Goal: Transaction & Acquisition: Purchase product/service

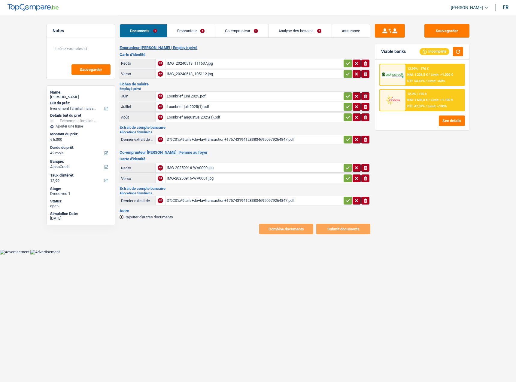
select select "familyEvent"
select select "42"
select select "alphacredit"
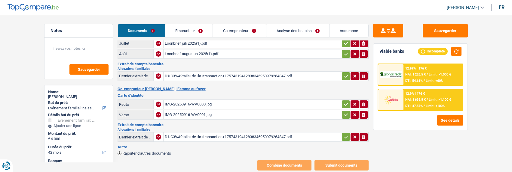
scroll to position [74, 0]
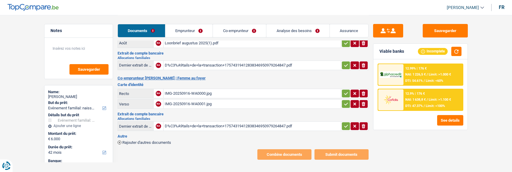
click at [185, 150] on div "Combine documents Submit documents" at bounding box center [242, 155] width 251 height 11
click at [160, 150] on div "Combine documents Submit documents" at bounding box center [242, 155] width 251 height 11
click at [191, 33] on link "Emprunteur" at bounding box center [188, 30] width 47 height 13
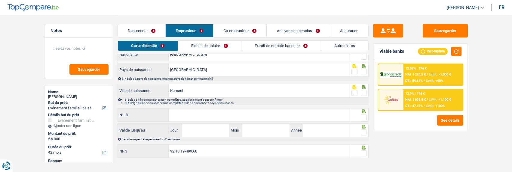
scroll to position [0, 0]
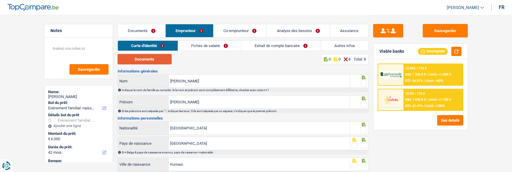
click at [161, 61] on button "Documents" at bounding box center [144, 59] width 54 height 11
click at [363, 82] on span at bounding box center [364, 84] width 6 height 6
click at [0, 0] on input "radio" at bounding box center [0, 0] width 0 height 0
click at [363, 102] on span at bounding box center [364, 105] width 6 height 6
click at [0, 0] on input "radio" at bounding box center [0, 0] width 0 height 0
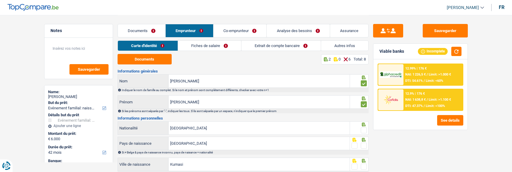
click at [364, 128] on span at bounding box center [364, 131] width 6 height 6
click at [0, 0] on input "radio" at bounding box center [0, 0] width 0 height 0
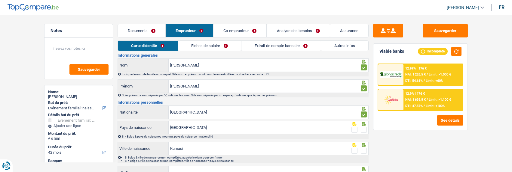
scroll to position [60, 0]
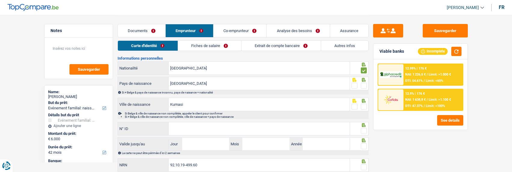
click at [364, 84] on span at bounding box center [364, 86] width 6 height 6
click at [0, 0] on input "radio" at bounding box center [0, 0] width 0 height 0
click at [363, 105] on span at bounding box center [364, 107] width 6 height 6
click at [0, 0] on input "radio" at bounding box center [0, 0] width 0 height 0
click at [281, 128] on input "N° ID" at bounding box center [259, 129] width 181 height 13
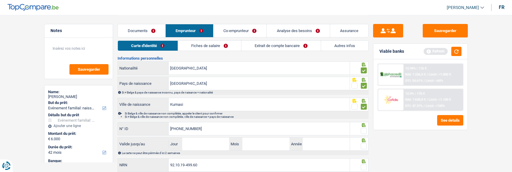
type input "592-5857784-35"
click at [365, 131] on span at bounding box center [364, 131] width 6 height 6
click at [0, 0] on input "radio" at bounding box center [0, 0] width 0 height 0
click at [219, 145] on input "Jour" at bounding box center [205, 144] width 47 height 13
type input "09"
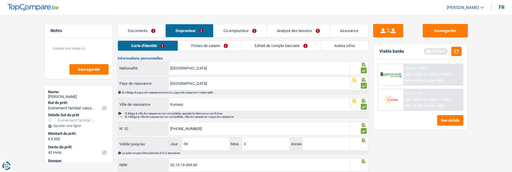
type input "05"
type input "2027"
click at [362, 144] on span at bounding box center [364, 147] width 6 height 6
click at [0, 0] on input "radio" at bounding box center [0, 0] width 0 height 0
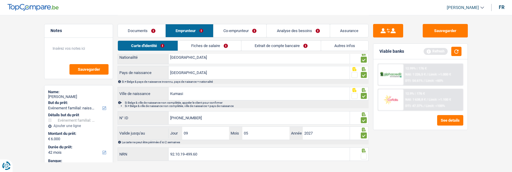
scroll to position [80, 0]
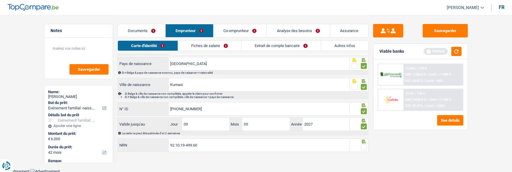
click at [365, 145] on span at bounding box center [364, 148] width 6 height 6
click at [0, 0] on input "radio" at bounding box center [0, 0] width 0 height 0
click at [214, 48] on link "Fiches de salaire" at bounding box center [209, 46] width 63 height 10
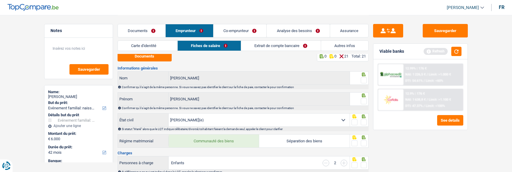
scroll to position [0, 0]
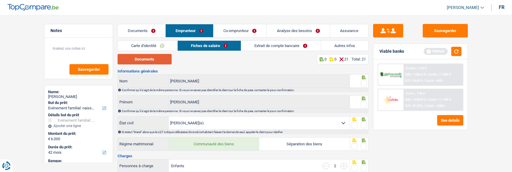
click at [154, 61] on button "Documents" at bounding box center [144, 59] width 54 height 11
click at [364, 81] on span at bounding box center [364, 84] width 6 height 6
click at [0, 0] on input "radio" at bounding box center [0, 0] width 0 height 0
click at [363, 105] on span at bounding box center [364, 105] width 6 height 6
click at [0, 0] on input "radio" at bounding box center [0, 0] width 0 height 0
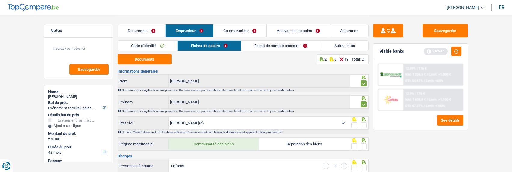
click at [361, 123] on span at bounding box center [364, 126] width 6 height 6
click at [0, 0] on input "radio" at bounding box center [0, 0] width 0 height 0
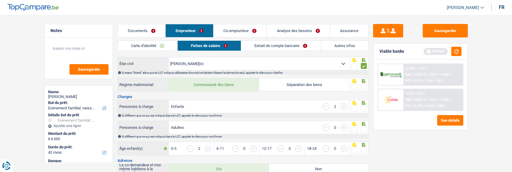
scroll to position [60, 0]
click at [367, 86] on div at bounding box center [359, 85] width 19 height 14
drag, startPoint x: 363, startPoint y: 85, endPoint x: 363, endPoint y: 90, distance: 5.4
click at [363, 85] on span at bounding box center [364, 87] width 6 height 6
click at [0, 0] on input "radio" at bounding box center [0, 0] width 0 height 0
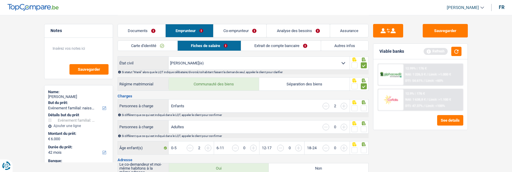
click at [362, 106] on span at bounding box center [364, 108] width 6 height 6
click at [0, 0] on input "radio" at bounding box center [0, 0] width 0 height 0
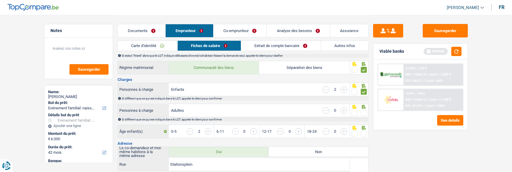
scroll to position [90, 0]
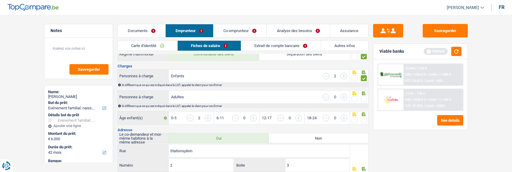
drag, startPoint x: 363, startPoint y: 95, endPoint x: 362, endPoint y: 109, distance: 14.1
click at [363, 96] on span at bounding box center [364, 99] width 6 height 6
click at [0, 0] on input "radio" at bounding box center [0, 0] width 0 height 0
click at [363, 117] on span at bounding box center [364, 120] width 6 height 6
click at [0, 0] on input "radio" at bounding box center [0, 0] width 0 height 0
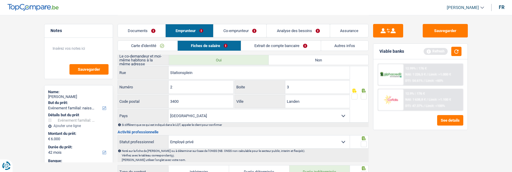
scroll to position [150, 0]
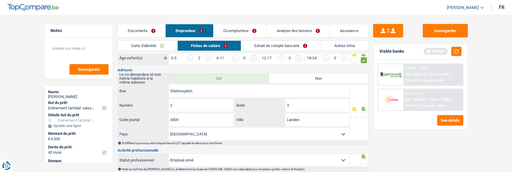
click at [365, 112] on span at bounding box center [364, 115] width 6 height 6
click at [0, 0] on input "radio" at bounding box center [0, 0] width 0 height 0
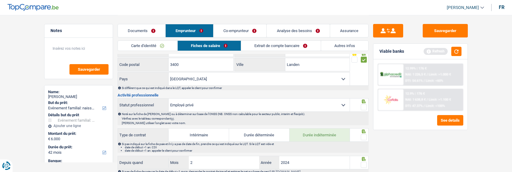
scroll to position [210, 0]
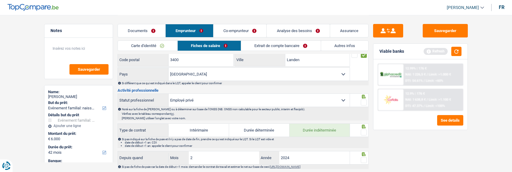
click at [361, 102] on span at bounding box center [364, 103] width 6 height 6
click at [0, 0] on input "radio" at bounding box center [0, 0] width 0 height 0
click at [363, 130] on span at bounding box center [364, 133] width 6 height 6
click at [0, 0] on input "radio" at bounding box center [0, 0] width 0 height 0
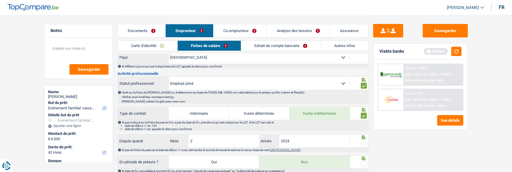
scroll to position [270, 0]
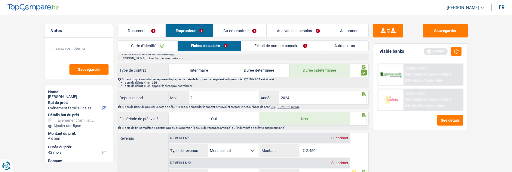
click at [362, 98] on span at bounding box center [364, 100] width 6 height 6
click at [0, 0] on input "radio" at bounding box center [0, 0] width 0 height 0
click at [366, 118] on span at bounding box center [364, 121] width 6 height 6
click at [0, 0] on input "radio" at bounding box center [0, 0] width 0 height 0
click at [324, 146] on input "2.450" at bounding box center [328, 151] width 44 height 13
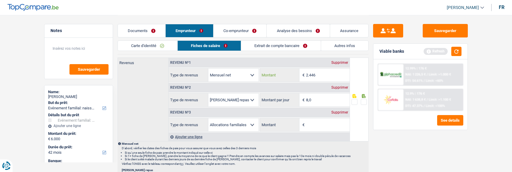
scroll to position [361, 0]
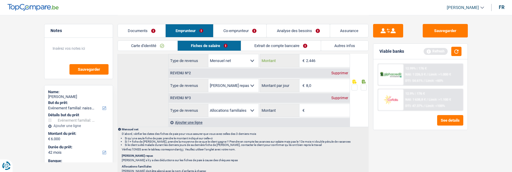
type input "2.446"
click at [363, 85] on span at bounding box center [364, 88] width 6 height 6
click at [0, 0] on input "radio" at bounding box center [0, 0] width 0 height 0
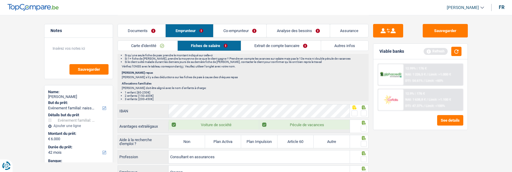
scroll to position [451, 0]
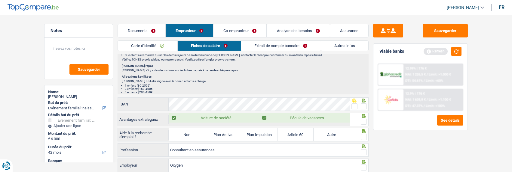
click at [363, 104] on span at bounding box center [364, 107] width 6 height 6
click at [0, 0] on input "radio" at bounding box center [0, 0] width 0 height 0
click at [361, 119] on span at bounding box center [364, 122] width 6 height 6
click at [0, 0] on input "radio" at bounding box center [0, 0] width 0 height 0
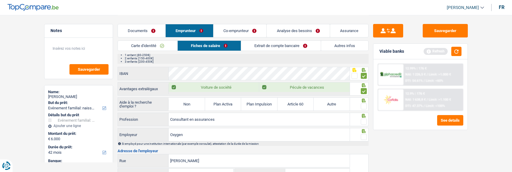
scroll to position [481, 0]
click at [194, 102] on label "Non" at bounding box center [187, 105] width 36 height 13
click at [194, 102] on input "Non" at bounding box center [187, 105] width 36 height 13
radio input "true"
click at [361, 105] on span at bounding box center [364, 107] width 6 height 6
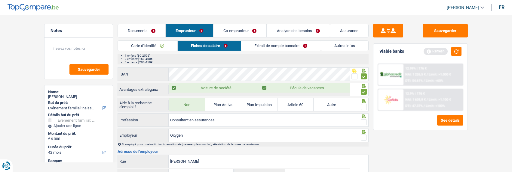
click at [0, 0] on input "radio" at bounding box center [0, 0] width 0 height 0
click at [364, 120] on span at bounding box center [364, 123] width 6 height 6
click at [0, 0] on input "radio" at bounding box center [0, 0] width 0 height 0
click at [363, 135] on span at bounding box center [364, 138] width 6 height 6
click at [0, 0] on input "radio" at bounding box center [0, 0] width 0 height 0
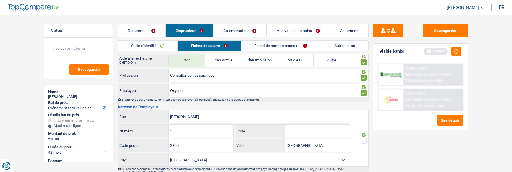
scroll to position [541, 0]
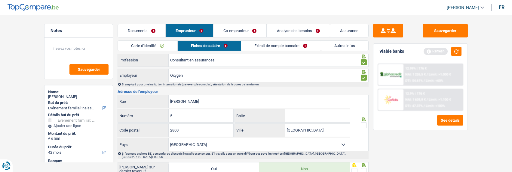
click at [301, 116] on input "Boite" at bounding box center [317, 116] width 64 height 13
type input "203"
click at [362, 123] on span at bounding box center [364, 126] width 6 height 6
click at [0, 0] on input "radio" at bounding box center [0, 0] width 0 height 0
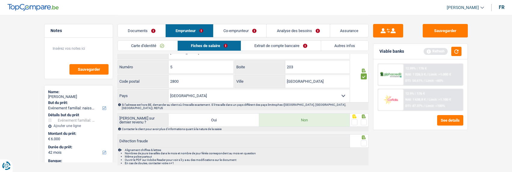
scroll to position [600, 0]
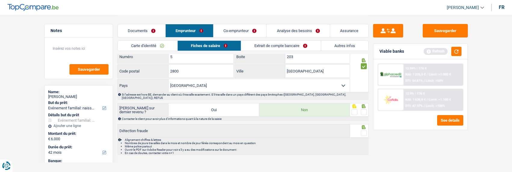
click at [364, 109] on span at bounding box center [364, 112] width 6 height 6
click at [0, 0] on input "radio" at bounding box center [0, 0] width 0 height 0
click at [363, 130] on span at bounding box center [364, 133] width 6 height 6
click at [0, 0] on input "radio" at bounding box center [0, 0] width 0 height 0
click at [282, 45] on link "Extrait de compte bancaire" at bounding box center [280, 46] width 79 height 10
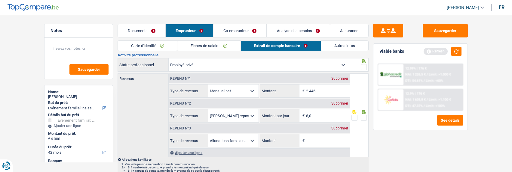
scroll to position [0, 0]
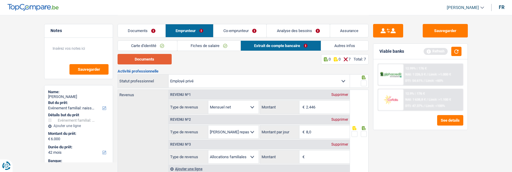
click at [163, 58] on button "Documents" at bounding box center [144, 59] width 54 height 11
click at [315, 156] on input "Montant" at bounding box center [328, 157] width 44 height 13
type input "252"
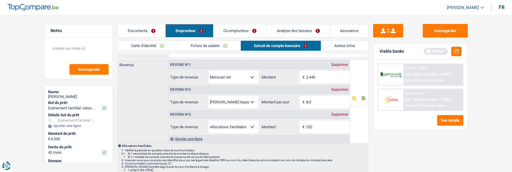
click at [364, 101] on span at bounding box center [364, 104] width 6 height 6
click at [0, 0] on input "radio" at bounding box center [0, 0] width 0 height 0
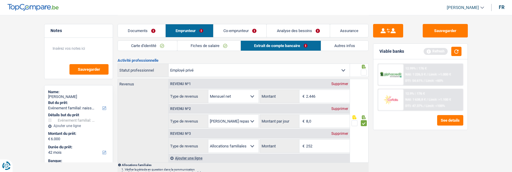
scroll to position [0, 0]
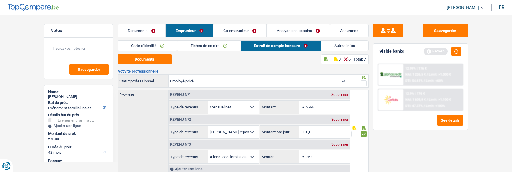
click at [365, 82] on span at bounding box center [364, 84] width 6 height 6
click at [0, 0] on input "radio" at bounding box center [0, 0] width 0 height 0
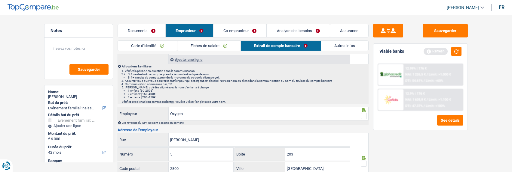
scroll to position [120, 0]
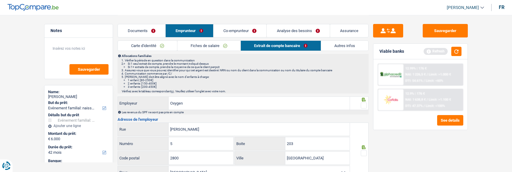
click at [363, 105] on span at bounding box center [364, 106] width 6 height 6
click at [0, 0] on input "radio" at bounding box center [0, 0] width 0 height 0
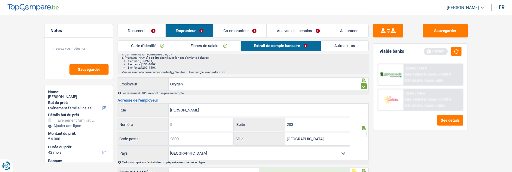
scroll to position [150, 0]
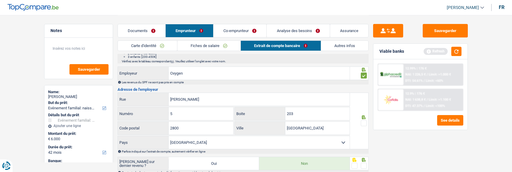
click at [363, 121] on span at bounding box center [364, 123] width 6 height 6
click at [0, 0] on input "radio" at bounding box center [0, 0] width 0 height 0
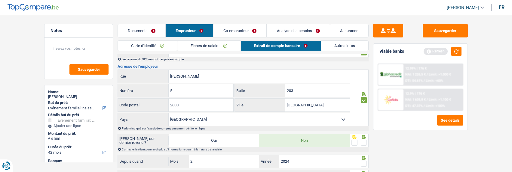
scroll to position [227, 0]
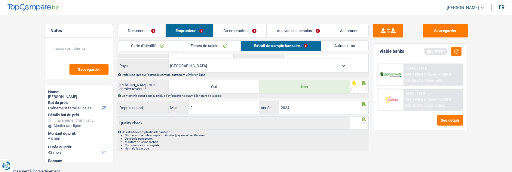
drag, startPoint x: 364, startPoint y: 90, endPoint x: 363, endPoint y: 104, distance: 14.4
click at [364, 90] on span at bounding box center [364, 89] width 6 height 6
click at [0, 0] on input "radio" at bounding box center [0, 0] width 0 height 0
click at [363, 107] on span at bounding box center [364, 110] width 6 height 6
click at [0, 0] on input "radio" at bounding box center [0, 0] width 0 height 0
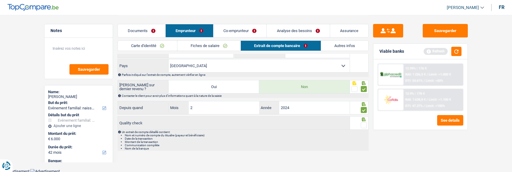
click at [363, 123] on span at bounding box center [364, 126] width 6 height 6
click at [0, 0] on input "radio" at bounding box center [0, 0] width 0 height 0
click at [243, 32] on link "Co-emprunteur" at bounding box center [240, 30] width 53 height 13
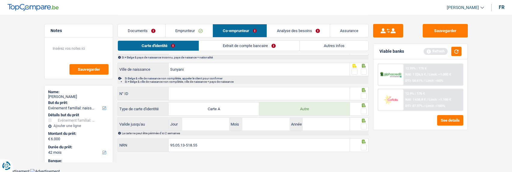
scroll to position [0, 0]
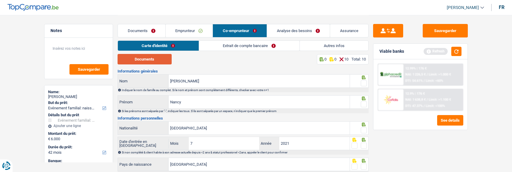
click at [166, 64] on button "Documents" at bounding box center [144, 59] width 54 height 11
click at [364, 83] on span at bounding box center [364, 84] width 6 height 6
click at [0, 0] on input "radio" at bounding box center [0, 0] width 0 height 0
click at [363, 102] on span at bounding box center [364, 105] width 6 height 6
click at [0, 0] on input "radio" at bounding box center [0, 0] width 0 height 0
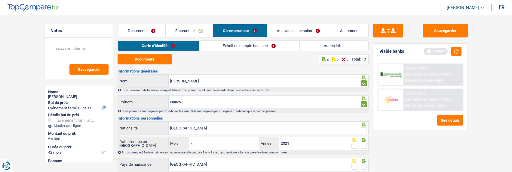
scroll to position [30, 0]
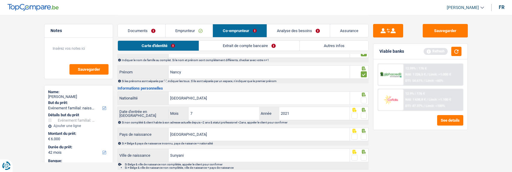
click at [362, 100] on span at bounding box center [364, 101] width 6 height 6
click at [0, 0] on input "radio" at bounding box center [0, 0] width 0 height 0
click at [363, 115] on span at bounding box center [364, 116] width 6 height 6
click at [0, 0] on input "radio" at bounding box center [0, 0] width 0 height 0
click at [361, 135] on span at bounding box center [364, 137] width 6 height 6
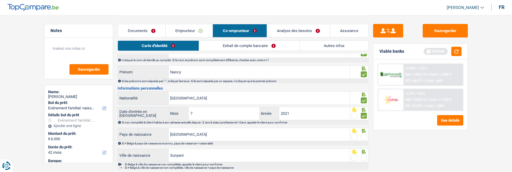
click at [0, 0] on input "radio" at bounding box center [0, 0] width 0 height 0
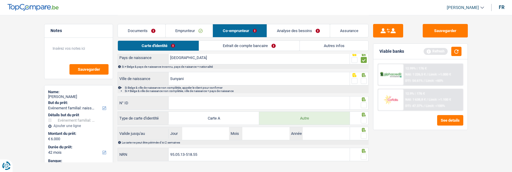
scroll to position [116, 0]
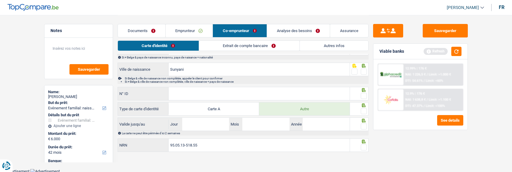
click at [361, 71] on span at bounding box center [364, 72] width 6 height 6
click at [0, 0] on input "radio" at bounding box center [0, 0] width 0 height 0
click at [330, 92] on input "N° ID" at bounding box center [259, 93] width 181 height 13
type input "B-4630562-73"
click at [366, 95] on span at bounding box center [364, 96] width 6 height 6
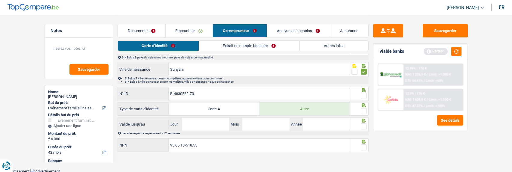
click at [0, 0] on input "radio" at bounding box center [0, 0] width 0 height 0
click at [364, 109] on span at bounding box center [364, 111] width 6 height 6
click at [0, 0] on input "radio" at bounding box center [0, 0] width 0 height 0
click at [210, 127] on input "Jour" at bounding box center [205, 124] width 47 height 13
type input "18"
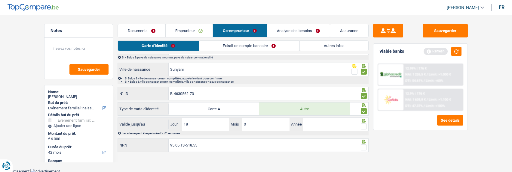
type input "08"
type input "2026"
click at [362, 124] on span at bounding box center [364, 127] width 6 height 6
click at [0, 0] on input "radio" at bounding box center [0, 0] width 0 height 0
click at [363, 146] on span at bounding box center [364, 148] width 6 height 6
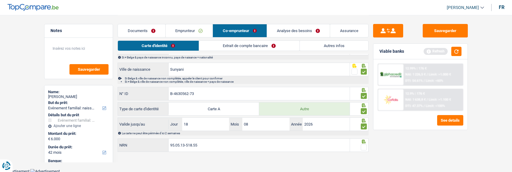
click at [0, 0] on input "radio" at bounding box center [0, 0] width 0 height 0
click at [246, 48] on link "Extrait de compte bancaire" at bounding box center [249, 46] width 100 height 10
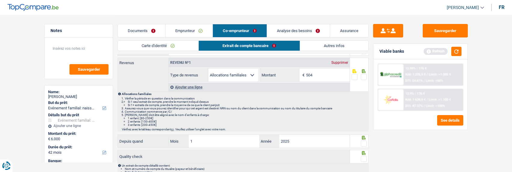
scroll to position [0, 0]
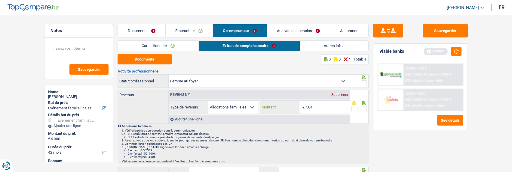
drag, startPoint x: 333, startPoint y: 106, endPoint x: 259, endPoint y: 105, distance: 74.5
click at [259, 105] on div "Allocation d'handicap Allocations chômage Allocations familiales Chèques repas …" at bounding box center [259, 108] width 181 height 14
type input "252"
click at [361, 109] on span at bounding box center [364, 109] width 6 height 6
click at [0, 0] on input "radio" at bounding box center [0, 0] width 0 height 0
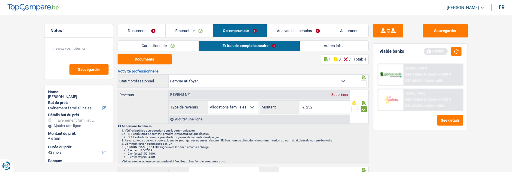
click at [362, 83] on span at bounding box center [364, 84] width 6 height 6
click at [0, 0] on input "radio" at bounding box center [0, 0] width 0 height 0
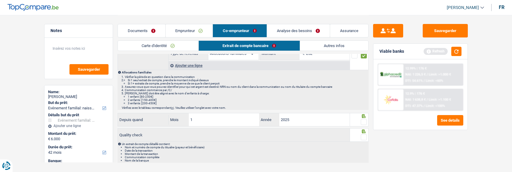
scroll to position [66, 0]
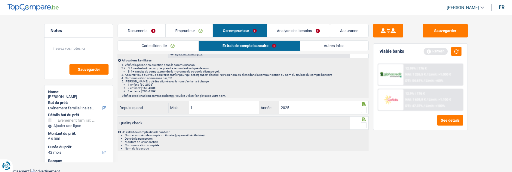
click at [364, 111] on span at bounding box center [364, 110] width 6 height 6
click at [0, 0] on input "radio" at bounding box center [0, 0] width 0 height 0
click at [362, 126] on span at bounding box center [364, 126] width 6 height 6
click at [0, 0] on input "radio" at bounding box center [0, 0] width 0 height 0
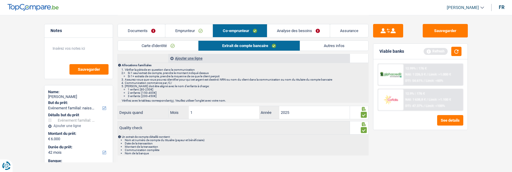
scroll to position [0, 0]
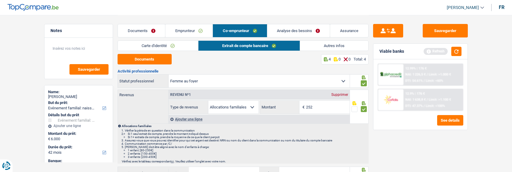
click at [318, 49] on link "Autres infos" at bounding box center [334, 46] width 68 height 10
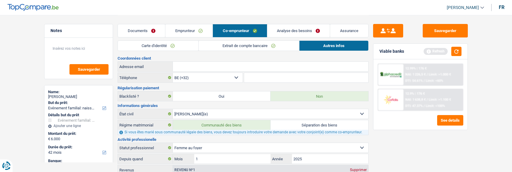
click at [196, 29] on link "Emprunteur" at bounding box center [188, 30] width 47 height 13
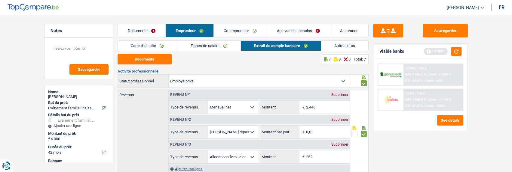
click at [334, 47] on link "Autres infos" at bounding box center [344, 46] width 47 height 10
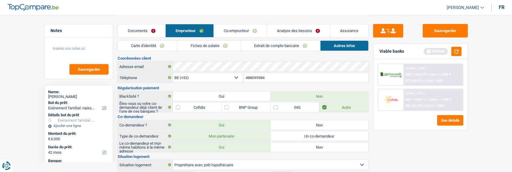
click at [305, 32] on link "Analyse des besoins" at bounding box center [298, 30] width 63 height 13
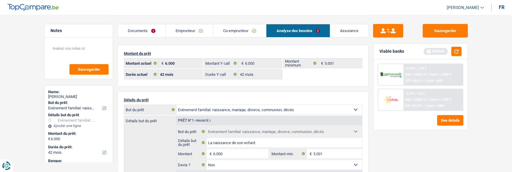
click at [246, 32] on link "Co-emprunteur" at bounding box center [239, 30] width 53 height 13
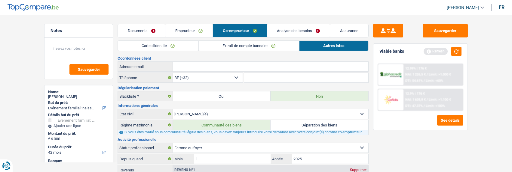
click at [215, 65] on input "Adresse email" at bounding box center [270, 67] width 195 height 10
paste input "owusu-solomon@hotmail.com"
type input "owusu-solomon@hotmail.com"
click at [455, 53] on button "button" at bounding box center [456, 51] width 10 height 9
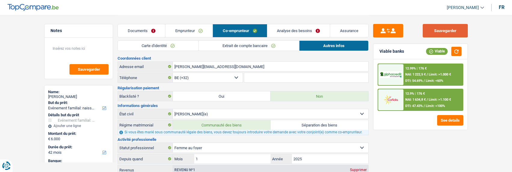
click at [449, 33] on button "Sauvegarder" at bounding box center [444, 31] width 45 height 14
click at [300, 34] on link "Analyse des besoins" at bounding box center [298, 30] width 63 height 13
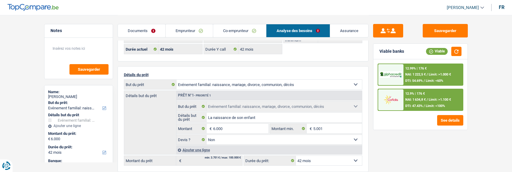
scroll to position [60, 0]
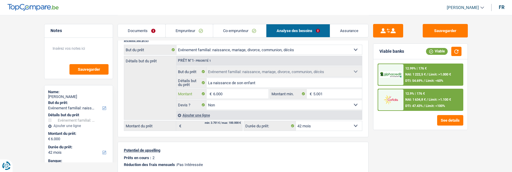
click at [233, 94] on input "6.000" at bounding box center [240, 94] width 55 height 10
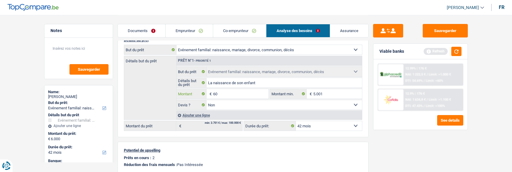
type input "6"
type input "7.501"
select select "48"
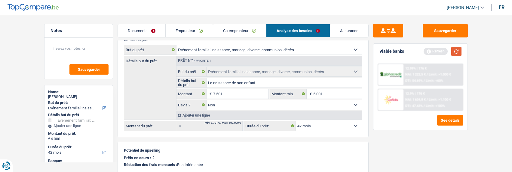
type input "7.501"
select select "48"
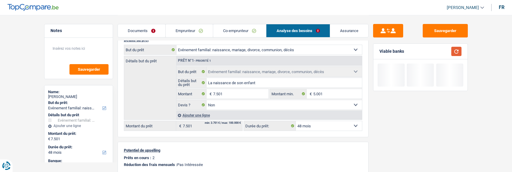
click at [454, 50] on button "button" at bounding box center [456, 51] width 10 height 9
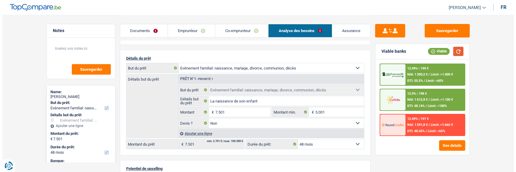
scroll to position [30, 0]
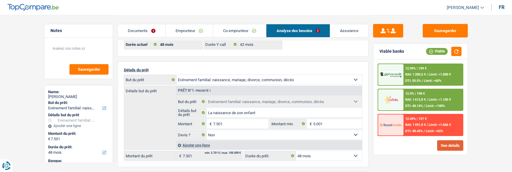
click at [443, 144] on button "See details" at bounding box center [450, 146] width 26 height 11
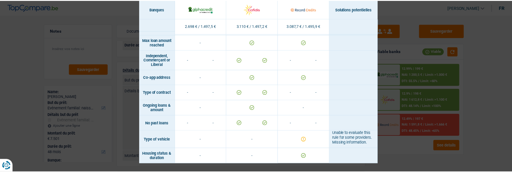
scroll to position [479, 0]
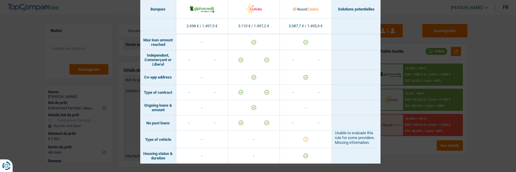
click at [417, 156] on div "Banks conditions × Banques Solutions potentielles Revenus / Charges 2.698 € / 1…" at bounding box center [258, 86] width 516 height 172
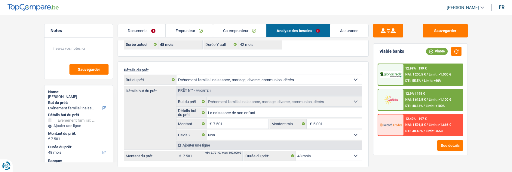
click at [426, 99] on span "/" at bounding box center [426, 100] width 1 height 4
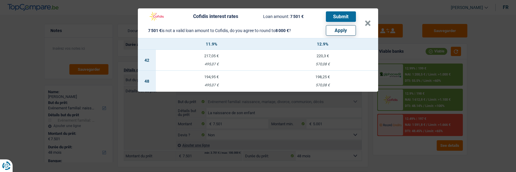
click at [323, 76] on td "198,25 € 570,08 €" at bounding box center [322, 81] width 111 height 21
select select "cofidis"
type input "12,90"
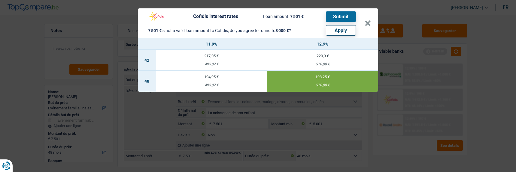
click at [353, 26] on button "Apply" at bounding box center [341, 30] width 30 height 11
type input "8.000"
select select "other"
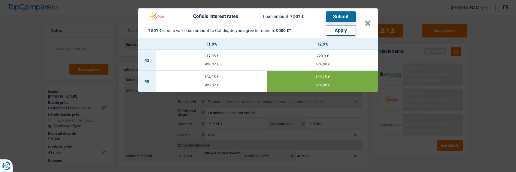
select select "other"
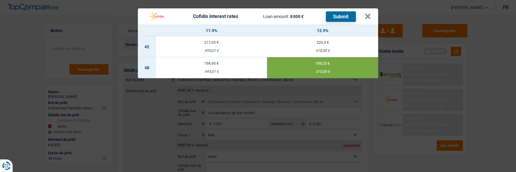
click at [341, 17] on button "Submit" at bounding box center [341, 16] width 30 height 11
click at [373, 13] on header "Cofidis interest rates Loan amount: 8 000 € Submit ×" at bounding box center [258, 16] width 240 height 16
click at [370, 14] on button "×" at bounding box center [368, 17] width 6 height 6
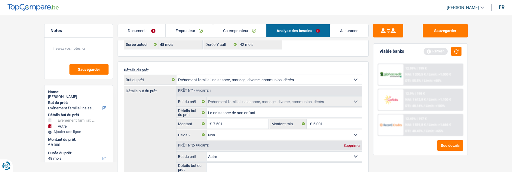
click at [154, 29] on link "Documents" at bounding box center [141, 30] width 47 height 13
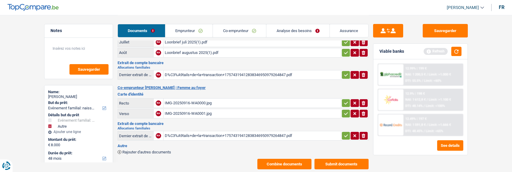
scroll to position [74, 0]
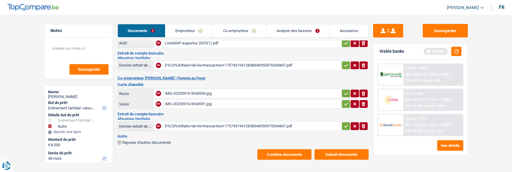
click at [352, 152] on button "Submit documents" at bounding box center [341, 155] width 54 height 11
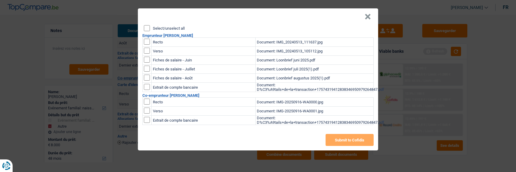
click at [148, 27] on input "Select/unselect all" at bounding box center [147, 28] width 6 height 6
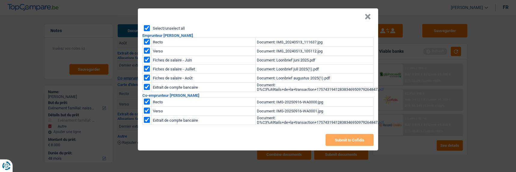
checkbox input "true"
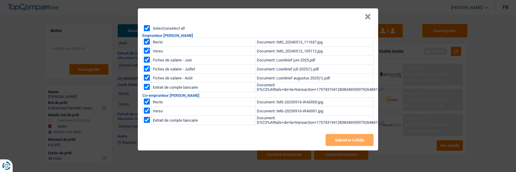
checkbox input "true"
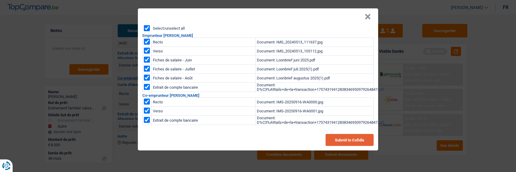
click at [337, 141] on button "Submit to Cofidis" at bounding box center [350, 140] width 48 height 12
click at [368, 14] on button "×" at bounding box center [368, 17] width 6 height 6
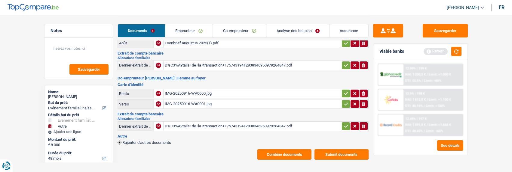
scroll to position [44, 0]
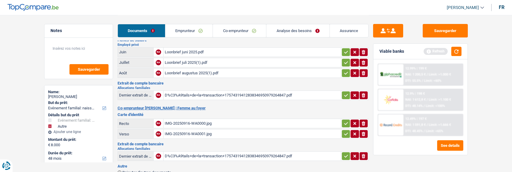
click at [345, 154] on icon "button" at bounding box center [345, 157] width 5 height 6
click at [344, 131] on icon "button" at bounding box center [345, 134] width 5 height 6
click at [343, 121] on icon "button" at bounding box center [345, 124] width 5 height 6
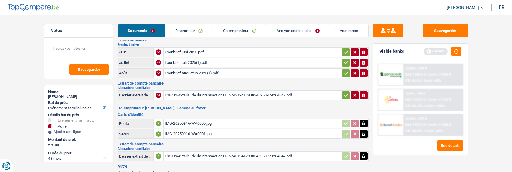
click at [344, 93] on icon "button" at bounding box center [345, 96] width 5 height 6
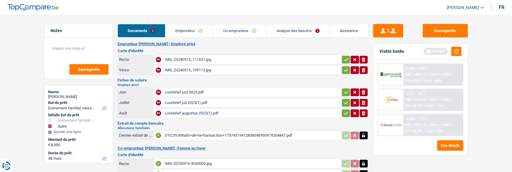
scroll to position [0, 0]
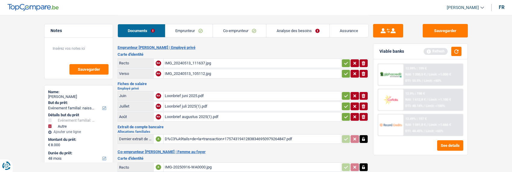
click at [343, 114] on icon "button" at bounding box center [345, 117] width 5 height 6
click at [344, 106] on button "button" at bounding box center [346, 107] width 8 height 8
click at [345, 95] on icon "button" at bounding box center [345, 96] width 5 height 6
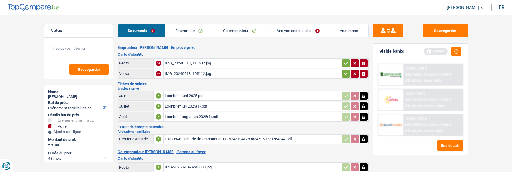
click at [343, 74] on icon "button" at bounding box center [345, 74] width 5 height 6
click at [345, 60] on icon "button" at bounding box center [345, 63] width 5 height 6
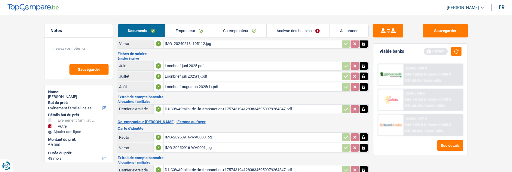
scroll to position [74, 0]
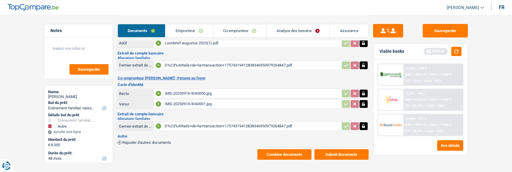
click at [336, 150] on button "Submit documents" at bounding box center [341, 155] width 54 height 11
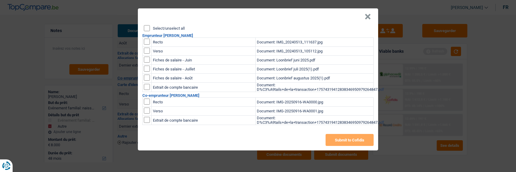
click at [143, 25] on div "Select/unselect all Emprunteur Solomon OWUSU Recto Document: IMG_20240513_11163…" at bounding box center [258, 88] width 240 height 126
click at [148, 27] on input "Select/unselect all" at bounding box center [147, 28] width 6 height 6
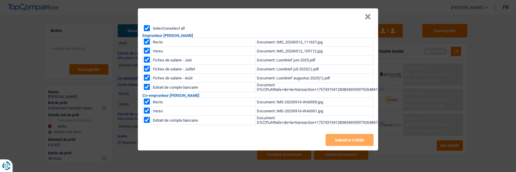
checkbox input "true"
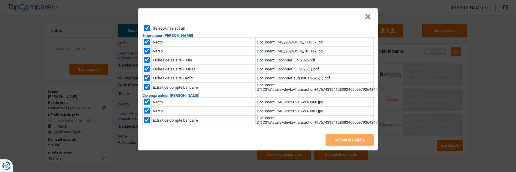
checkbox input "true"
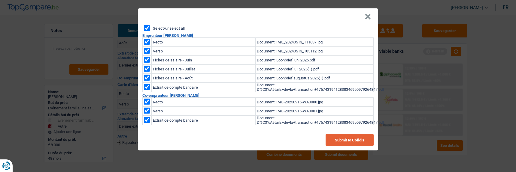
click at [334, 139] on button "Submit to Cofidis" at bounding box center [350, 140] width 48 height 12
click at [368, 14] on button "×" at bounding box center [368, 17] width 6 height 6
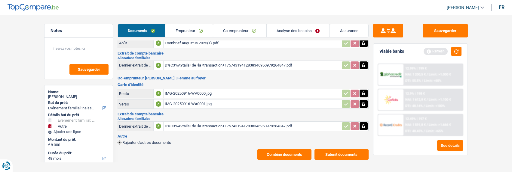
click at [283, 150] on button "Combine documents" at bounding box center [284, 155] width 54 height 11
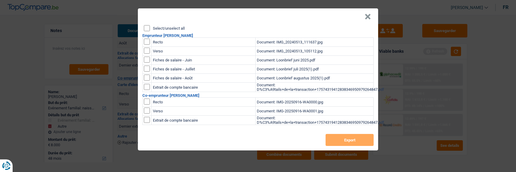
click at [146, 25] on input "Select/unselect all" at bounding box center [147, 28] width 6 height 6
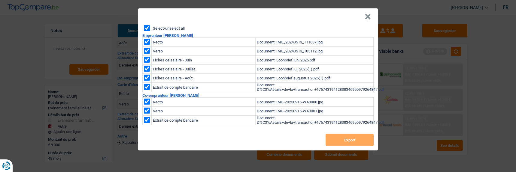
checkbox input "true"
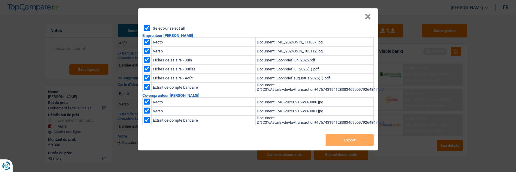
checkbox input "true"
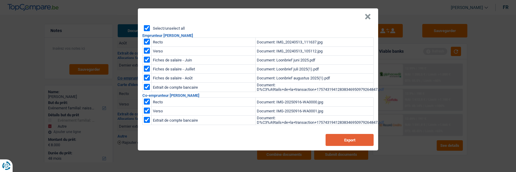
click at [335, 138] on button "Export" at bounding box center [350, 140] width 48 height 12
click at [371, 15] on button "×" at bounding box center [368, 17] width 6 height 6
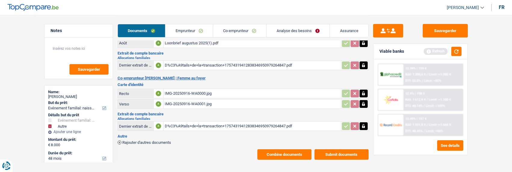
click at [190, 32] on link "Emprunteur" at bounding box center [188, 30] width 47 height 13
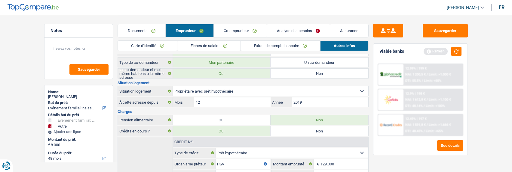
click at [160, 46] on link "Carte d'identité" at bounding box center [147, 46] width 59 height 10
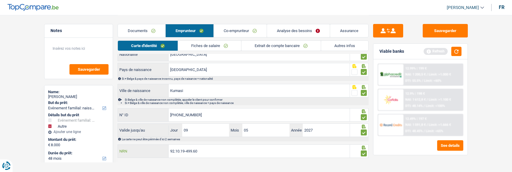
drag, startPoint x: 199, startPoint y: 148, endPoint x: 139, endPoint y: 147, distance: 59.8
click at [139, 147] on div "92.10.19-499.60 NRN" at bounding box center [234, 151] width 232 height 13
click at [457, 51] on button "button" at bounding box center [456, 51] width 10 height 9
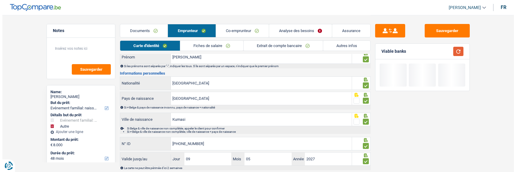
scroll to position [0, 0]
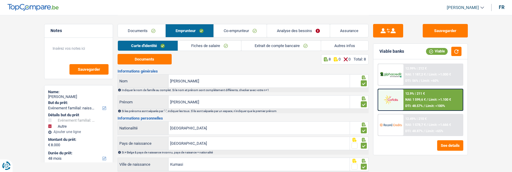
click at [440, 70] on div "12.99% | 212 € NAI: 1 187,2 € / Limit: >1.000 € DTI: 56% / Limit: <60%" at bounding box center [432, 74] width 59 height 21
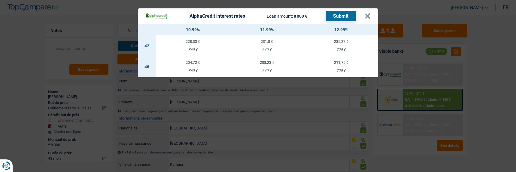
click at [344, 69] on div "720 €" at bounding box center [341, 71] width 74 height 4
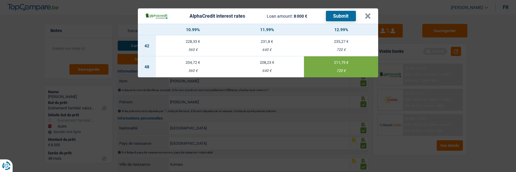
click at [347, 15] on button "Submit" at bounding box center [341, 16] width 30 height 11
click at [371, 14] on button "×" at bounding box center [368, 16] width 6 height 6
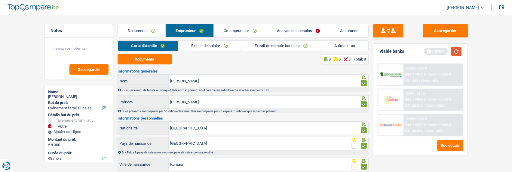
click at [459, 49] on button "button" at bounding box center [456, 51] width 10 height 9
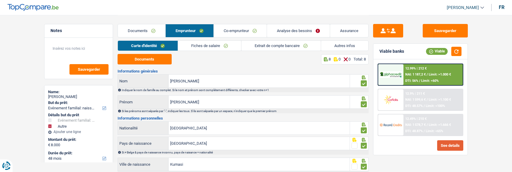
click at [447, 145] on button "See details" at bounding box center [450, 146] width 26 height 11
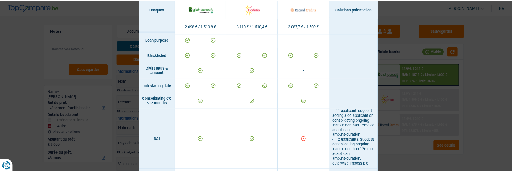
scroll to position [179, 0]
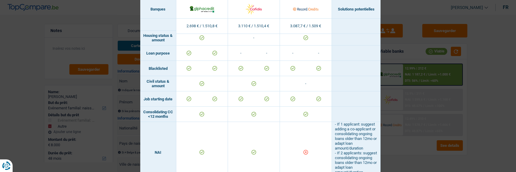
click at [477, 88] on div "Banks conditions × Banques Solutions potentielles Revenus / Charges 2.698 € / 1…" at bounding box center [258, 86] width 516 height 172
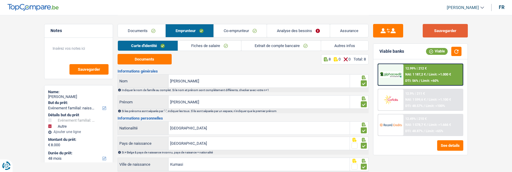
click at [434, 28] on button "Sauvegarder" at bounding box center [444, 31] width 45 height 14
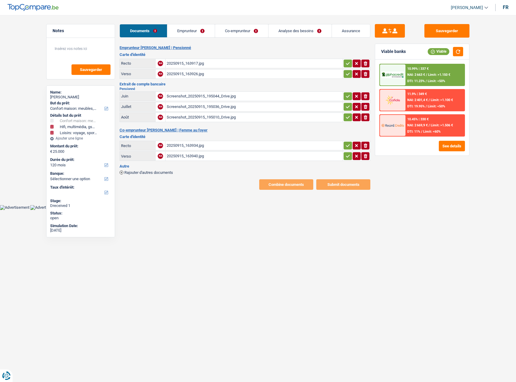
select select "household"
select select "tech"
select select "hobbies"
select select "120"
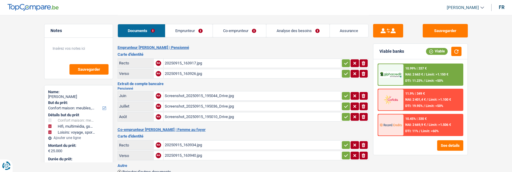
click at [197, 32] on link "Emprunteur" at bounding box center [188, 30] width 47 height 13
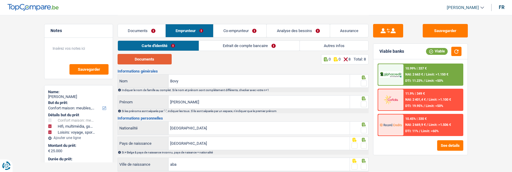
click at [156, 57] on button "Documents" at bounding box center [144, 59] width 54 height 11
click at [238, 33] on link "Co-emprunteur" at bounding box center [239, 30] width 53 height 13
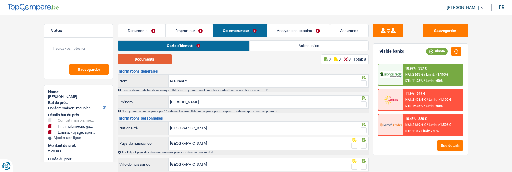
click at [159, 59] on button "Documents" at bounding box center [144, 59] width 54 height 11
click at [179, 30] on link "Emprunteur" at bounding box center [189, 30] width 47 height 13
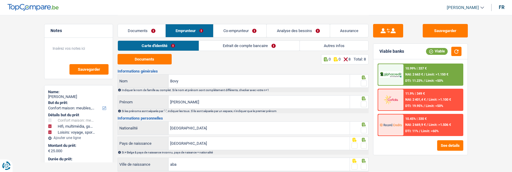
click at [363, 81] on span at bounding box center [364, 84] width 6 height 6
click at [0, 0] on input "radio" at bounding box center [0, 0] width 0 height 0
click at [363, 102] on span at bounding box center [364, 105] width 6 height 6
click at [0, 0] on input "radio" at bounding box center [0, 0] width 0 height 0
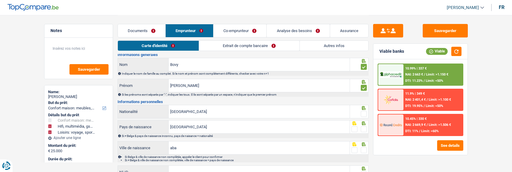
scroll to position [30, 0]
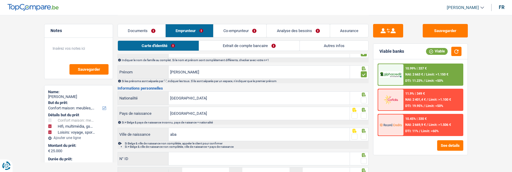
click at [364, 98] on span at bounding box center [364, 101] width 6 height 6
click at [0, 0] on input "radio" at bounding box center [0, 0] width 0 height 0
click at [365, 114] on span at bounding box center [364, 116] width 6 height 6
click at [0, 0] on input "radio" at bounding box center [0, 0] width 0 height 0
click at [364, 136] on span at bounding box center [364, 137] width 6 height 6
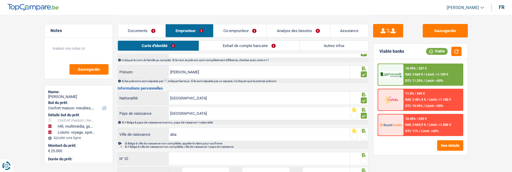
click at [0, 0] on input "radio" at bounding box center [0, 0] width 0 height 0
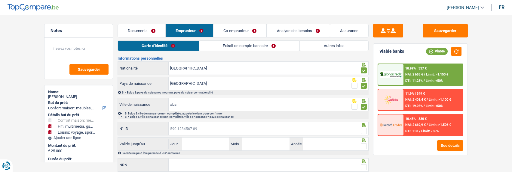
click at [296, 131] on input "N° ID" at bounding box center [259, 129] width 181 height 13
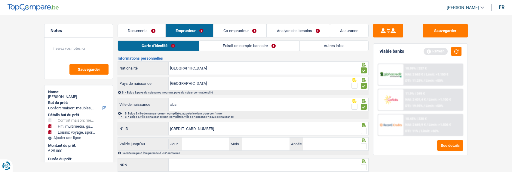
type input "592-7050510-49"
click at [361, 128] on span at bounding box center [364, 131] width 6 height 6
click at [0, 0] on input "radio" at bounding box center [0, 0] width 0 height 0
click at [218, 145] on input "Jour" at bounding box center [205, 144] width 47 height 13
type input "28"
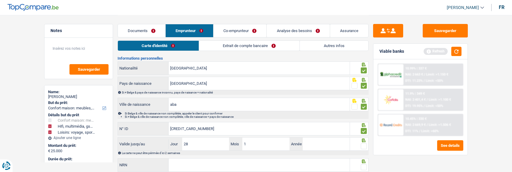
type input "11"
type input "2027"
click at [363, 144] on span at bounding box center [364, 147] width 6 height 6
click at [0, 0] on input "radio" at bounding box center [0, 0] width 0 height 0
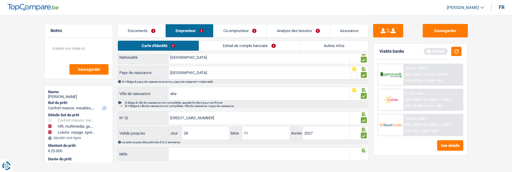
scroll to position [80, 0]
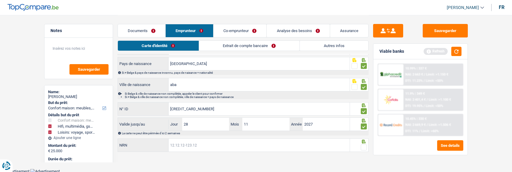
click at [266, 146] on input "NRN" at bounding box center [259, 145] width 181 height 13
click at [207, 148] on input "NRN" at bounding box center [259, 145] width 181 height 13
type input "52.04.08-233.65"
click at [365, 146] on span at bounding box center [364, 148] width 6 height 6
click at [0, 0] on input "radio" at bounding box center [0, 0] width 0 height 0
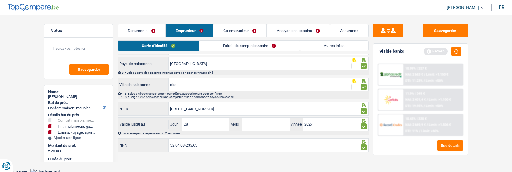
click at [241, 45] on link "Extrait de compte bancaire" at bounding box center [249, 46] width 100 height 10
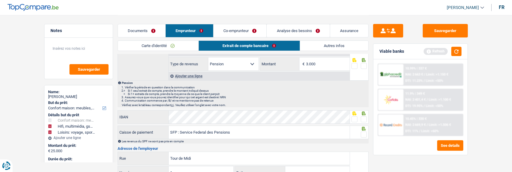
scroll to position [0, 0]
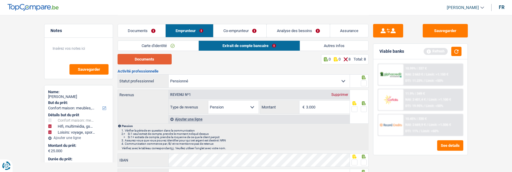
click at [163, 56] on button "Documents" at bounding box center [144, 59] width 54 height 11
click at [325, 108] on input "3.000" at bounding box center [328, 107] width 44 height 13
type input "3.007"
click at [362, 81] on span at bounding box center [364, 84] width 6 height 6
click at [0, 0] on input "radio" at bounding box center [0, 0] width 0 height 0
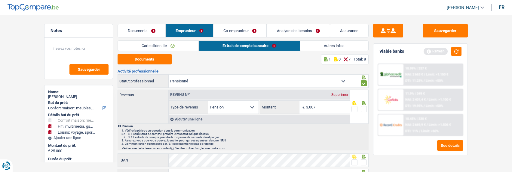
click at [363, 109] on span at bounding box center [364, 109] width 6 height 6
click at [0, 0] on input "radio" at bounding box center [0, 0] width 0 height 0
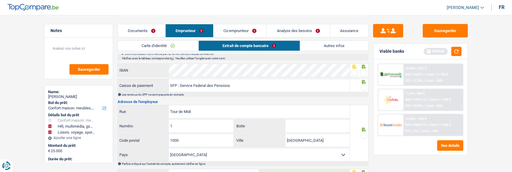
click at [362, 72] on span at bounding box center [364, 73] width 6 height 6
click at [0, 0] on input "radio" at bounding box center [0, 0] width 0 height 0
click at [364, 87] on span at bounding box center [364, 88] width 6 height 6
click at [0, 0] on input "radio" at bounding box center [0, 0] width 0 height 0
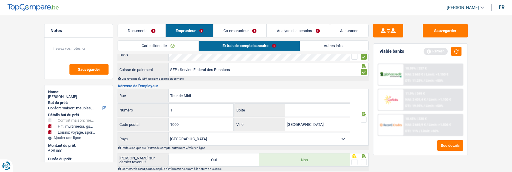
scroll to position [120, 0]
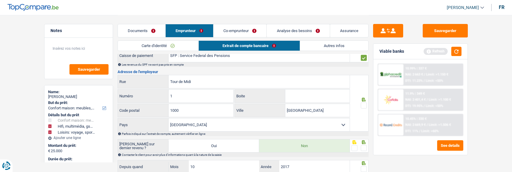
click at [365, 106] on span at bounding box center [364, 106] width 6 height 6
click at [0, 0] on input "radio" at bounding box center [0, 0] width 0 height 0
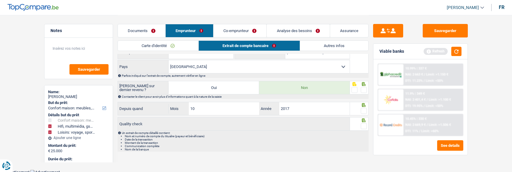
scroll to position [179, 0]
click at [363, 89] on span at bounding box center [364, 89] width 6 height 6
click at [0, 0] on input "radio" at bounding box center [0, 0] width 0 height 0
click at [365, 109] on span at bounding box center [364, 110] width 6 height 6
click at [0, 0] on input "radio" at bounding box center [0, 0] width 0 height 0
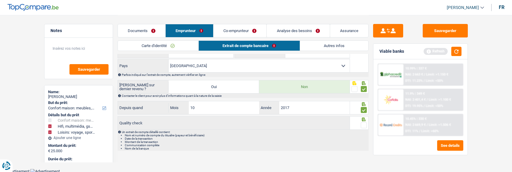
click at [364, 124] on span at bounding box center [364, 126] width 6 height 6
click at [0, 0] on input "radio" at bounding box center [0, 0] width 0 height 0
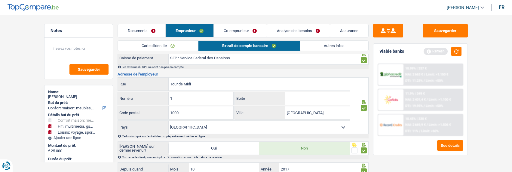
scroll to position [29, 0]
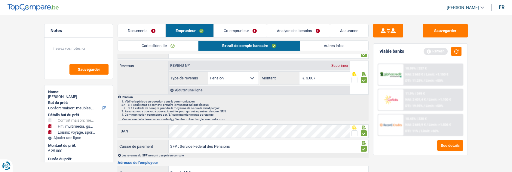
click at [323, 44] on link "Autres infos" at bounding box center [334, 46] width 68 height 10
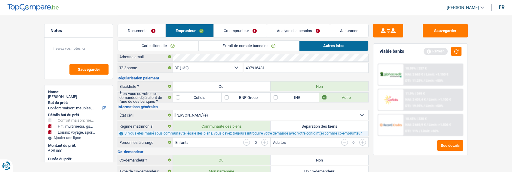
scroll to position [0, 0]
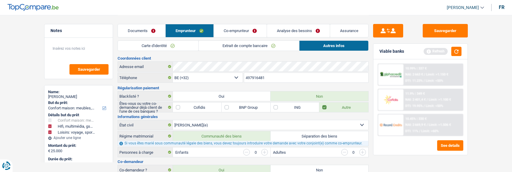
click at [248, 29] on link "Co-emprunteur" at bounding box center [240, 30] width 53 height 13
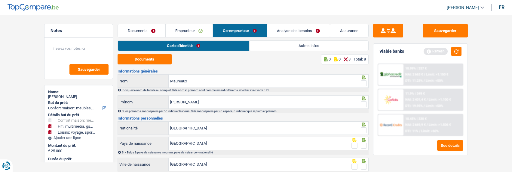
click at [361, 82] on span at bounding box center [364, 84] width 6 height 6
click at [0, 0] on input "radio" at bounding box center [0, 0] width 0 height 0
click at [364, 104] on span at bounding box center [364, 105] width 6 height 6
click at [0, 0] on input "radio" at bounding box center [0, 0] width 0 height 0
click at [364, 128] on span at bounding box center [364, 131] width 6 height 6
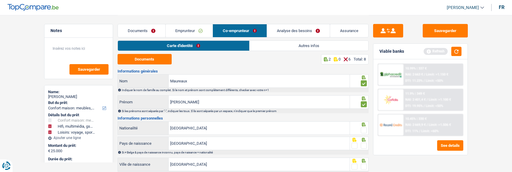
click at [0, 0] on input "radio" at bounding box center [0, 0] width 0 height 0
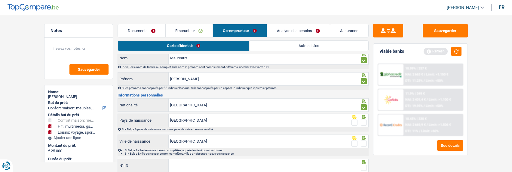
scroll to position [60, 0]
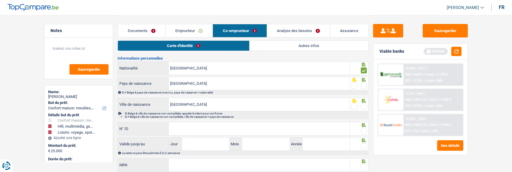
click at [364, 85] on span at bounding box center [364, 86] width 6 height 6
click at [0, 0] on input "radio" at bounding box center [0, 0] width 0 height 0
click at [365, 106] on span at bounding box center [364, 107] width 6 height 6
click at [0, 0] on input "radio" at bounding box center [0, 0] width 0 height 0
click at [276, 123] on input "N° ID" at bounding box center [259, 129] width 181 height 13
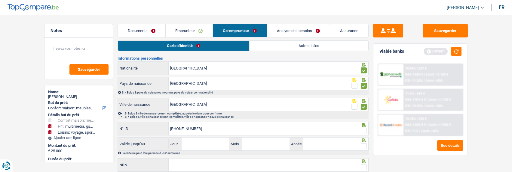
type input "592-7050609-51"
click at [361, 131] on span at bounding box center [364, 131] width 6 height 6
click at [0, 0] on input "radio" at bounding box center [0, 0] width 0 height 0
click at [214, 143] on input "Jour" at bounding box center [205, 144] width 47 height 13
type input "28"
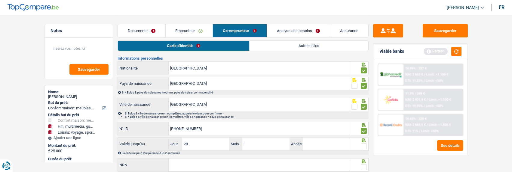
type input "11"
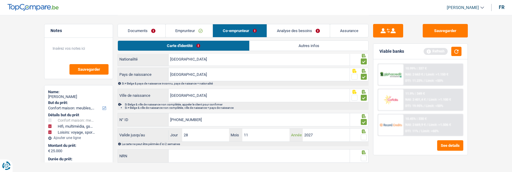
scroll to position [80, 0]
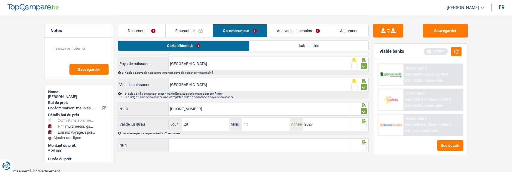
type input "2027"
click at [363, 125] on span at bounding box center [364, 127] width 6 height 6
click at [0, 0] on input "radio" at bounding box center [0, 0] width 0 height 0
drag, startPoint x: 269, startPoint y: 147, endPoint x: 265, endPoint y: 139, distance: 8.9
click at [269, 147] on input "NRN" at bounding box center [259, 145] width 181 height 13
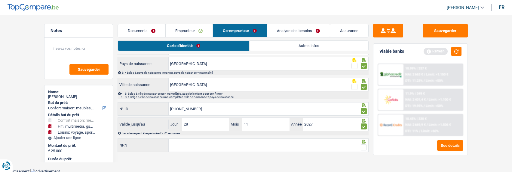
click at [182, 29] on link "Emprunteur" at bounding box center [189, 30] width 47 height 13
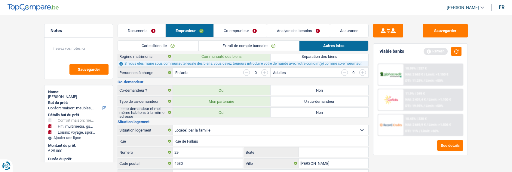
click at [159, 46] on link "Carte d'identité" at bounding box center [158, 46] width 81 height 10
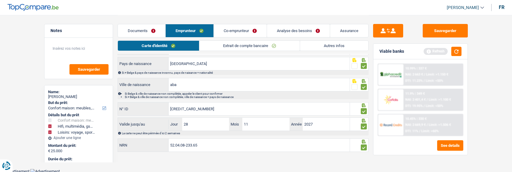
click at [234, 27] on link "Co-emprunteur" at bounding box center [240, 30] width 53 height 13
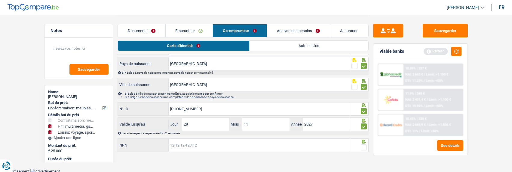
click at [198, 145] on input "NRN" at bounding box center [259, 145] width 181 height 13
type input "64.08.31-154.25"
click at [361, 145] on span at bounding box center [364, 148] width 6 height 6
click at [0, 0] on input "radio" at bounding box center [0, 0] width 0 height 0
click at [291, 42] on link "Autres infos" at bounding box center [308, 46] width 119 height 10
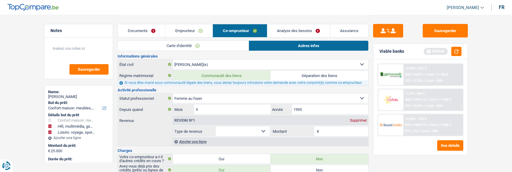
scroll to position [0, 0]
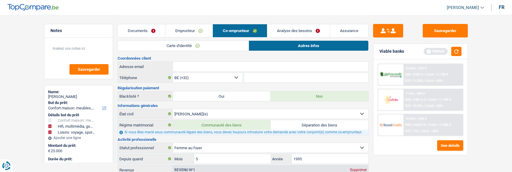
click at [190, 29] on link "Emprunteur" at bounding box center [188, 30] width 47 height 13
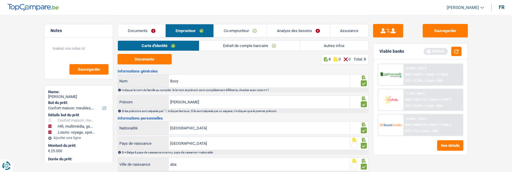
click at [310, 46] on link "Autres infos" at bounding box center [334, 46] width 68 height 10
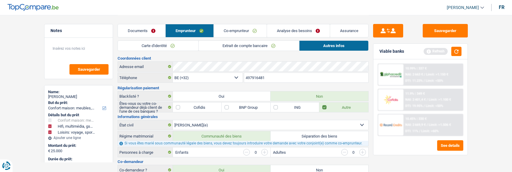
click at [248, 29] on link "Co-emprunteur" at bounding box center [240, 30] width 53 height 13
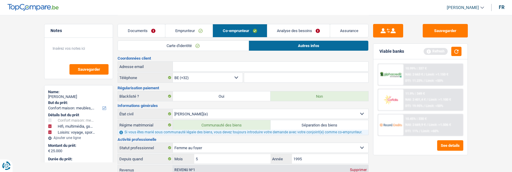
click at [221, 68] on input "Adresse email" at bounding box center [270, 67] width 195 height 10
paste input "patricia.moreaux1964@gmail.com"
type input "patricia.moreaux1964@gmail.com"
click at [304, 32] on link "Analyse des besoins" at bounding box center [298, 30] width 63 height 13
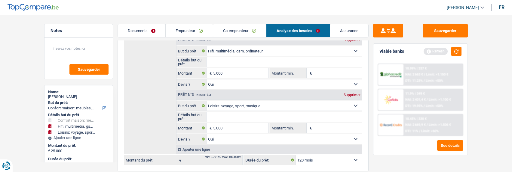
scroll to position [150, 0]
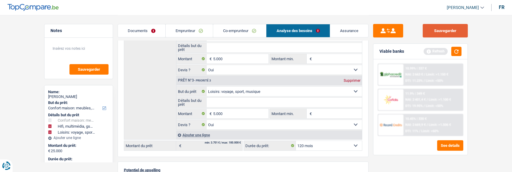
click at [434, 28] on button "Sauvegarder" at bounding box center [444, 31] width 45 height 14
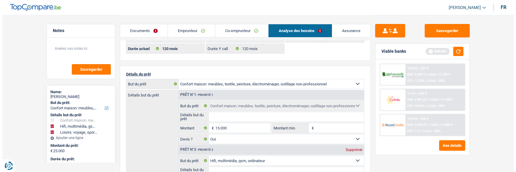
scroll to position [0, 0]
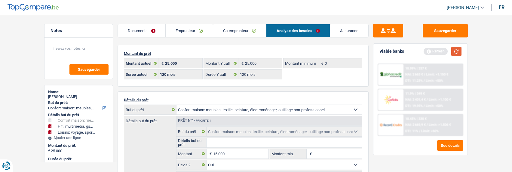
click at [458, 48] on button "button" at bounding box center [456, 51] width 10 height 9
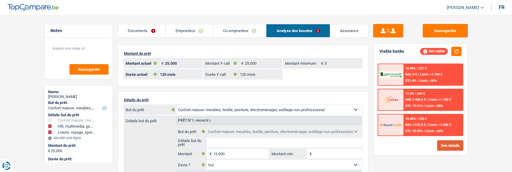
click at [449, 143] on button "See details" at bounding box center [450, 146] width 26 height 11
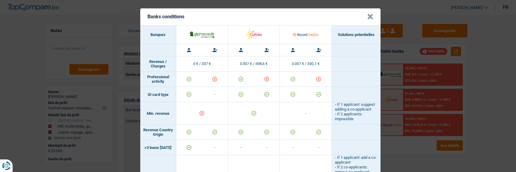
click at [432, 58] on div "Banks conditions × Banques Solutions potentielles Revenus / Charges 0 € / 337 €…" at bounding box center [258, 86] width 516 height 172
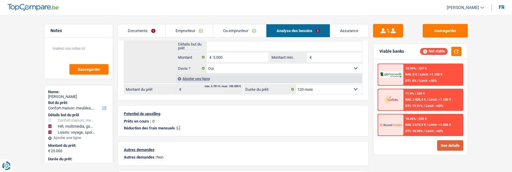
scroll to position [210, 0]
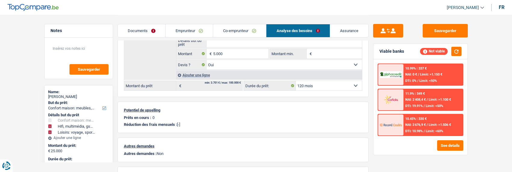
click at [345, 86] on select "12 mois 18 mois 24 mois 30 mois 36 mois 42 mois 48 mois 60 mois 72 mois 84 mois…" at bounding box center [329, 86] width 66 height 10
select select "84"
click at [296, 81] on select "12 mois 18 mois 24 mois 30 mois 36 mois 42 mois 48 mois 60 mois 72 mois 84 mois…" at bounding box center [329, 86] width 66 height 10
select select "84"
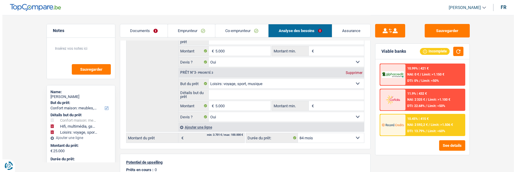
scroll to position [120, 0]
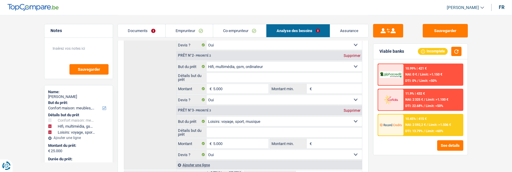
click at [428, 123] on span "Limit: >1.506 €" at bounding box center [439, 125] width 22 height 4
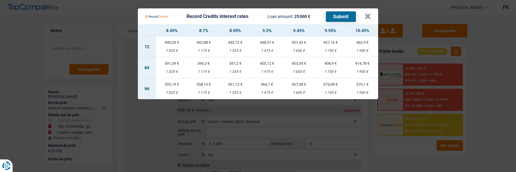
click at [299, 64] on td "403,04 € 1 600 €" at bounding box center [299, 67] width 32 height 21
select select "record credits"
type input "9,45"
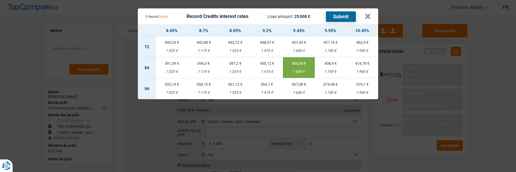
click at [344, 12] on button "Submit" at bounding box center [341, 16] width 30 height 11
click at [371, 14] on button "×" at bounding box center [368, 17] width 6 height 6
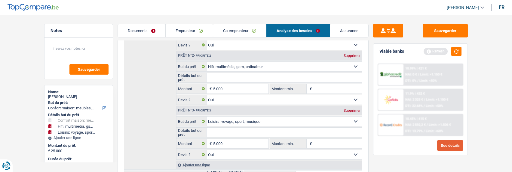
click at [460, 148] on button "See details" at bounding box center [450, 146] width 26 height 11
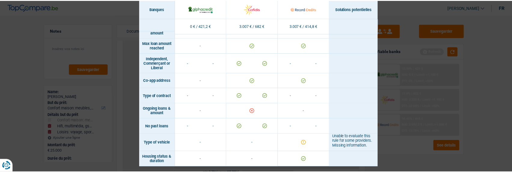
scroll to position [489, 0]
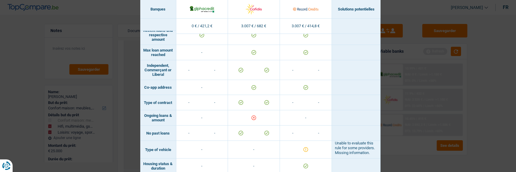
click at [406, 87] on div "Banks conditions × Banques Solutions potentielles Revenus / Charges 0 € / 421,2…" at bounding box center [258, 86] width 516 height 172
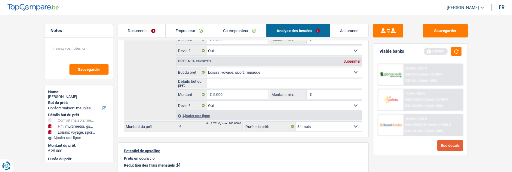
scroll to position [180, 0]
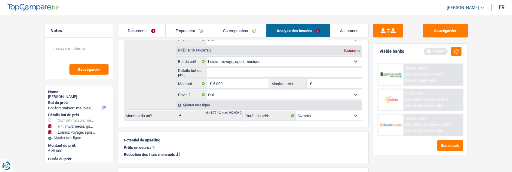
click at [347, 50] on div "Supprimer" at bounding box center [352, 51] width 20 height 4
type input "20.000"
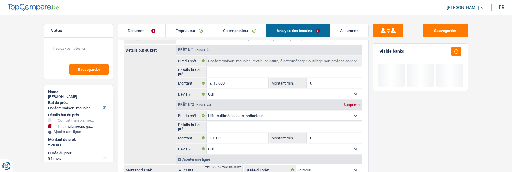
scroll to position [60, 0]
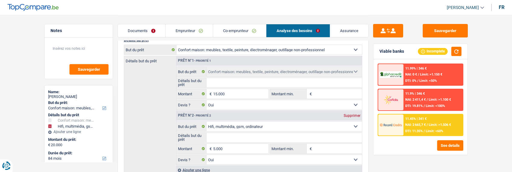
click at [357, 114] on div "Supprimer" at bounding box center [352, 116] width 20 height 4
type input "15.000"
select select "60"
type input "15.000"
select select "60"
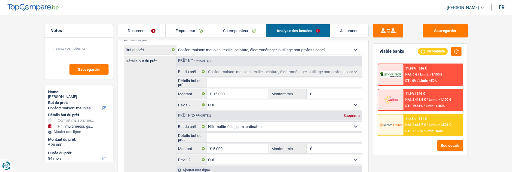
type input "15.000"
select select "60"
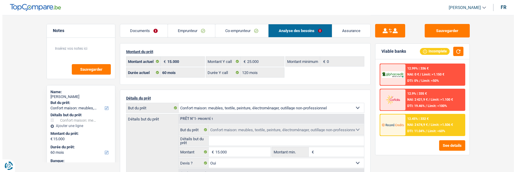
scroll to position [0, 0]
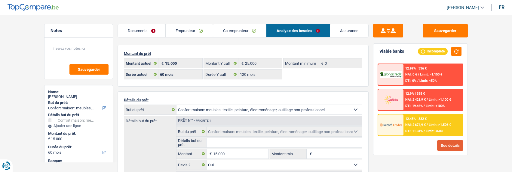
click at [451, 144] on button "See details" at bounding box center [450, 146] width 26 height 11
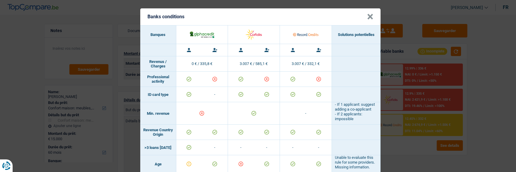
click at [371, 15] on button "×" at bounding box center [370, 17] width 6 height 6
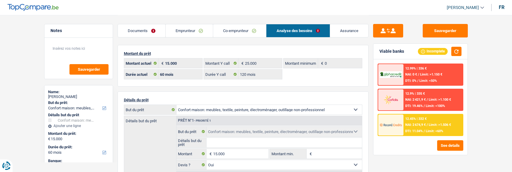
click at [194, 32] on link "Emprunteur" at bounding box center [189, 30] width 47 height 13
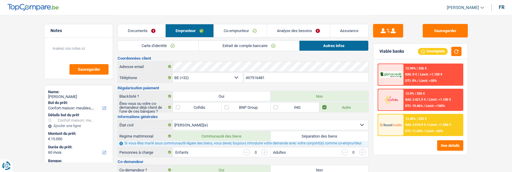
click at [246, 47] on link "Extrait de compte bancaire" at bounding box center [249, 46] width 100 height 10
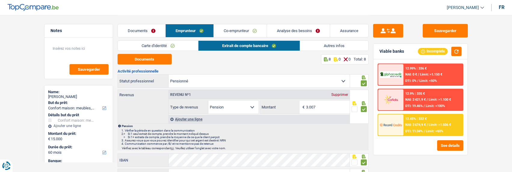
click at [184, 45] on link "Carte d'identité" at bounding box center [158, 46] width 81 height 10
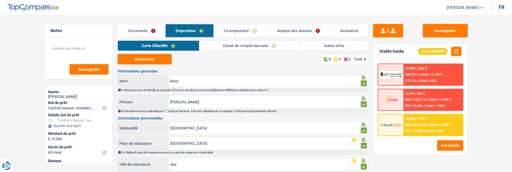
click at [256, 30] on link "Co-emprunteur" at bounding box center [240, 30] width 53 height 13
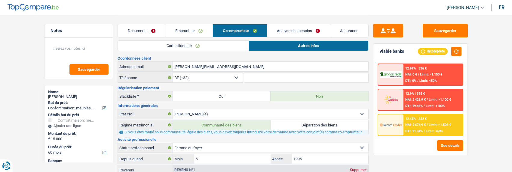
click at [221, 47] on link "Carte d'identité" at bounding box center [183, 46] width 131 height 10
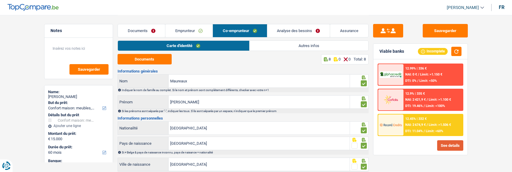
click at [450, 143] on button "See details" at bounding box center [450, 146] width 26 height 11
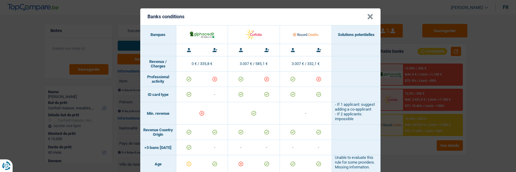
click at [367, 14] on button "×" at bounding box center [370, 17] width 6 height 6
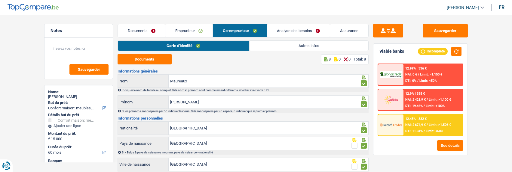
click at [426, 98] on span "/" at bounding box center [426, 100] width 1 height 4
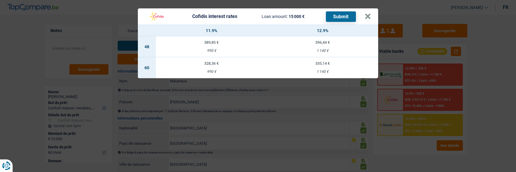
click at [322, 64] on td "335,14 € 1 140 €" at bounding box center [322, 67] width 111 height 21
select select "cofidis"
type input "12,90"
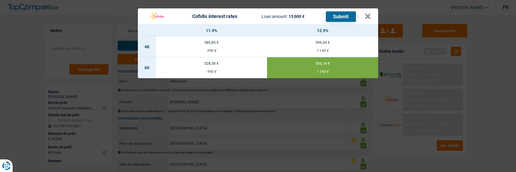
click at [342, 14] on button "Submit" at bounding box center [341, 16] width 30 height 11
click at [370, 14] on button "×" at bounding box center [368, 17] width 6 height 6
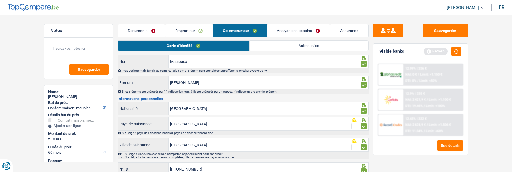
scroll to position [30, 0]
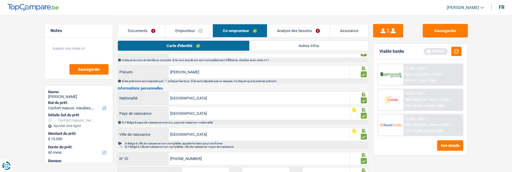
click at [284, 45] on link "Autres infos" at bounding box center [308, 46] width 119 height 10
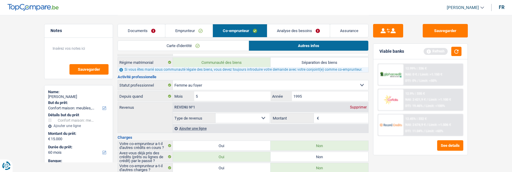
scroll to position [81, 0]
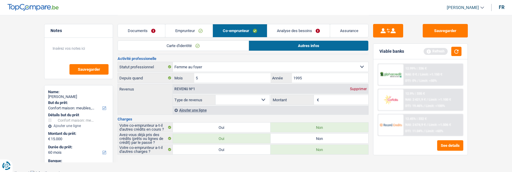
click at [258, 98] on select "Allocation d'handicap Allocations chômage Allocations familiales Chèques repas …" at bounding box center [242, 100] width 54 height 10
click at [327, 97] on input "Montant" at bounding box center [344, 100] width 48 height 10
type input "1"
click at [243, 95] on select "Allocation d'handicap Allocations chômage Allocations familiales Chèques repas …" at bounding box center [242, 100] width 54 height 10
click at [215, 95] on select "Allocation d'handicap Allocations chômage Allocations familiales Chèques repas …" at bounding box center [242, 100] width 54 height 10
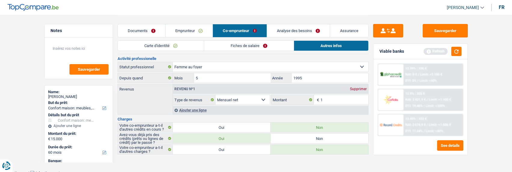
click at [265, 44] on link "Fiches de salaire" at bounding box center [249, 46] width 90 height 10
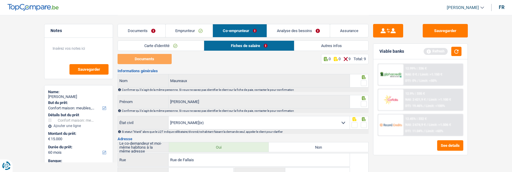
scroll to position [0, 0]
click at [309, 45] on link "Autres infos" at bounding box center [331, 46] width 74 height 10
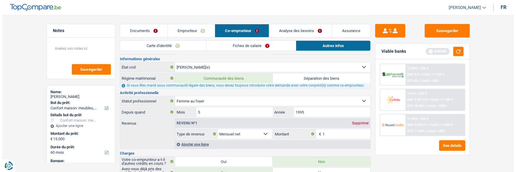
scroll to position [60, 0]
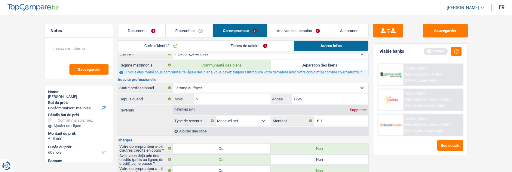
click at [257, 118] on select "Allocation d'handicap Allocations chômage Allocations familiales Chèques repas …" at bounding box center [242, 121] width 54 height 10
select select "other"
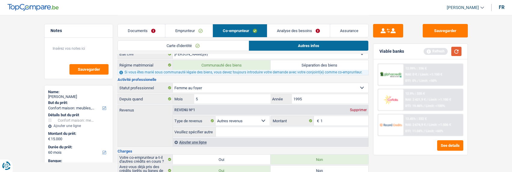
click at [453, 48] on button "button" at bounding box center [456, 51] width 10 height 9
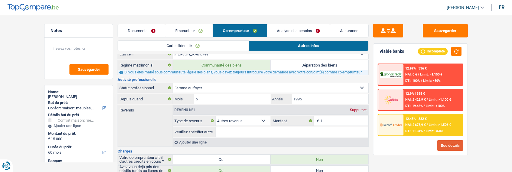
click at [441, 143] on button "See details" at bounding box center [450, 146] width 26 height 11
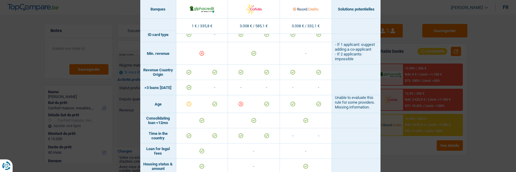
drag, startPoint x: 386, startPoint y: 45, endPoint x: 397, endPoint y: 47, distance: 11.0
click at [386, 45] on div "Banks conditions × Banques Solutions potentielles Revenus / Charges 1 € / 335,8…" at bounding box center [258, 86] width 516 height 172
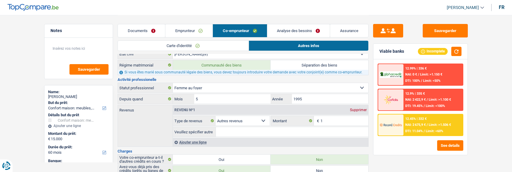
click at [407, 97] on div "12.9% | 335 € NAI: 2 422,9 € / Limit: >1.100 € DTI: 19.45% / Limit: <100%" at bounding box center [432, 100] width 59 height 21
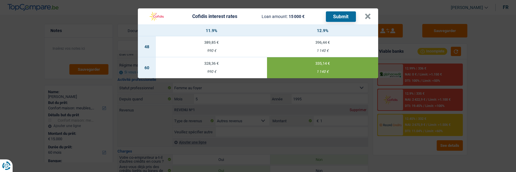
click at [336, 15] on button "Submit" at bounding box center [341, 16] width 30 height 11
click at [369, 14] on button "×" at bounding box center [368, 17] width 6 height 6
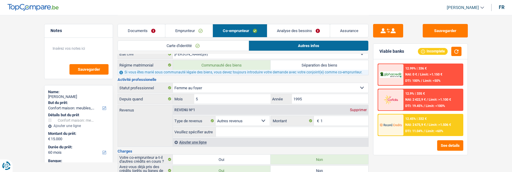
click at [145, 31] on link "Documents" at bounding box center [141, 30] width 47 height 13
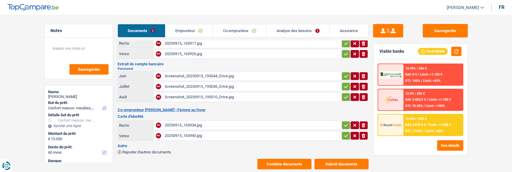
scroll to position [31, 0]
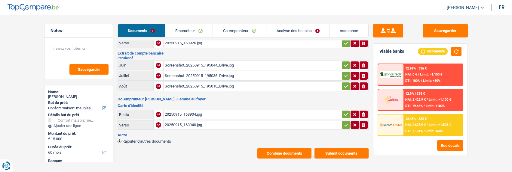
click at [334, 148] on button "Submit documents" at bounding box center [341, 153] width 54 height 11
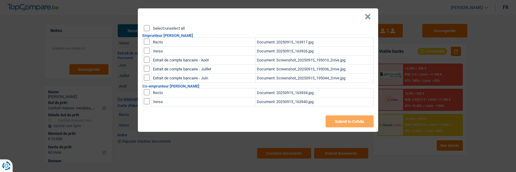
click at [146, 27] on input "Select/unselect all" at bounding box center [147, 28] width 6 height 6
checkbox input "true"
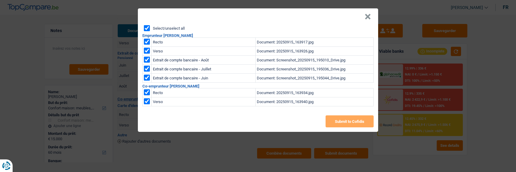
checkbox input "true"
click at [342, 121] on button "Submit to Cofidis" at bounding box center [350, 122] width 48 height 12
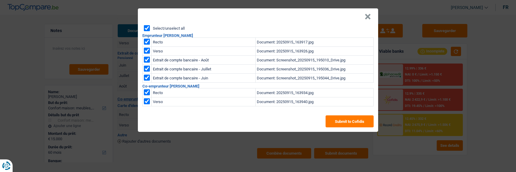
click at [371, 15] on button "×" at bounding box center [368, 17] width 6 height 6
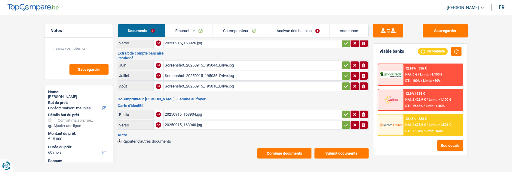
click at [296, 148] on button "Combine documents" at bounding box center [284, 153] width 54 height 11
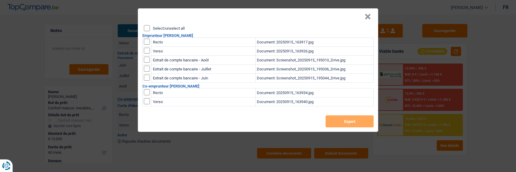
click at [145, 27] on input "Select/unselect all" at bounding box center [147, 28] width 6 height 6
checkbox input "true"
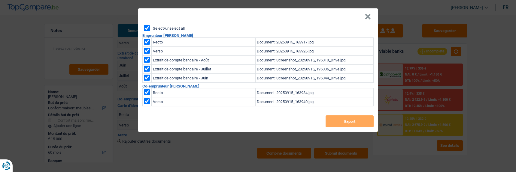
checkbox input "true"
click at [336, 119] on button "Export" at bounding box center [350, 122] width 48 height 12
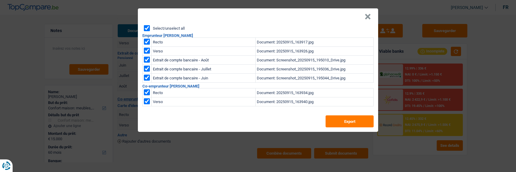
click at [369, 14] on button "×" at bounding box center [368, 17] width 6 height 6
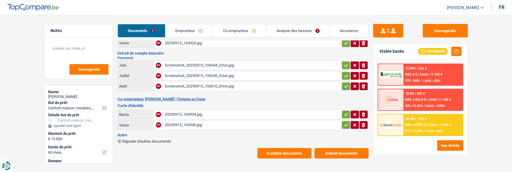
click at [193, 30] on link "Emprunteur" at bounding box center [188, 30] width 47 height 13
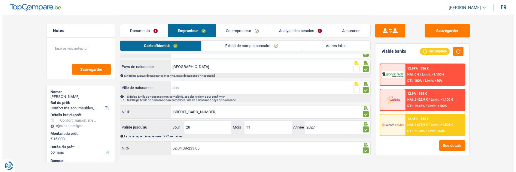
scroll to position [80, 0]
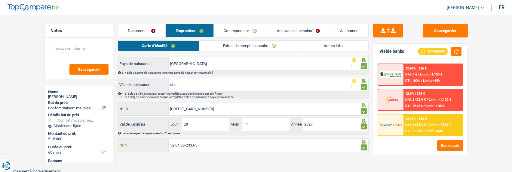
drag, startPoint x: 205, startPoint y: 147, endPoint x: 157, endPoint y: 139, distance: 49.5
click at [157, 139] on div "52.04.08-233.65 NRN" at bounding box center [234, 145] width 232 height 13
click at [300, 28] on link "Analyse des besoins" at bounding box center [298, 30] width 63 height 13
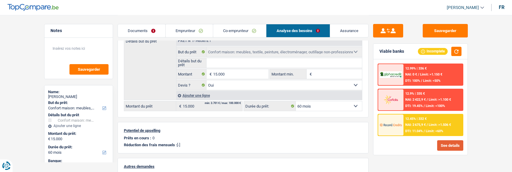
click at [450, 145] on button "See details" at bounding box center [450, 146] width 26 height 11
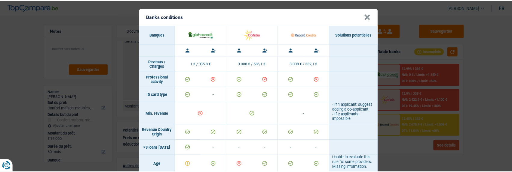
scroll to position [0, 0]
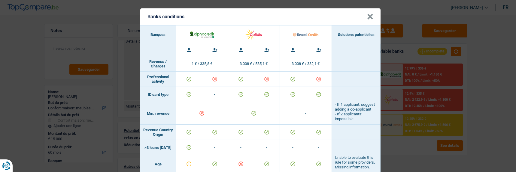
click at [370, 14] on button "×" at bounding box center [370, 17] width 6 height 6
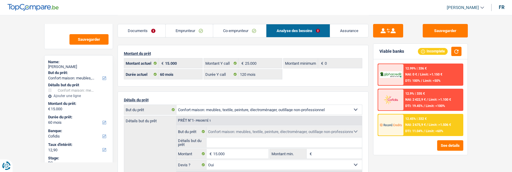
click at [154, 13] on header "Chris Munzemba Se déconnecter fr" at bounding box center [256, 7] width 512 height 15
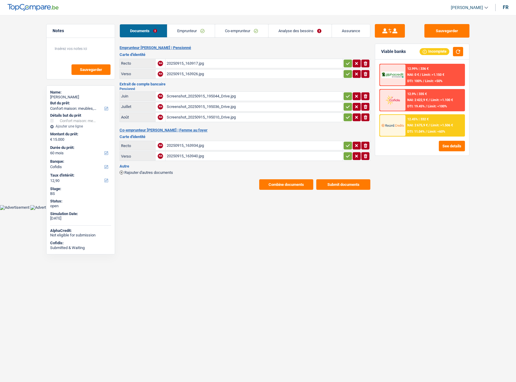
select select "household"
select select "60"
select select "cofidis"
select select "60"
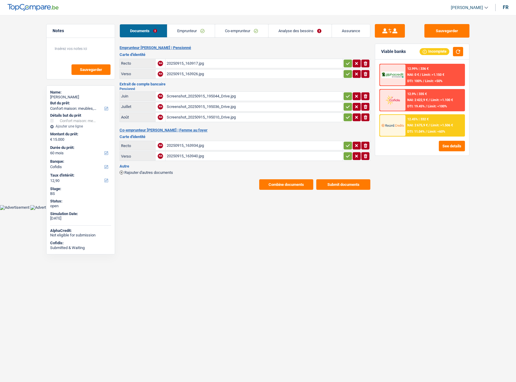
select select "120"
select select "household"
select select "yes"
select select "60"
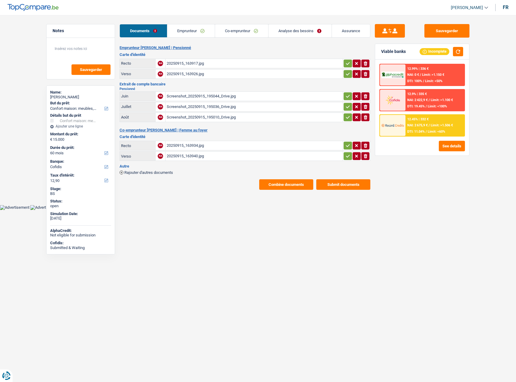
click at [322, 32] on link "Analyse des besoins" at bounding box center [300, 30] width 63 height 13
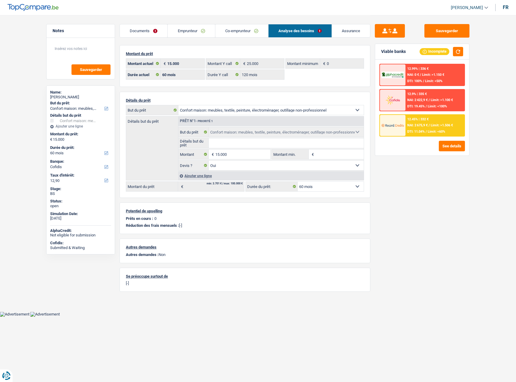
click at [196, 175] on div "Ajouter une ligne" at bounding box center [271, 175] width 186 height 9
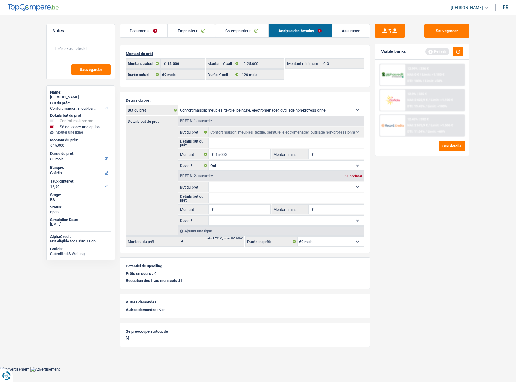
click at [194, 229] on div "Ajouter une ligne" at bounding box center [271, 230] width 186 height 9
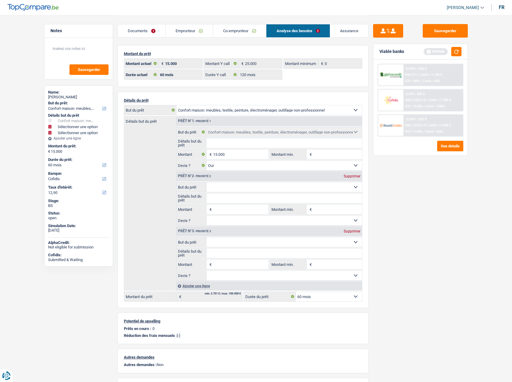
click at [235, 188] on select "Confort maison: meubles, textile, peinture, électroménager, outillage non-profe…" at bounding box center [283, 187] width 155 height 10
select select "tech"
click at [206, 182] on select "Confort maison: meubles, textile, peinture, électroménager, outillage non-profe…" at bounding box center [283, 187] width 155 height 10
select select "tech"
click at [225, 206] on input "Montant" at bounding box center [240, 209] width 55 height 10
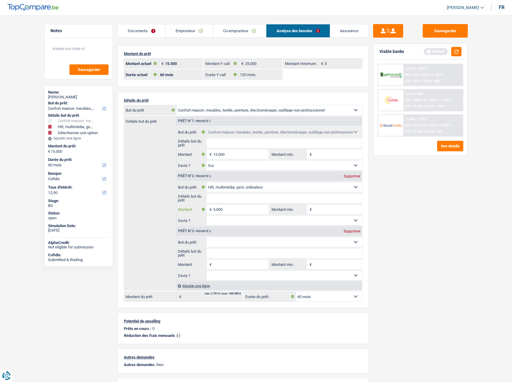
type input "5.000"
type input "20.000"
select select "84"
type input "20.000"
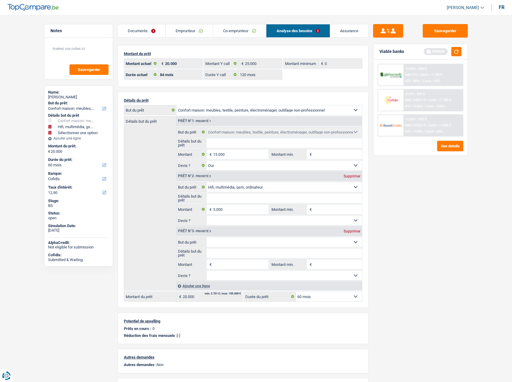
select select "84"
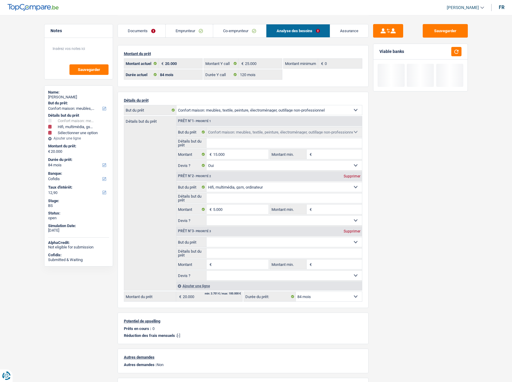
click at [233, 243] on select "Confort maison: meubles, textile, peinture, électroménager, outillage non-profe…" at bounding box center [283, 242] width 155 height 10
select select "hobbies"
click at [206, 237] on select "Confort maison: meubles, textile, peinture, électroménager, outillage non-profe…" at bounding box center [283, 242] width 155 height 10
select select "hobbies"
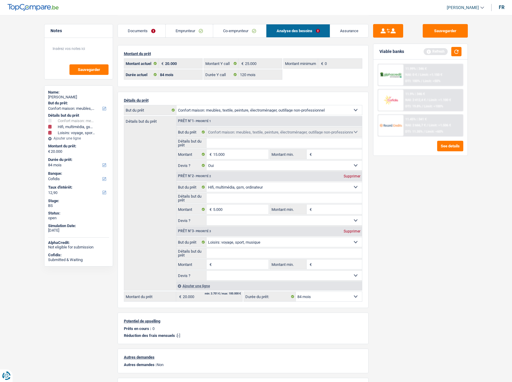
click at [227, 263] on input "Montant" at bounding box center [240, 264] width 55 height 10
type input "5.000"
type input "25.000"
select select "120"
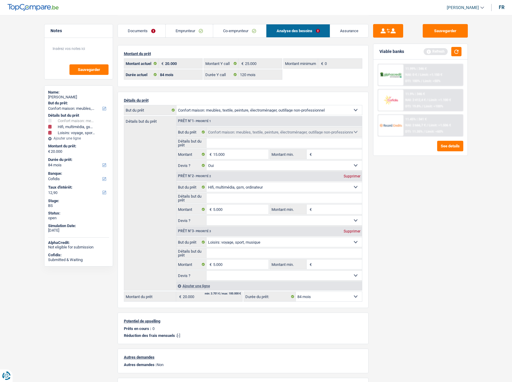
type input "25.000"
click at [396, 233] on div "Sauvegarder Viable banks Refresh 11.99% | 346 € NAI: 0 € / Limit: >1.150 € DTI:…" at bounding box center [420, 198] width 104 height 348
select select "120"
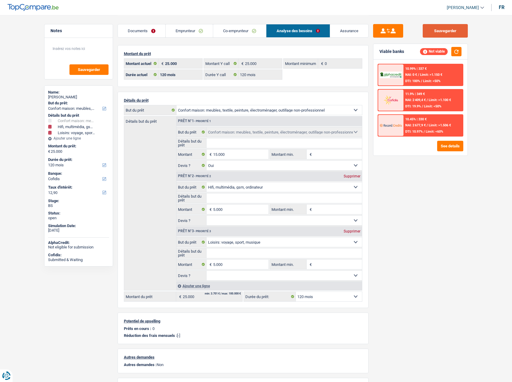
click at [444, 28] on button "Sauvegarder" at bounding box center [444, 31] width 45 height 14
click at [312, 296] on select "12 mois 18 mois 24 mois 30 mois 36 mois 42 mois 48 mois 60 mois 72 mois 84 mois…" at bounding box center [329, 296] width 66 height 10
select select "84"
click at [296, 291] on select "12 mois 18 mois 24 mois 30 mois 36 mois 42 mois 48 mois 60 mois 72 mois 84 mois…" at bounding box center [329, 296] width 66 height 10
select select "84"
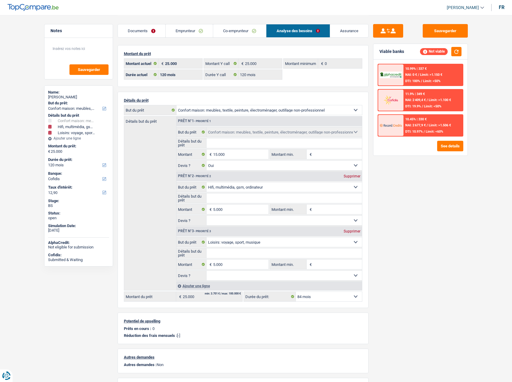
select select "84"
click at [472, 200] on div "Sauvegarder Viable banks Incomplete 10.99% | 421 € NAI: 0 € / Limit: >1.150 € D…" at bounding box center [420, 198] width 104 height 348
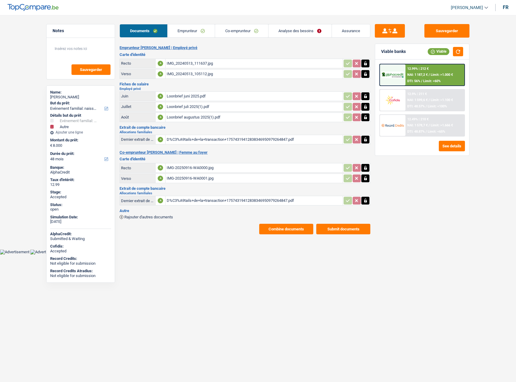
select select "familyEvent"
select select "other"
select select "48"
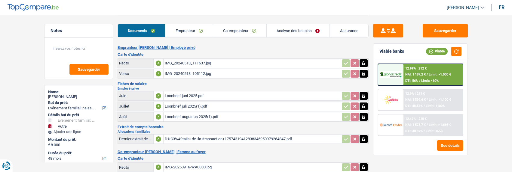
click at [307, 33] on link "Analyse des besoins" at bounding box center [297, 30] width 63 height 13
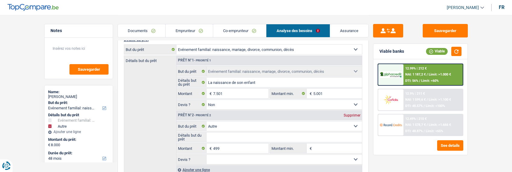
scroll to position [60, 0]
click at [415, 102] on div "12.9% | 211 € NAI: 1 599,6 € / Limit: >1.100 € DTI: 48.57% / Limit: <100%" at bounding box center [432, 100] width 59 height 21
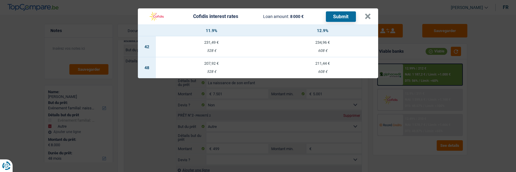
click at [336, 64] on td "211,44 € 608 €" at bounding box center [322, 67] width 111 height 21
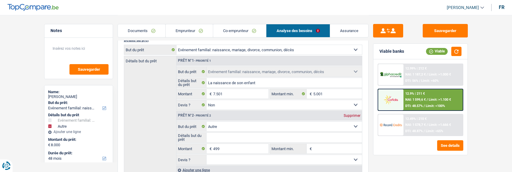
click at [428, 99] on span "Limit: >1.100 €" at bounding box center [439, 100] width 22 height 4
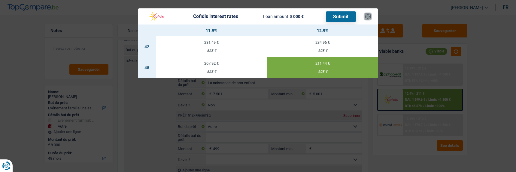
click at [371, 14] on button "×" at bounding box center [368, 17] width 6 height 6
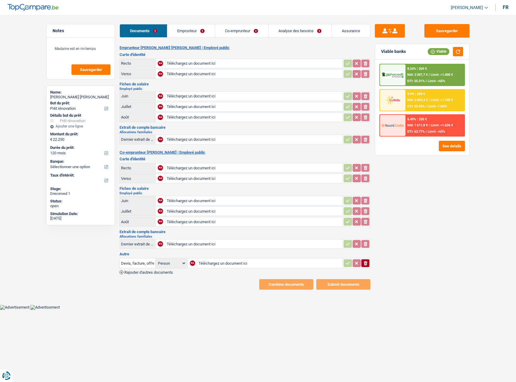
select select "renovation"
select select "120"
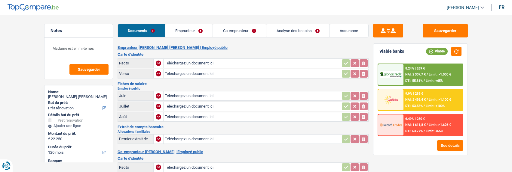
type input "C:\fakepath\Loonbrief_2025_06_0001078-2.pdf"
type input "C:\fakepath\Loonbrief_2025_07_0001078-2.pdf"
type input "C:\fakepath\07e9400915e0d7bf0224b71998b65289000b2bf1.pdf"
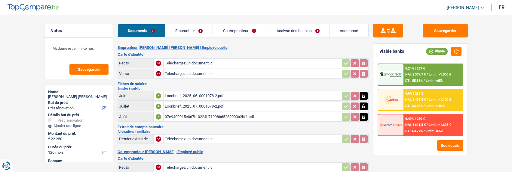
click at [193, 103] on div "Loonbrief_2025_07_0001078-2.pdf" at bounding box center [252, 106] width 175 height 9
click at [198, 114] on div "07e9400915e0d7bf0224b71998b65289000b2bf1.pdf" at bounding box center [252, 117] width 175 height 9
click at [211, 115] on div "07e9400915e0d7bf0224b71998b65289000b2bf1.pdf" at bounding box center [252, 117] width 175 height 9
click at [184, 103] on div "Loonbrief_2025_07_0001078-2.pdf" at bounding box center [252, 106] width 175 height 9
click at [191, 104] on div "Loonbrief_2025_07_0001078-2.pdf" at bounding box center [252, 106] width 175 height 9
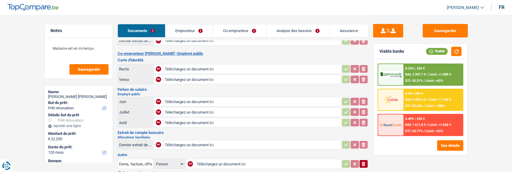
scroll to position [129, 0]
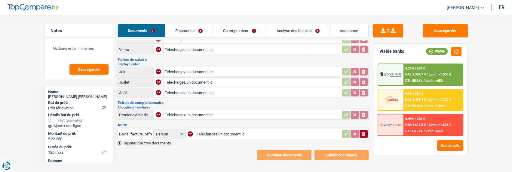
click at [141, 142] on span "Rajouter d'autres documents" at bounding box center [146, 144] width 49 height 4
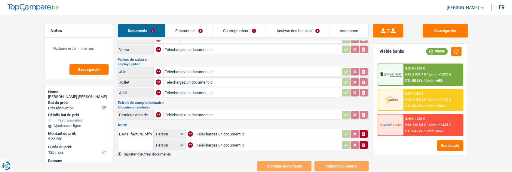
click at [140, 141] on input "text" at bounding box center [135, 146] width 33 height 10
type input "F"
drag, startPoint x: 143, startPoint y: 157, endPoint x: 146, endPoint y: 156, distance: 3.1
click at [144, 161] on li "Fiche de paie Juillet" at bounding box center [157, 165] width 73 height 8
type input "Fiche de paie Juillet"
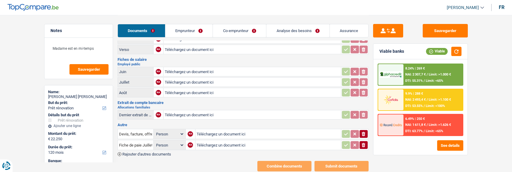
click at [172, 142] on select "Person Emprunteur Co-emprunteur" at bounding box center [169, 146] width 29 height 8
select select "applicant"
click at [155, 142] on select "Person Emprunteur Co-emprunteur" at bounding box center [169, 146] width 29 height 8
type input "C:\fakepath\07e9a0080dc84daf01d89165fc43608f0011f5a9.pdf"
select select
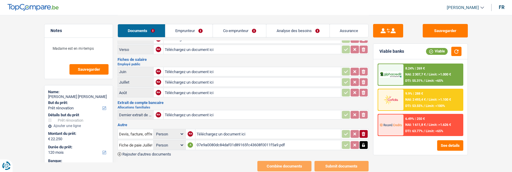
click at [159, 153] on span "Rajouter d'autres documents" at bounding box center [146, 155] width 49 height 4
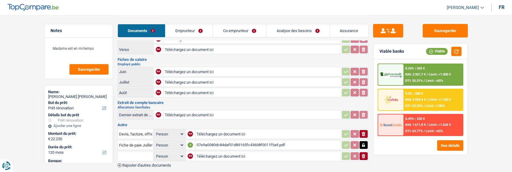
click at [170, 153] on select "Person Emprunteur Co-emprunteur" at bounding box center [169, 157] width 29 height 8
select select "applicant"
click at [155, 153] on select "Person Emprunteur Co-emprunteur" at bounding box center [169, 157] width 29 height 8
click at [176, 142] on select "Person Emprunteur Co-emprunteur" at bounding box center [169, 146] width 29 height 8
select select "applicant"
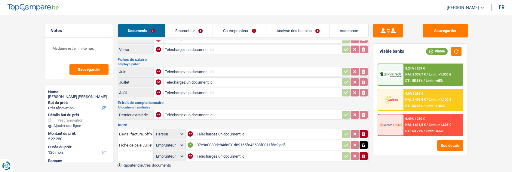
click at [155, 142] on select "Person Emprunteur Co-emprunteur" at bounding box center [169, 146] width 29 height 8
click at [138, 152] on input "text" at bounding box center [135, 157] width 33 height 10
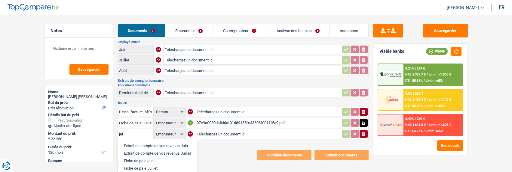
click at [148, 157] on li "Fiche de paie Juin" at bounding box center [157, 161] width 73 height 8
type input "Fiche de paie Juin"
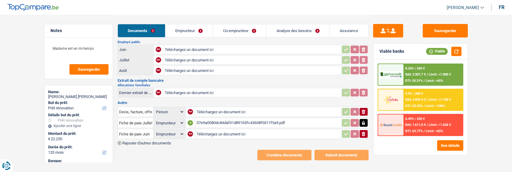
type input "C:\fakepath\07e92006f5562fb003b92299b1359b76000d441c.pdf"
select select
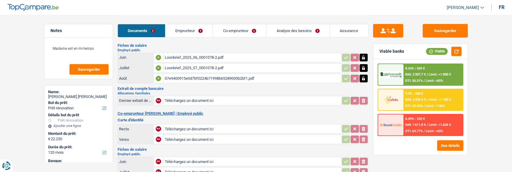
scroll to position [1, 0]
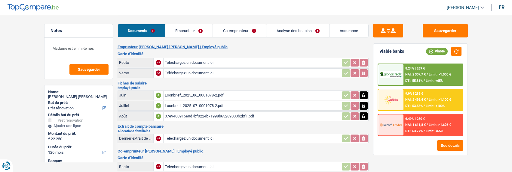
click at [193, 102] on div "Loonbrief_2025_07_0001078-2.pdf" at bounding box center [252, 106] width 175 height 9
click at [364, 105] on icon "button" at bounding box center [363, 106] width 5 height 6
click at [366, 93] on button "button" at bounding box center [363, 96] width 8 height 8
click at [366, 104] on button "ionicons-v5-e" at bounding box center [363, 106] width 8 height 8
click at [365, 94] on icon "ionicons-v5-e" at bounding box center [363, 96] width 5 height 6
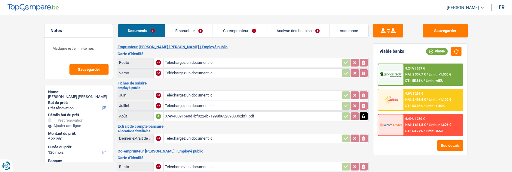
type input "C:\fakepath\07e9a0080dc84daf01d89165fc43608f0011f5a9.pdf"
type input "C:\fakepath\07e92006f5562fb003b92299b1359b76000d441c.pdf"
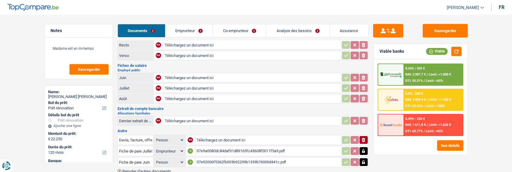
scroll to position [150, 0]
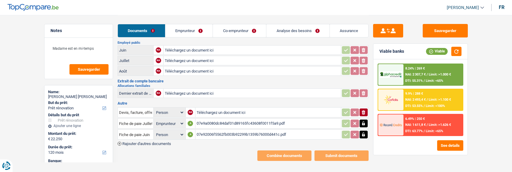
click at [362, 122] on icon "button" at bounding box center [363, 124] width 3 height 4
click at [366, 131] on button "button" at bounding box center [363, 135] width 8 height 8
click at [366, 131] on button "ionicons-v5-e" at bounding box center [363, 135] width 8 height 8
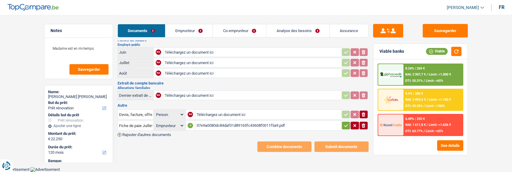
scroll to position [140, 0]
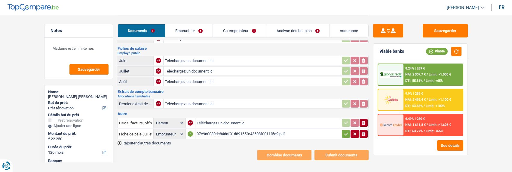
click at [346, 131] on icon "button" at bounding box center [345, 134] width 5 height 6
click at [362, 132] on icon "button" at bounding box center [363, 134] width 3 height 4
click at [361, 131] on icon "ionicons-v5-e" at bounding box center [363, 134] width 5 height 6
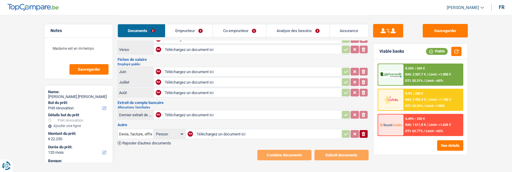
click at [152, 142] on span "Rajouter d'autres documents" at bounding box center [146, 144] width 49 height 4
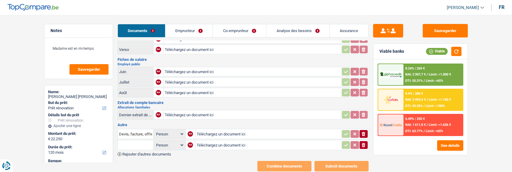
click at [145, 153] on span "Rajouter d'autres documents" at bounding box center [146, 155] width 49 height 4
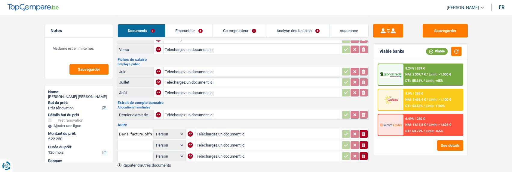
type input "C:\fakepath\Loonbrief_2025_06_0001078-2.pdf"
type input "C:\fakepath\Loonbrief_2025_07_0001078-2.pdf"
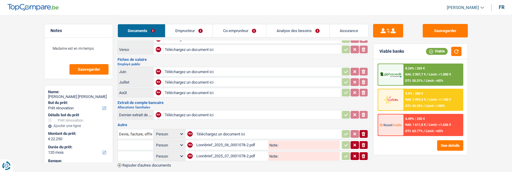
click at [136, 141] on input "text" at bounding box center [135, 146] width 33 height 10
click at [148, 161] on li "Fiche de paie Juin" at bounding box center [156, 165] width 70 height 8
type input "Fiche de paie Juin"
click at [133, 152] on input "text" at bounding box center [135, 157] width 33 height 10
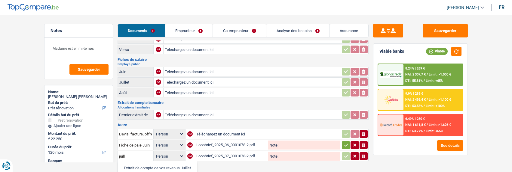
type input "Fiche de paie Juillet"
click at [346, 142] on icon "button" at bounding box center [345, 145] width 5 height 6
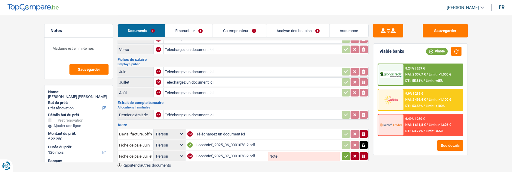
click at [345, 154] on icon "button" at bounding box center [345, 157] width 5 height 6
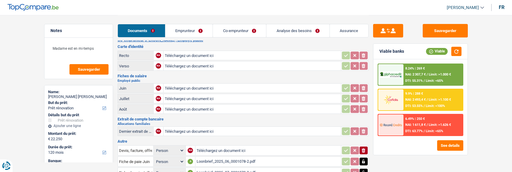
scroll to position [99, 0]
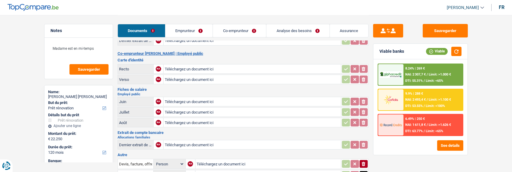
type input "C:\fakepath\Loonbrief_2025_07.pdf"
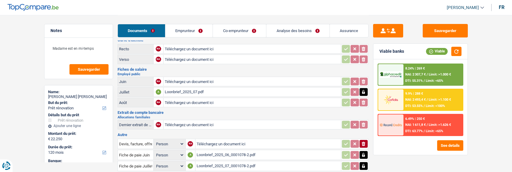
scroll to position [151, 0]
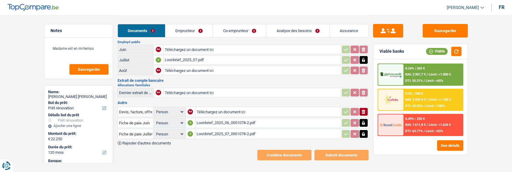
click at [178, 120] on select "Person Emprunteur Co-emprunteur" at bounding box center [169, 124] width 29 height 8
select select "applicant"
click at [155, 120] on select "Person Emprunteur Co-emprunteur" at bounding box center [169, 124] width 29 height 8
click at [175, 131] on select "Person Emprunteur Co-emprunteur" at bounding box center [169, 135] width 29 height 8
select select "applicant"
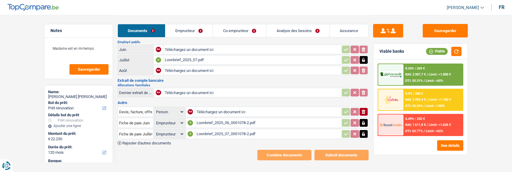
click at [155, 131] on select "Person Emprunteur Co-emprunteur" at bounding box center [169, 135] width 29 height 8
click at [209, 142] on div "Emprunteur Hugo cabuya Gustave | Employé public Carte d'identité Recto NA Téléc…" at bounding box center [242, 28] width 251 height 266
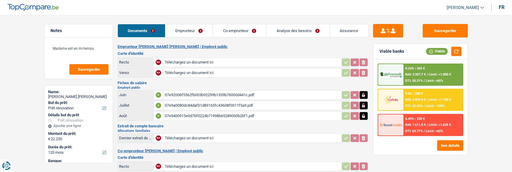
scroll to position [1, 0]
click at [435, 28] on button "Sauvegarder" at bounding box center [444, 31] width 45 height 14
click at [455, 31] on button "Sauvegarder" at bounding box center [444, 31] width 45 height 14
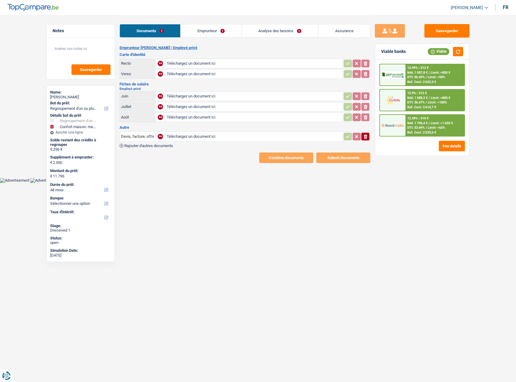
select select "refinancing"
select select "household"
select select "48"
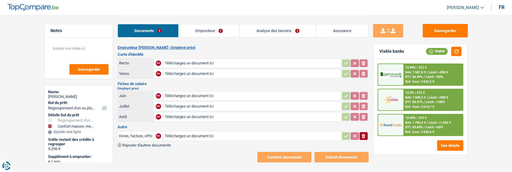
type input "C:\fakepath\20250915_180327.pdf"
type input "C:\fakepath\20250915_180333.pdf"
type input "C:\fakepath\[Certas Energy Luxembourg Sàrl] - Fiches de salaire- [PERSON_NAME] …"
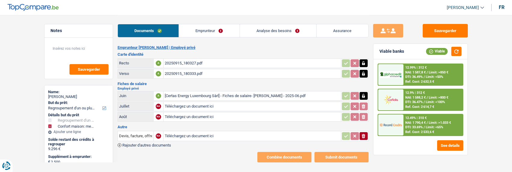
type input "C:\fakepath\[Certas Energy Luxembourg Sàrl] - Fiches de salaire- [PERSON_NAME] …"
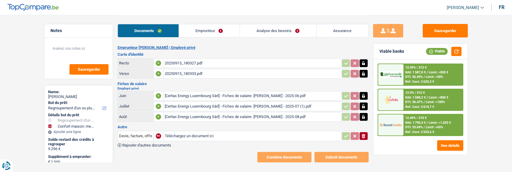
click at [366, 133] on button "ionicons-v5-e" at bounding box center [363, 136] width 8 height 8
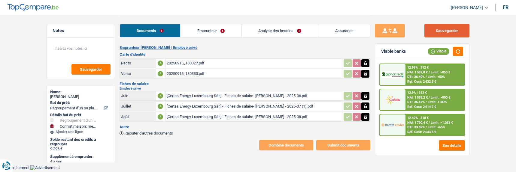
drag, startPoint x: 460, startPoint y: 30, endPoint x: 440, endPoint y: 30, distance: 20.7
click at [455, 30] on button "Sauvegarder" at bounding box center [447, 31] width 45 height 14
click at [220, 32] on link "Emprunteur" at bounding box center [211, 30] width 61 height 13
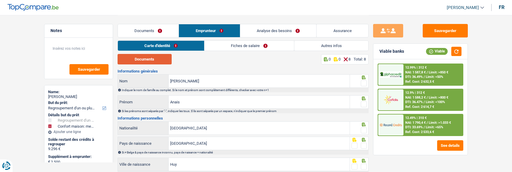
click at [128, 59] on button "Documents" at bounding box center [144, 59] width 54 height 11
click at [175, 80] on input "Gérard" at bounding box center [259, 81] width 181 height 13
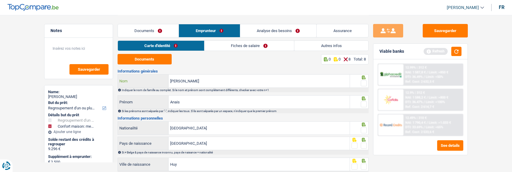
type input "Gerard"
click at [362, 81] on span at bounding box center [364, 84] width 6 height 6
click at [0, 0] on input "radio" at bounding box center [0, 0] width 0 height 0
click at [364, 103] on span at bounding box center [364, 105] width 6 height 6
click at [0, 0] on input "radio" at bounding box center [0, 0] width 0 height 0
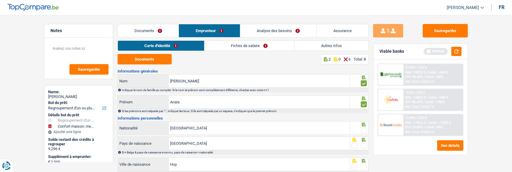
drag, startPoint x: 363, startPoint y: 129, endPoint x: 366, endPoint y: 142, distance: 12.8
click at [363, 132] on div at bounding box center [364, 131] width 6 height 8
click at [364, 145] on span at bounding box center [364, 146] width 6 height 6
click at [0, 0] on input "radio" at bounding box center [0, 0] width 0 height 0
click at [365, 128] on span at bounding box center [364, 131] width 6 height 6
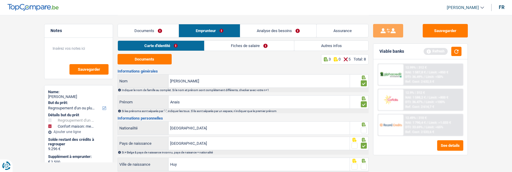
click at [0, 0] on input "radio" at bounding box center [0, 0] width 0 height 0
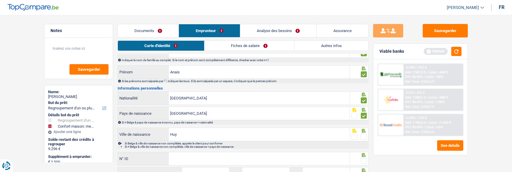
scroll to position [60, 0]
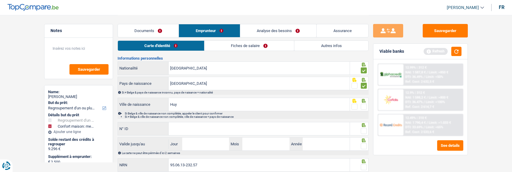
click at [362, 107] on span at bounding box center [364, 107] width 6 height 6
click at [0, 0] on input "radio" at bounding box center [0, 0] width 0 height 0
click at [235, 129] on input "N° ID" at bounding box center [259, 129] width 181 height 13
type input "592-5694355-51"
click at [364, 129] on span at bounding box center [364, 131] width 6 height 6
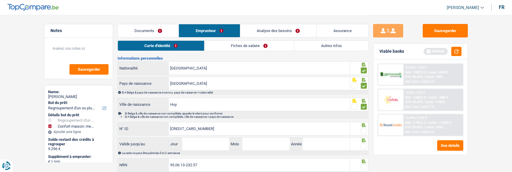
click at [0, 0] on input "radio" at bounding box center [0, 0] width 0 height 0
click at [206, 146] on input "Jour" at bounding box center [205, 144] width 47 height 13
type input "10"
type input "04"
type input "2027"
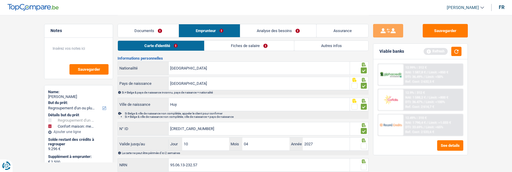
click at [365, 145] on span at bounding box center [364, 147] width 6 height 6
click at [0, 0] on input "radio" at bounding box center [0, 0] width 0 height 0
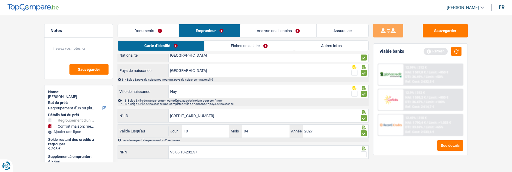
scroll to position [80, 0]
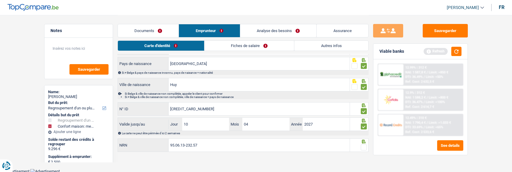
click at [364, 145] on span at bounding box center [364, 148] width 6 height 6
click at [0, 0] on input "radio" at bounding box center [0, 0] width 0 height 0
click at [259, 47] on link "Fiches de salaire" at bounding box center [250, 46] width 90 height 10
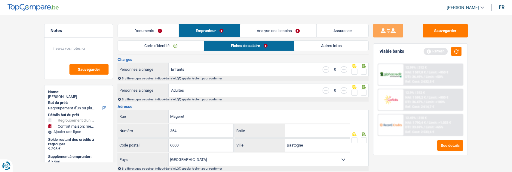
click at [363, 69] on span at bounding box center [364, 72] width 6 height 6
click at [0, 0] on input "radio" at bounding box center [0, 0] width 0 height 0
click at [363, 90] on span at bounding box center [364, 93] width 6 height 6
click at [0, 0] on input "radio" at bounding box center [0, 0] width 0 height 0
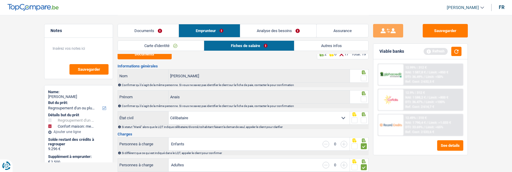
scroll to position [0, 0]
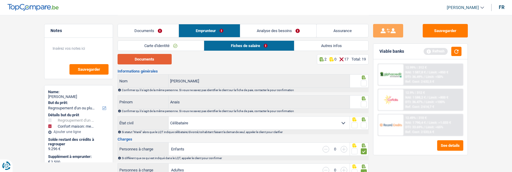
click at [145, 60] on button "Documents" at bounding box center [144, 59] width 54 height 11
click at [364, 81] on span at bounding box center [364, 84] width 6 height 6
click at [0, 0] on input "radio" at bounding box center [0, 0] width 0 height 0
click at [367, 107] on div at bounding box center [359, 103] width 19 height 14
click at [363, 104] on span at bounding box center [364, 105] width 6 height 6
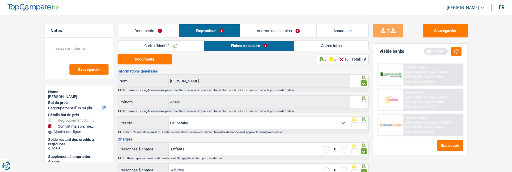
click at [0, 0] on input "radio" at bounding box center [0, 0] width 0 height 0
click at [363, 124] on span at bounding box center [364, 126] width 6 height 6
click at [0, 0] on input "radio" at bounding box center [0, 0] width 0 height 0
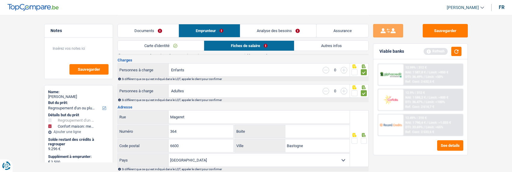
scroll to position [90, 0]
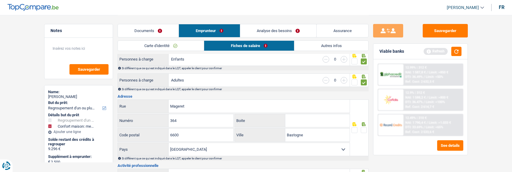
click at [364, 129] on span at bounding box center [364, 130] width 6 height 6
click at [0, 0] on input "radio" at bounding box center [0, 0] width 0 height 0
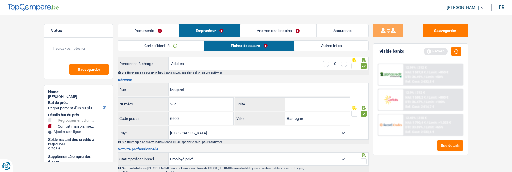
scroll to position [120, 0]
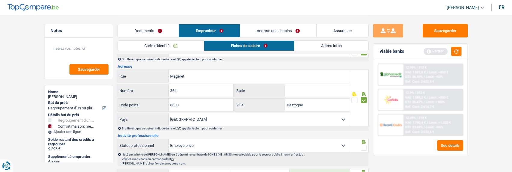
click at [363, 148] on span at bounding box center [364, 148] width 6 height 6
click at [0, 0] on input "radio" at bounding box center [0, 0] width 0 height 0
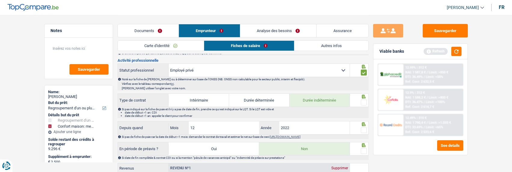
scroll to position [210, 0]
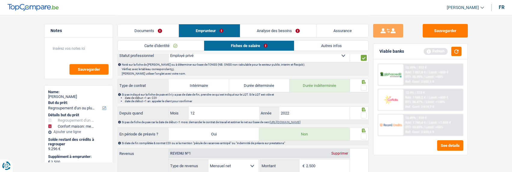
click at [363, 88] on span at bounding box center [364, 88] width 6 height 6
click at [0, 0] on input "radio" at bounding box center [0, 0] width 0 height 0
click at [365, 113] on span at bounding box center [364, 116] width 6 height 6
click at [0, 0] on input "radio" at bounding box center [0, 0] width 0 height 0
click at [362, 134] on span at bounding box center [364, 137] width 6 height 6
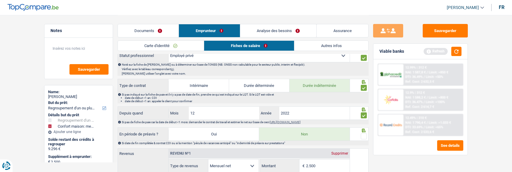
click at [0, 0] on input "radio" at bounding box center [0, 0] width 0 height 0
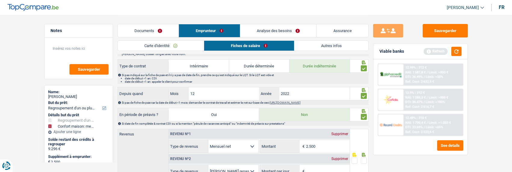
scroll to position [270, 0]
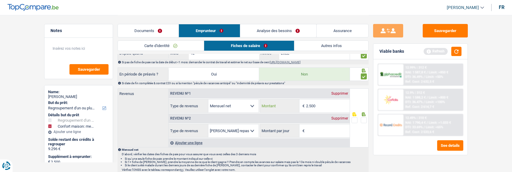
drag, startPoint x: 319, startPoint y: 105, endPoint x: 283, endPoint y: 106, distance: 35.5
click at [283, 106] on div "2.500 € Montant" at bounding box center [305, 106] width 90 height 13
type input "2.678"
click at [315, 130] on input "Montant par jour" at bounding box center [328, 131] width 44 height 13
type input "4,0"
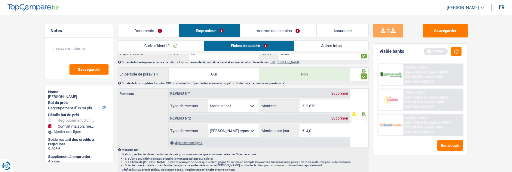
click at [364, 119] on span at bounding box center [364, 120] width 6 height 6
click at [0, 0] on input "radio" at bounding box center [0, 0] width 0 height 0
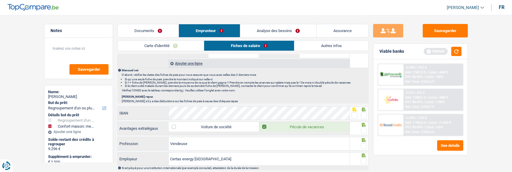
scroll to position [361, 0]
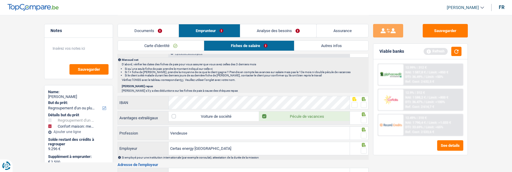
click at [362, 102] on span at bounding box center [364, 105] width 6 height 6
click at [0, 0] on input "radio" at bounding box center [0, 0] width 0 height 0
click at [363, 117] on span at bounding box center [364, 120] width 6 height 6
click at [0, 0] on input "radio" at bounding box center [0, 0] width 0 height 0
click at [365, 134] on span at bounding box center [364, 136] width 6 height 6
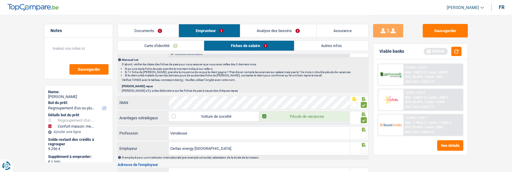
click at [0, 0] on input "radio" at bounding box center [0, 0] width 0 height 0
click at [361, 149] on span at bounding box center [364, 151] width 6 height 6
click at [0, 0] on input "radio" at bounding box center [0, 0] width 0 height 0
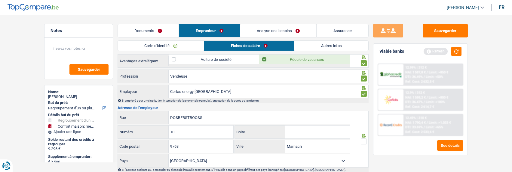
scroll to position [421, 0]
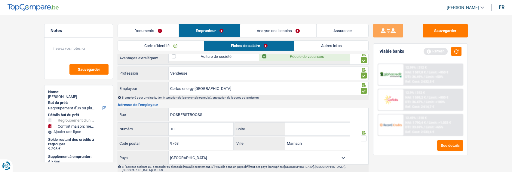
click at [364, 136] on span at bounding box center [364, 139] width 6 height 6
click at [0, 0] on input "radio" at bounding box center [0, 0] width 0 height 0
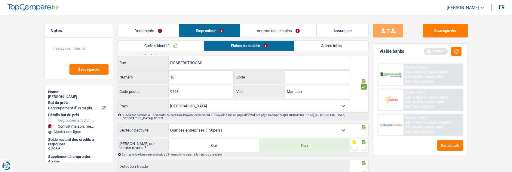
scroll to position [481, 0]
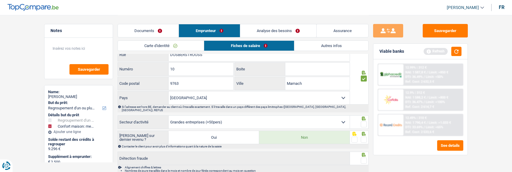
click at [362, 122] on span at bounding box center [364, 125] width 6 height 6
click at [0, 0] on input "radio" at bounding box center [0, 0] width 0 height 0
click at [364, 137] on span at bounding box center [364, 140] width 6 height 6
click at [0, 0] on input "radio" at bounding box center [0, 0] width 0 height 0
click at [364, 157] on div at bounding box center [364, 161] width 6 height 8
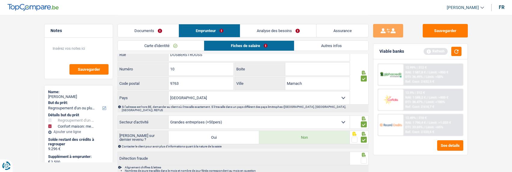
click at [363, 158] on span at bounding box center [364, 161] width 6 height 6
click at [0, 0] on input "radio" at bounding box center [0, 0] width 0 height 0
click at [335, 46] on link "Autres infos" at bounding box center [331, 46] width 74 height 10
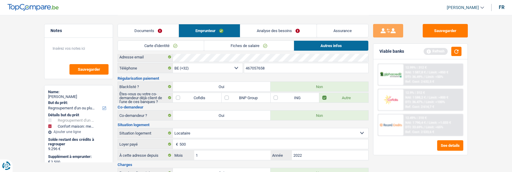
scroll to position [0, 0]
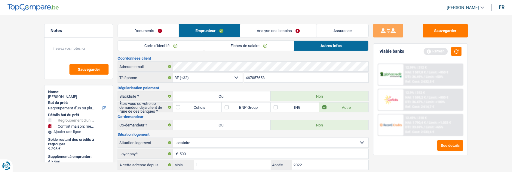
click at [289, 29] on link "Analyse des besoins" at bounding box center [278, 30] width 76 height 13
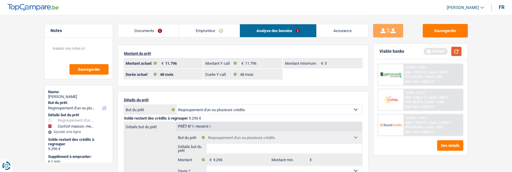
drag, startPoint x: 459, startPoint y: 52, endPoint x: 446, endPoint y: 52, distance: 12.9
click at [459, 52] on button "button" at bounding box center [456, 51] width 10 height 9
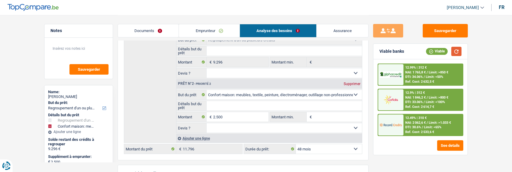
scroll to position [60, 0]
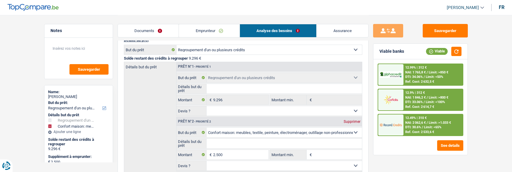
click at [429, 128] on span "Limit: <65%" at bounding box center [432, 128] width 17 height 4
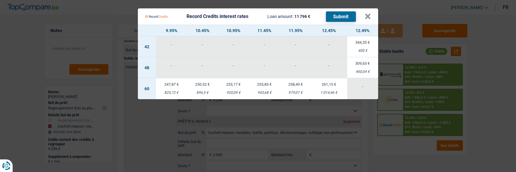
click at [337, 86] on td "261,15 € 1 014,46 €" at bounding box center [329, 88] width 36 height 21
select select "60"
select select "record credits"
type input "12,45"
select select "60"
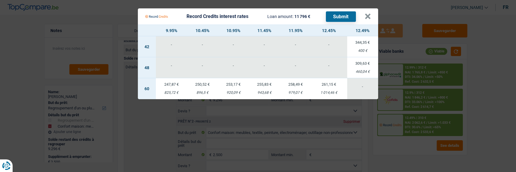
select select "60"
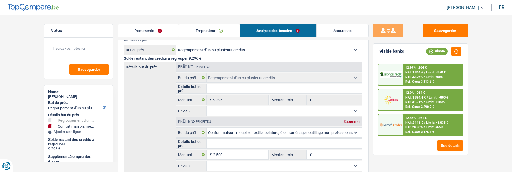
click at [434, 116] on div "12.45% | 261 € NAI: 2 111 € / Limit: >1.033 € DTI: 28.98% / Limit: <65% Ref. Co…" at bounding box center [432, 125] width 59 height 21
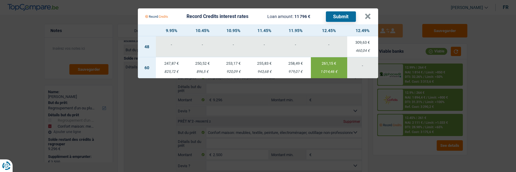
click at [343, 15] on button "Submit" at bounding box center [341, 16] width 30 height 11
click at [371, 14] on button "×" at bounding box center [368, 17] width 6 height 6
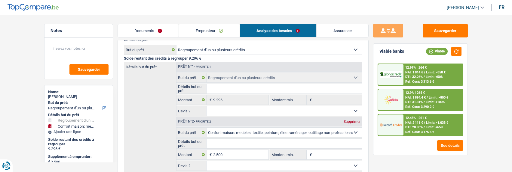
click at [423, 102] on span "/" at bounding box center [423, 102] width 1 height 4
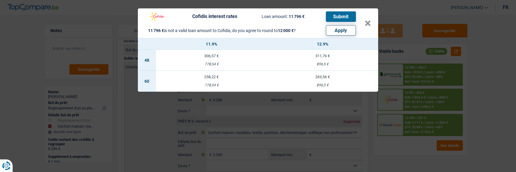
click at [349, 29] on button "Apply" at bounding box center [341, 30] width 30 height 11
type input "2.704"
type input "12.000"
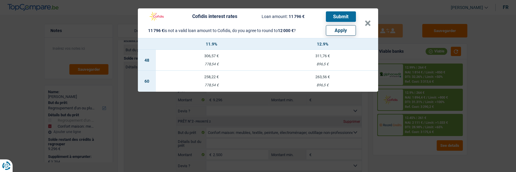
select select "other"
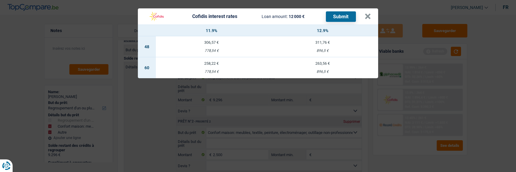
click at [322, 62] on div "263,56 €" at bounding box center [322, 64] width 111 height 4
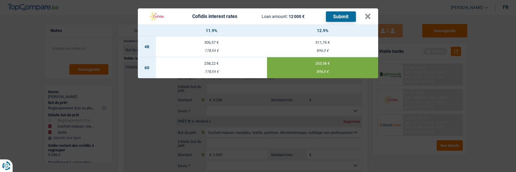
select select "cofidis"
type input "12,90"
click at [344, 14] on button "Submit" at bounding box center [341, 16] width 30 height 11
click at [369, 14] on button "×" at bounding box center [368, 17] width 6 height 6
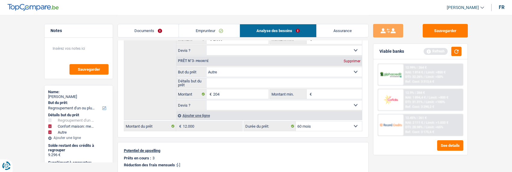
scroll to position [180, 0]
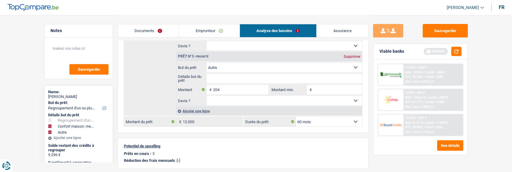
click at [350, 55] on div "Supprimer" at bounding box center [352, 57] width 20 height 4
type input "2.500"
type input "11.796"
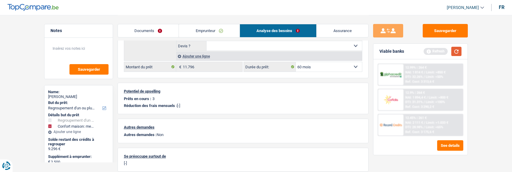
click at [458, 51] on button "button" at bounding box center [456, 51] width 10 height 9
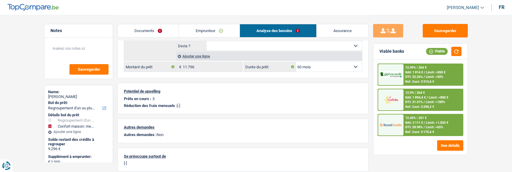
click at [425, 78] on span "Limit: <50%" at bounding box center [433, 77] width 17 height 4
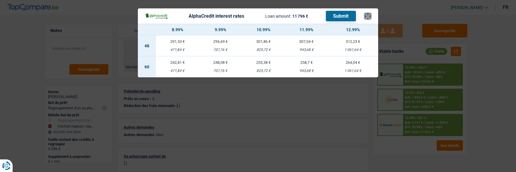
click at [367, 13] on button "×" at bounding box center [368, 16] width 6 height 6
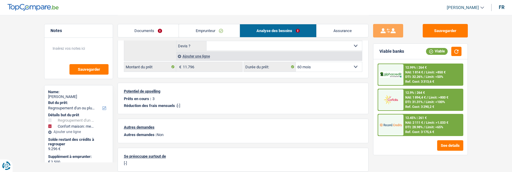
click at [154, 29] on link "Documents" at bounding box center [148, 30] width 61 height 13
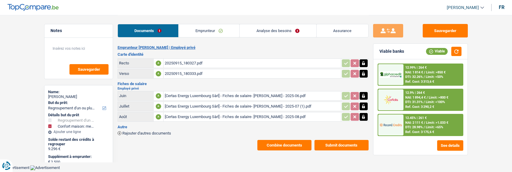
scroll to position [0, 0]
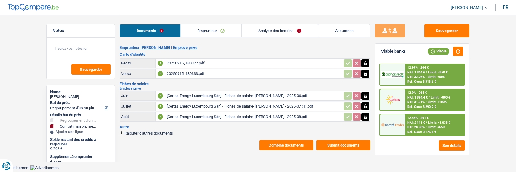
click at [334, 140] on button "Submit documents" at bounding box center [343, 145] width 54 height 11
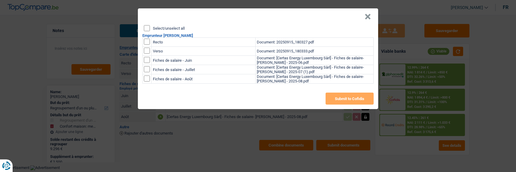
click at [145, 28] on input "Select/unselect all" at bounding box center [147, 28] width 6 height 6
checkbox input "true"
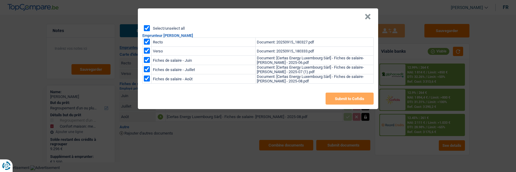
checkbox input "true"
click at [350, 93] on button "Submit to Cofidis" at bounding box center [350, 99] width 48 height 12
drag, startPoint x: 367, startPoint y: 11, endPoint x: 365, endPoint y: 14, distance: 3.2
click at [367, 14] on button "×" at bounding box center [368, 17] width 6 height 6
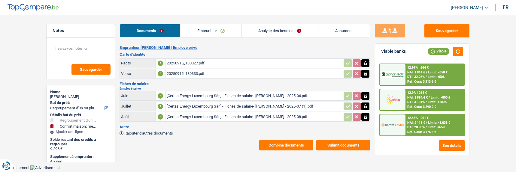
click at [297, 144] on button "Combine documents" at bounding box center [286, 145] width 54 height 11
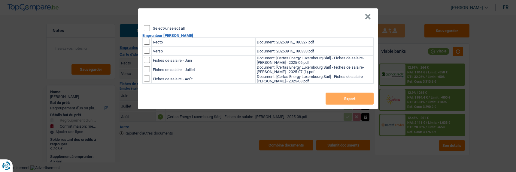
click at [147, 26] on input "Select/unselect all" at bounding box center [147, 28] width 6 height 6
checkbox input "true"
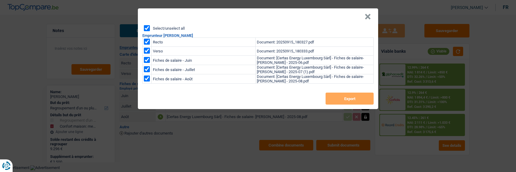
checkbox input "true"
click at [359, 99] on button "Export" at bounding box center [350, 99] width 48 height 12
click at [367, 14] on button "×" at bounding box center [368, 17] width 6 height 6
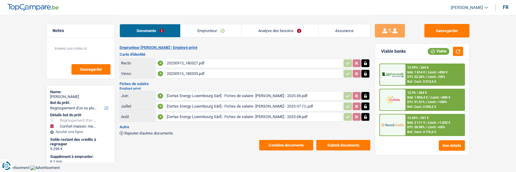
click at [233, 31] on link "Emprunteur" at bounding box center [211, 30] width 61 height 13
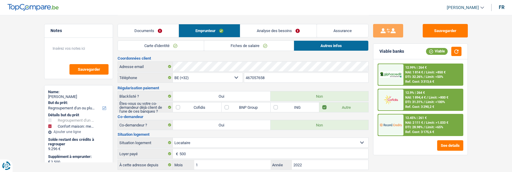
click at [172, 43] on link "Carte d'identité" at bounding box center [161, 46] width 86 height 10
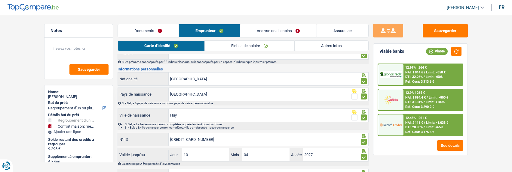
scroll to position [80, 0]
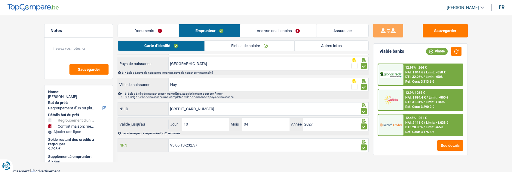
drag, startPoint x: 223, startPoint y: 147, endPoint x: 112, endPoint y: 154, distance: 110.8
click at [112, 154] on div "Notes Sauvegarder Name: Anais Gerard But du prêt: Confort maison: meubles, text…" at bounding box center [256, 44] width 433 height 219
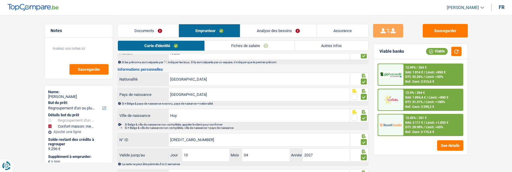
scroll to position [0, 0]
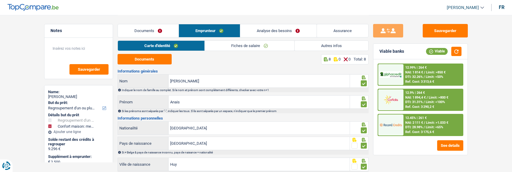
click at [435, 68] on div "12.99% | 264 € NAI: 1 814 € / Limit: >850 € DTI: 32.26% / Limit: <50% Ref. Cost…" at bounding box center [432, 74] width 59 height 21
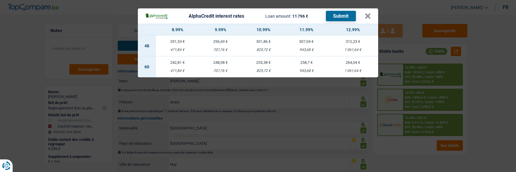
click at [352, 64] on td "264,04 € 1 061,64 €" at bounding box center [353, 66] width 50 height 21
select select "alphacredit"
type input "12,99"
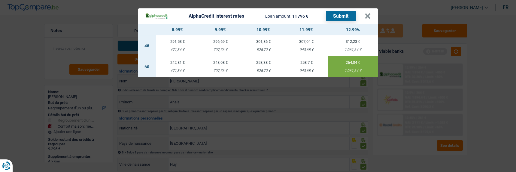
click at [342, 13] on button "Submit" at bounding box center [341, 16] width 30 height 11
click at [369, 16] on button "×" at bounding box center [368, 16] width 6 height 6
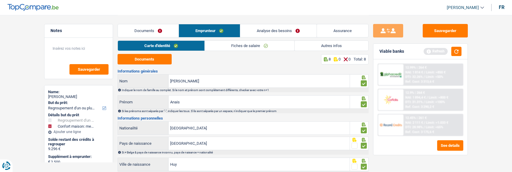
drag, startPoint x: 300, startPoint y: 32, endPoint x: 288, endPoint y: 36, distance: 12.0
click at [299, 32] on link "Analyse des besoins" at bounding box center [278, 30] width 76 height 13
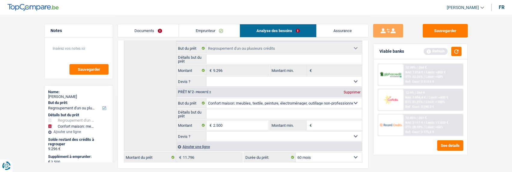
scroll to position [90, 0]
click at [193, 30] on link "Emprunteur" at bounding box center [209, 30] width 61 height 13
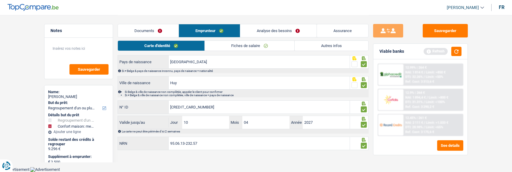
scroll to position [80, 0]
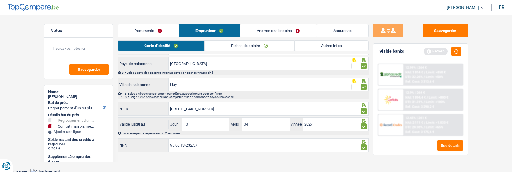
click at [247, 48] on link "Fiches de salaire" at bounding box center [250, 46] width 90 height 10
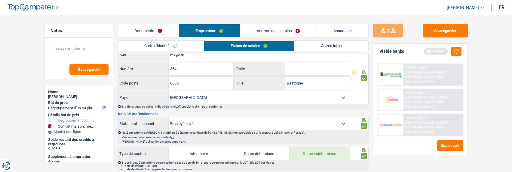
scroll to position [140, 0]
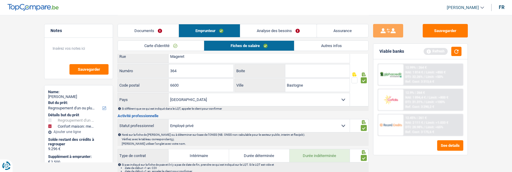
click at [399, 125] on img at bounding box center [390, 125] width 22 height 11
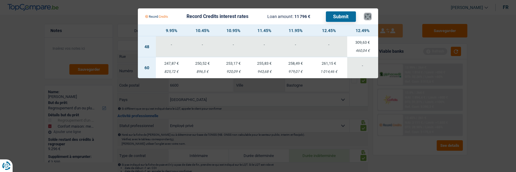
click at [371, 14] on button "×" at bounding box center [368, 17] width 6 height 6
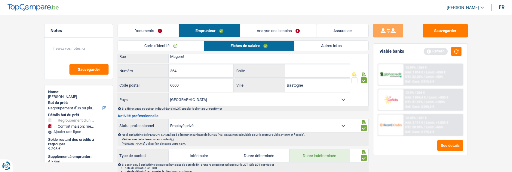
click at [437, 122] on span "Limit: >1.033 €" at bounding box center [437, 123] width 22 height 4
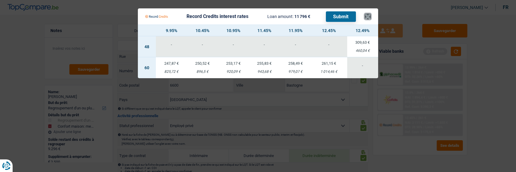
click at [371, 14] on button "×" at bounding box center [368, 17] width 6 height 6
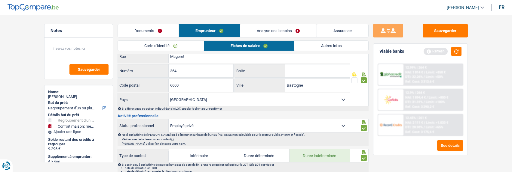
click at [343, 47] on link "Autres infos" at bounding box center [331, 46] width 74 height 10
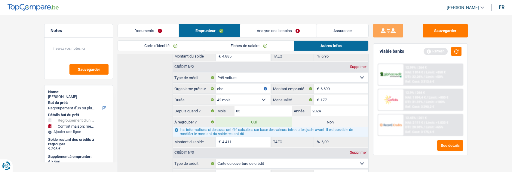
scroll to position [275, 0]
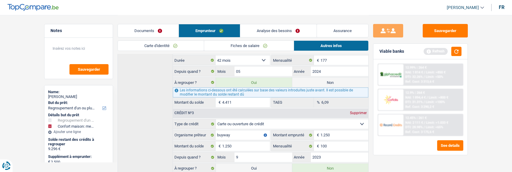
click at [225, 46] on link "Fiches de salaire" at bounding box center [249, 46] width 90 height 10
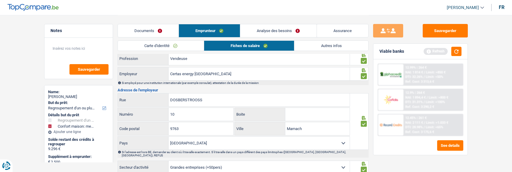
scroll to position [510, 0]
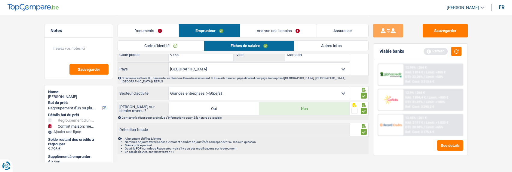
click at [416, 120] on div "12.45% | 261 €" at bounding box center [415, 118] width 21 height 4
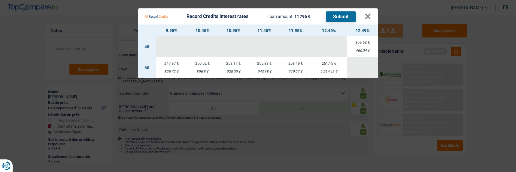
click at [193, 120] on Credits "Record Credits interest rates Loan amount: 11 796 € Submit × 9.95% 10.45% 10.95…" at bounding box center [258, 86] width 516 height 172
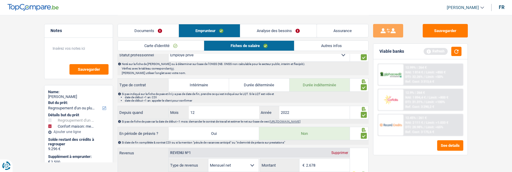
scroll to position [209, 0]
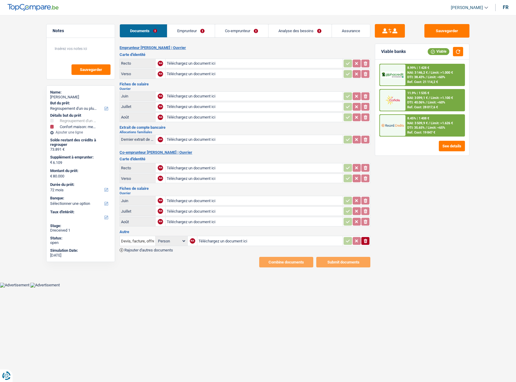
select select "refinancing"
select select "household"
select select "72"
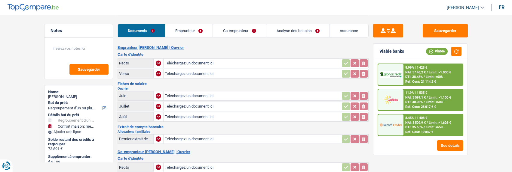
type input "C:\fakepath\1000005227.jpg"
type input "C:\fakepath\1000005228.jpg"
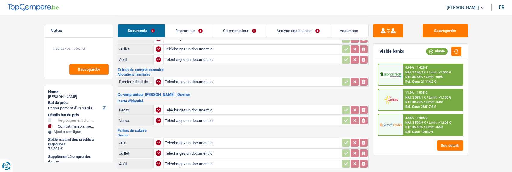
scroll to position [90, 0]
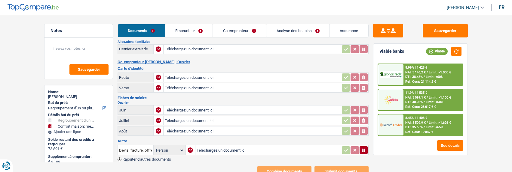
type input "C:\fakepath\1000005229.jpg"
type input "C:\fakepath\1000005230.jpg"
type input "C:\fakepath\1000005246.png"
type input "C:\fakepath\1000005247.png"
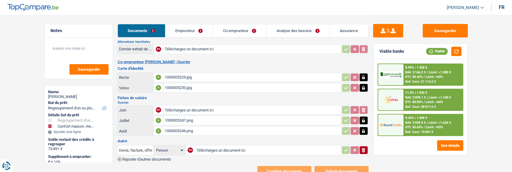
type input "C:\fakepath\1000005248.png"
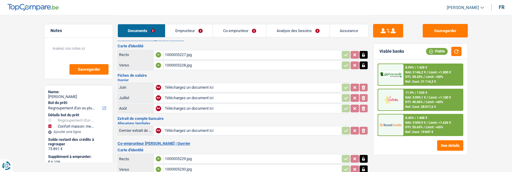
scroll to position [0, 0]
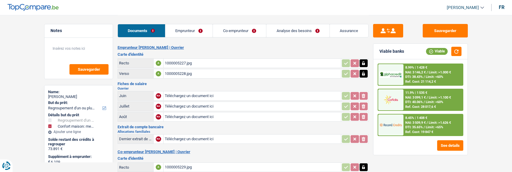
type input "C:\fakepath\outE-POST-LNT-0000000009-6089-0000000032-20250702-0000.pdf"
type input "C:\fakepath\outE-POST-LNT-0000000009-6089-0000000032-20250801-0000.pdf"
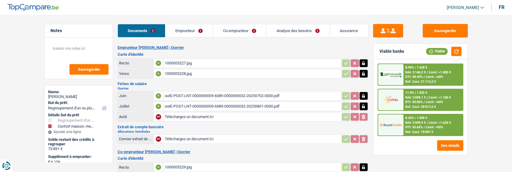
type input "C:\fakepath\outE-POST-LNT-0000000009-6089-0000000032-20250904-0000.pdf"
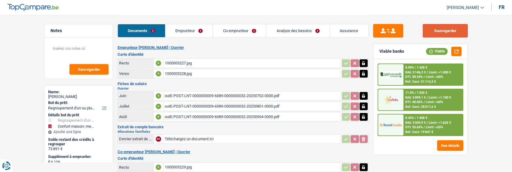
click at [447, 31] on button "Sauvegarder" at bounding box center [444, 31] width 45 height 14
click at [184, 28] on link "Emprunteur" at bounding box center [188, 30] width 47 height 13
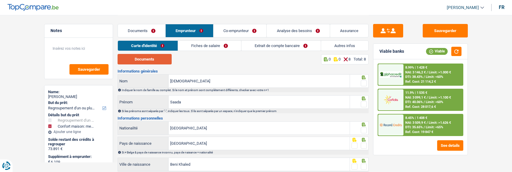
click at [160, 61] on button "Documents" at bounding box center [144, 59] width 54 height 11
click at [361, 81] on span at bounding box center [364, 84] width 6 height 6
click at [0, 0] on input "radio" at bounding box center [0, 0] width 0 height 0
click at [362, 102] on span at bounding box center [364, 105] width 6 height 6
click at [0, 0] on input "radio" at bounding box center [0, 0] width 0 height 0
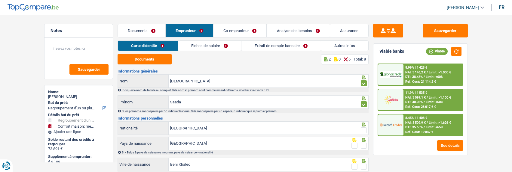
click at [363, 131] on span at bounding box center [364, 131] width 6 height 6
click at [0, 0] on input "radio" at bounding box center [0, 0] width 0 height 0
click at [366, 144] on span at bounding box center [364, 146] width 6 height 6
click at [0, 0] on input "radio" at bounding box center [0, 0] width 0 height 0
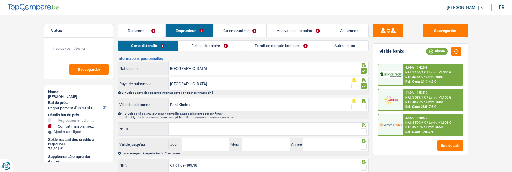
scroll to position [60, 0]
click at [362, 104] on span at bounding box center [364, 107] width 6 height 6
click at [0, 0] on input "radio" at bounding box center [0, 0] width 0 height 0
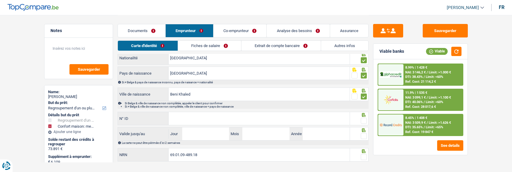
scroll to position [80, 0]
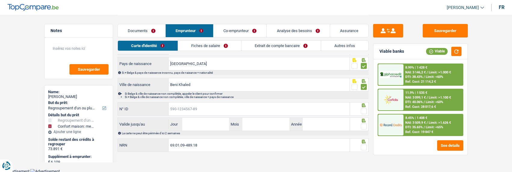
click at [237, 108] on input "N° ID" at bounding box center [259, 109] width 181 height 13
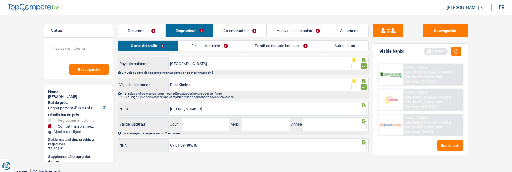
type input "[PHONE_NUMBER]"
click at [361, 109] on span at bounding box center [364, 111] width 6 height 6
click at [0, 0] on input "radio" at bounding box center [0, 0] width 0 height 0
click at [209, 124] on input "Jour" at bounding box center [205, 124] width 47 height 13
type input "10"
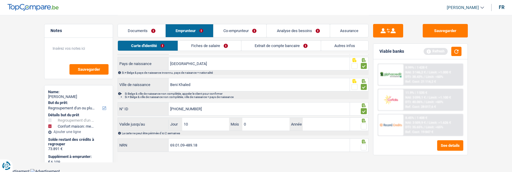
type input "02"
click at [313, 122] on input "Année" at bounding box center [326, 124] width 47 height 13
type input "2035"
click at [361, 125] on span at bounding box center [364, 127] width 6 height 6
click at [0, 0] on input "radio" at bounding box center [0, 0] width 0 height 0
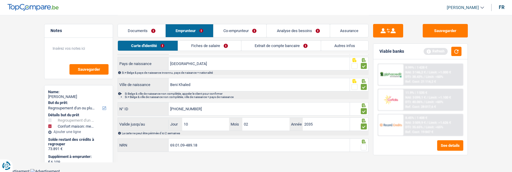
click at [363, 147] on span at bounding box center [364, 148] width 6 height 6
click at [0, 0] on input "radio" at bounding box center [0, 0] width 0 height 0
click at [226, 48] on link "Fiches de salaire" at bounding box center [209, 46] width 63 height 10
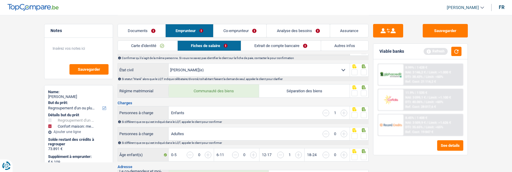
scroll to position [0, 0]
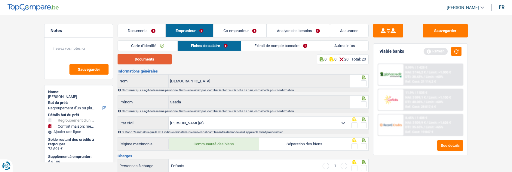
click at [138, 57] on button "Documents" at bounding box center [144, 59] width 54 height 11
click at [364, 81] on span at bounding box center [364, 84] width 6 height 6
click at [0, 0] on input "radio" at bounding box center [0, 0] width 0 height 0
click at [364, 105] on span at bounding box center [364, 105] width 6 height 6
click at [0, 0] on input "radio" at bounding box center [0, 0] width 0 height 0
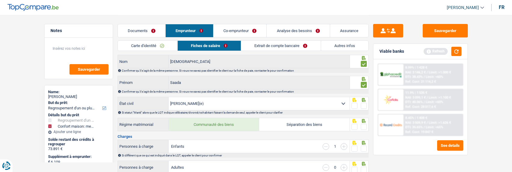
scroll to position [30, 0]
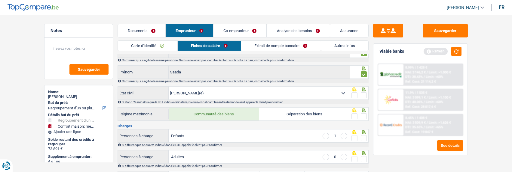
click at [361, 95] on span at bounding box center [364, 96] width 6 height 6
click at [0, 0] on input "radio" at bounding box center [0, 0] width 0 height 0
click at [362, 114] on span at bounding box center [364, 117] width 6 height 6
click at [0, 0] on input "radio" at bounding box center [0, 0] width 0 height 0
click at [366, 139] on span at bounding box center [364, 138] width 6 height 6
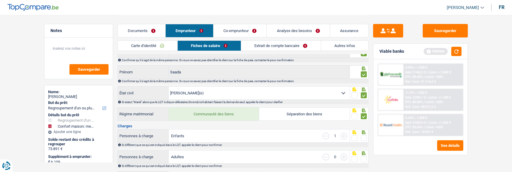
click at [0, 0] on input "radio" at bounding box center [0, 0] width 0 height 0
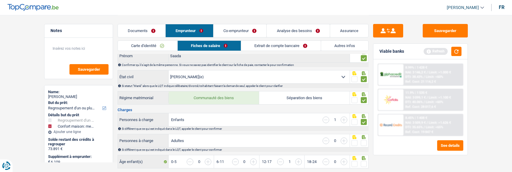
scroll to position [120, 0]
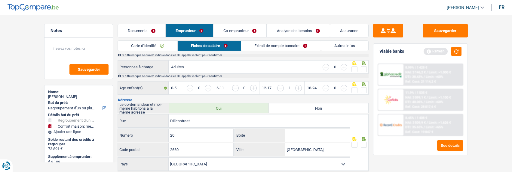
click at [364, 66] on span at bounding box center [364, 69] width 6 height 6
click at [0, 0] on input "radio" at bounding box center [0, 0] width 0 height 0
click at [362, 88] on span at bounding box center [364, 90] width 6 height 6
click at [0, 0] on input "radio" at bounding box center [0, 0] width 0 height 0
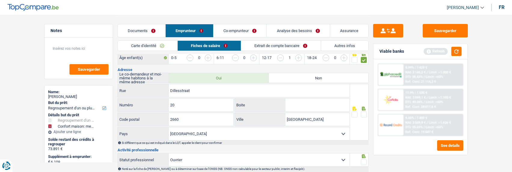
scroll to position [150, 0]
click at [364, 112] on span at bounding box center [364, 115] width 6 height 6
click at [0, 0] on input "radio" at bounding box center [0, 0] width 0 height 0
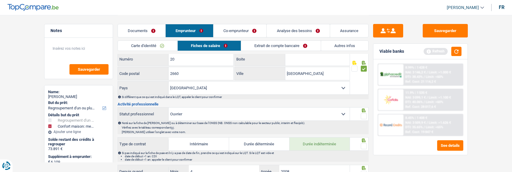
scroll to position [210, 0]
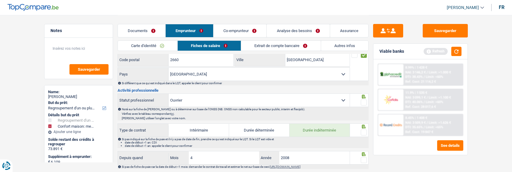
click at [364, 100] on span at bounding box center [364, 103] width 6 height 6
click at [0, 0] on input "radio" at bounding box center [0, 0] width 0 height 0
click at [364, 130] on span at bounding box center [364, 133] width 6 height 6
click at [0, 0] on input "radio" at bounding box center [0, 0] width 0 height 0
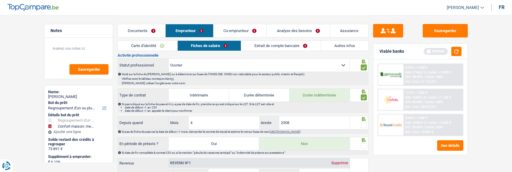
scroll to position [240, 0]
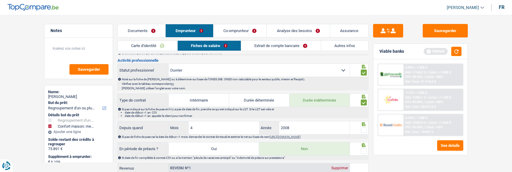
click at [361, 128] on span at bounding box center [364, 130] width 6 height 6
click at [0, 0] on input "radio" at bounding box center [0, 0] width 0 height 0
click at [365, 148] on span at bounding box center [364, 151] width 6 height 6
click at [0, 0] on input "radio" at bounding box center [0, 0] width 0 height 0
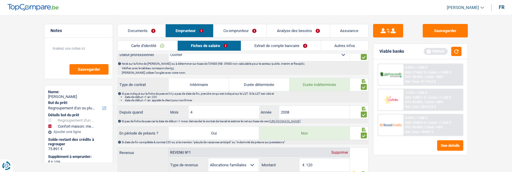
scroll to position [300, 0]
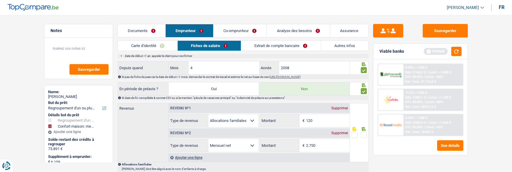
click at [361, 132] on span at bounding box center [364, 135] width 6 height 6
click at [0, 0] on input "radio" at bounding box center [0, 0] width 0 height 0
click at [327, 144] on input "2.750" at bounding box center [328, 145] width 44 height 13
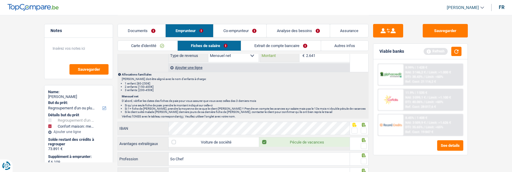
scroll to position [421, 0]
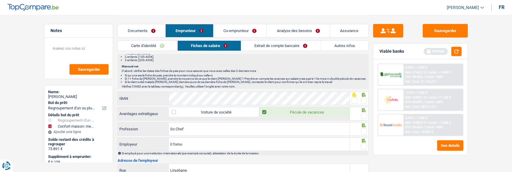
type input "2.641"
click at [355, 98] on span at bounding box center [354, 101] width 6 height 6
click at [0, 0] on input "radio" at bounding box center [0, 0] width 0 height 0
click at [362, 113] on span at bounding box center [364, 116] width 6 height 6
click at [0, 0] on input "radio" at bounding box center [0, 0] width 0 height 0
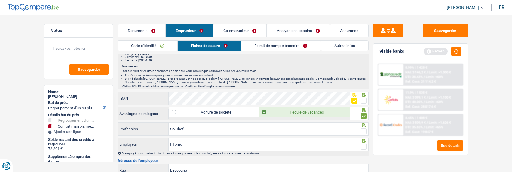
click at [364, 132] on div at bounding box center [364, 132] width 6 height 8
click at [363, 129] on span at bounding box center [364, 132] width 6 height 6
click at [0, 0] on input "radio" at bounding box center [0, 0] width 0 height 0
click at [361, 144] on span at bounding box center [364, 147] width 6 height 6
click at [0, 0] on input "radio" at bounding box center [0, 0] width 0 height 0
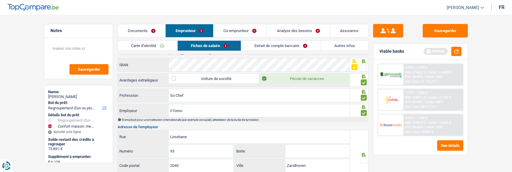
scroll to position [481, 0]
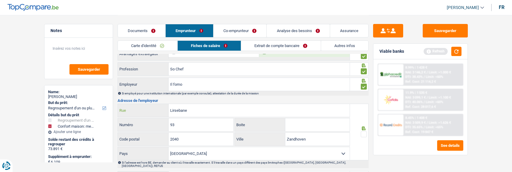
drag, startPoint x: 196, startPoint y: 110, endPoint x: 138, endPoint y: 111, distance: 57.7
click at [138, 111] on div "Lirsebane Rue" at bounding box center [234, 110] width 232 height 13
type input "Liersebaan"
click at [175, 138] on input "2040" at bounding box center [201, 139] width 65 height 13
type input "2240"
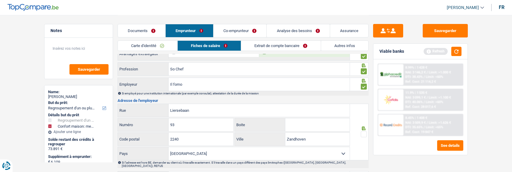
click at [361, 132] on span at bounding box center [364, 135] width 6 height 6
click at [0, 0] on input "radio" at bounding box center [0, 0] width 0 height 0
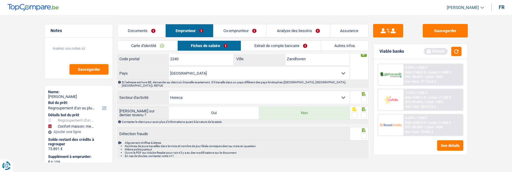
scroll to position [534, 0]
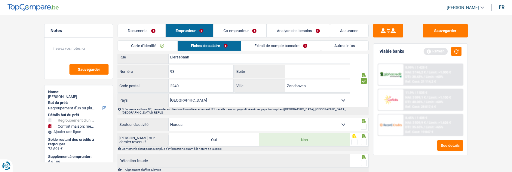
click at [365, 124] on span at bounding box center [364, 127] width 6 height 6
click at [0, 0] on input "radio" at bounding box center [0, 0] width 0 height 0
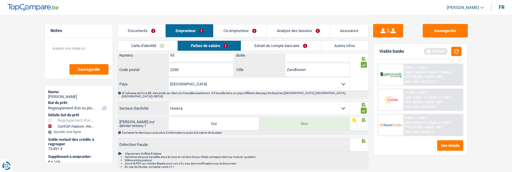
scroll to position [564, 0]
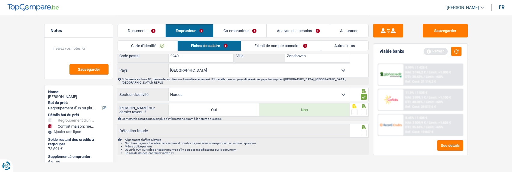
click at [363, 109] on span at bounding box center [364, 112] width 6 height 6
click at [0, 0] on input "radio" at bounding box center [0, 0] width 0 height 0
click at [363, 130] on span at bounding box center [364, 133] width 6 height 6
click at [0, 0] on input "radio" at bounding box center [0, 0] width 0 height 0
click at [300, 48] on link "Extrait de compte bancaire" at bounding box center [280, 46] width 79 height 10
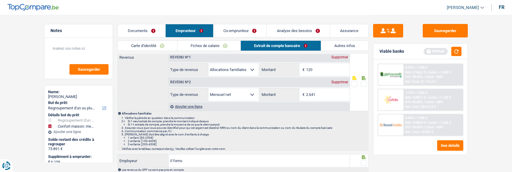
scroll to position [0, 0]
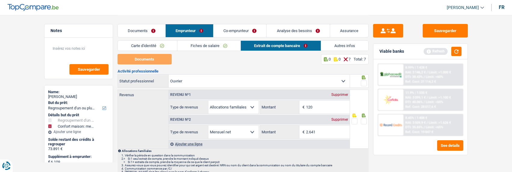
click at [362, 81] on span at bounding box center [364, 84] width 6 height 6
click at [0, 0] on input "radio" at bounding box center [0, 0] width 0 height 0
click at [151, 30] on link "Documents" at bounding box center [141, 30] width 47 height 13
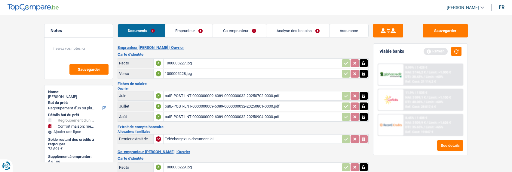
click at [202, 31] on link "Emprunteur" at bounding box center [188, 30] width 47 height 13
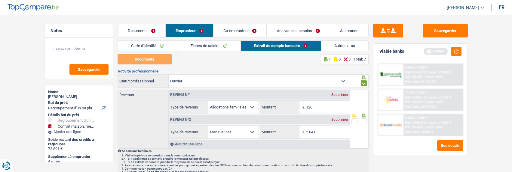
click at [340, 94] on div "Supprimer" at bounding box center [340, 95] width 20 height 4
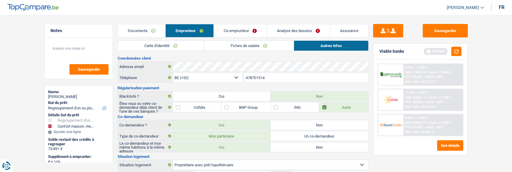
click at [245, 31] on link "Co-emprunteur" at bounding box center [240, 30] width 53 height 13
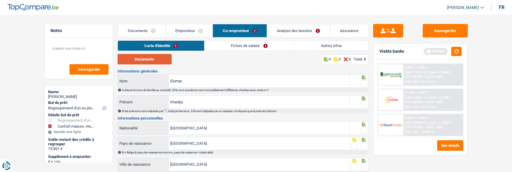
click at [153, 59] on button "Documents" at bounding box center [144, 59] width 54 height 11
click at [361, 82] on span at bounding box center [364, 84] width 6 height 6
click at [0, 0] on input "radio" at bounding box center [0, 0] width 0 height 0
click at [192, 79] on input "Elomar" at bounding box center [259, 81] width 181 height 13
type input "El Omari"
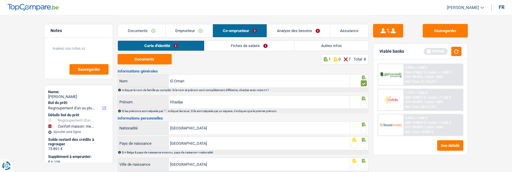
click at [361, 103] on span at bounding box center [364, 105] width 6 height 6
click at [0, 0] on input "radio" at bounding box center [0, 0] width 0 height 0
click at [364, 128] on span at bounding box center [364, 131] width 6 height 6
click at [0, 0] on input "radio" at bounding box center [0, 0] width 0 height 0
click at [366, 143] on span at bounding box center [364, 146] width 6 height 6
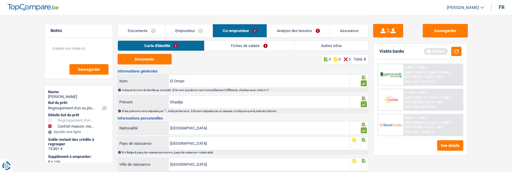
click at [0, 0] on input "radio" at bounding box center [0, 0] width 0 height 0
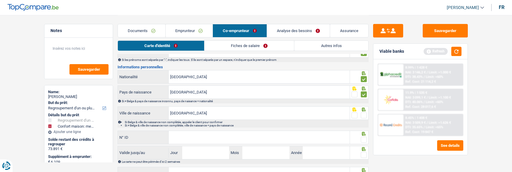
scroll to position [60, 0]
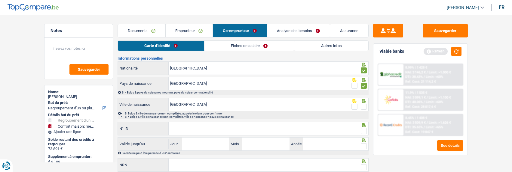
drag, startPoint x: 362, startPoint y: 106, endPoint x: 326, endPoint y: 120, distance: 38.4
click at [361, 108] on span at bounding box center [364, 107] width 6 height 6
click at [0, 0] on input "radio" at bounding box center [0, 0] width 0 height 0
click at [288, 127] on input "N° ID" at bounding box center [259, 129] width 181 height 13
type input "592-6992319-58"
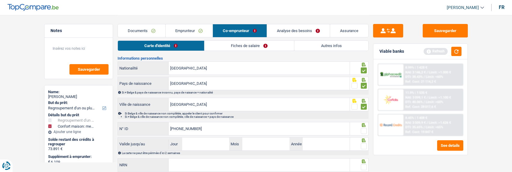
drag, startPoint x: 366, startPoint y: 129, endPoint x: 365, endPoint y: 132, distance: 3.7
click at [365, 130] on span at bounding box center [364, 131] width 6 height 6
click at [0, 0] on input "radio" at bounding box center [0, 0] width 0 height 0
drag, startPoint x: 215, startPoint y: 142, endPoint x: 94, endPoint y: 134, distance: 121.4
click at [212, 142] on input "Jour" at bounding box center [205, 144] width 47 height 13
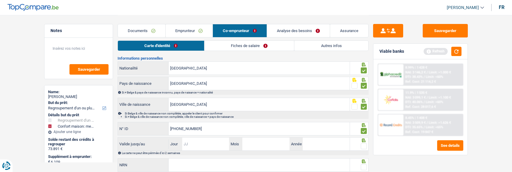
click at [216, 143] on input "Jour" at bounding box center [205, 144] width 47 height 13
type input "16"
type input "11"
type input "2027"
drag, startPoint x: 363, startPoint y: 146, endPoint x: 338, endPoint y: 145, distance: 24.6
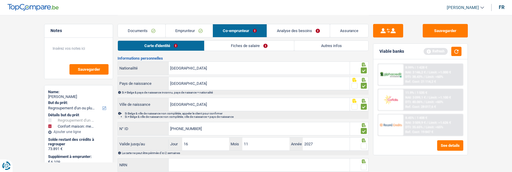
click at [362, 146] on span at bounding box center [364, 147] width 6 height 6
click at [0, 0] on input "radio" at bounding box center [0, 0] width 0 height 0
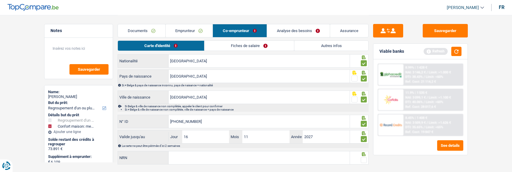
scroll to position [80, 0]
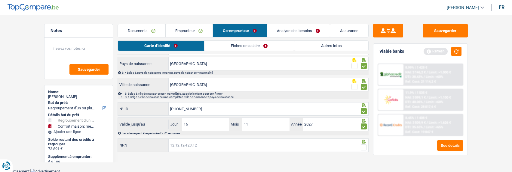
click at [256, 148] on input "NRN" at bounding box center [259, 145] width 181 height 13
type input "64.04.27-530.32"
click at [366, 146] on span at bounding box center [364, 148] width 6 height 6
click at [0, 0] on input "radio" at bounding box center [0, 0] width 0 height 0
click at [266, 47] on link "Fiches de salaire" at bounding box center [250, 46] width 90 height 10
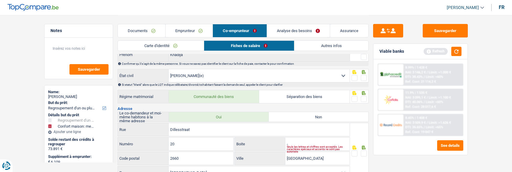
scroll to position [0, 0]
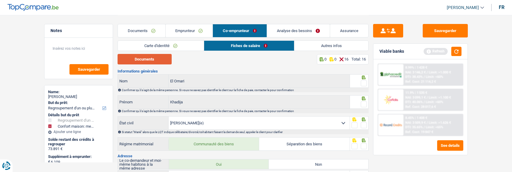
click at [158, 59] on button "Documents" at bounding box center [144, 59] width 54 height 11
drag, startPoint x: 361, startPoint y: 83, endPoint x: 364, endPoint y: 93, distance: 9.6
click at [362, 84] on span at bounding box center [364, 84] width 6 height 6
click at [0, 0] on input "radio" at bounding box center [0, 0] width 0 height 0
click at [367, 102] on div at bounding box center [359, 103] width 19 height 14
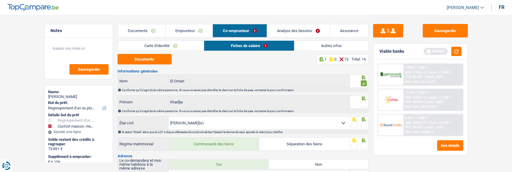
click at [364, 105] on span at bounding box center [364, 105] width 6 height 6
click at [0, 0] on input "radio" at bounding box center [0, 0] width 0 height 0
click at [364, 125] on span at bounding box center [364, 126] width 6 height 6
click at [0, 0] on input "radio" at bounding box center [0, 0] width 0 height 0
click at [365, 144] on span at bounding box center [364, 147] width 6 height 6
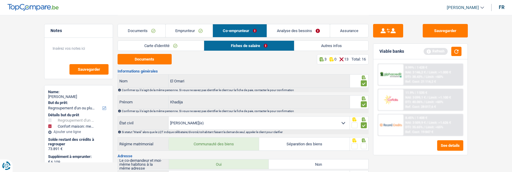
click at [0, 0] on input "radio" at bounding box center [0, 0] width 0 height 0
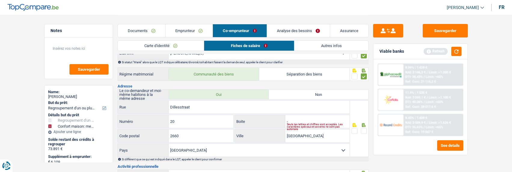
scroll to position [90, 0]
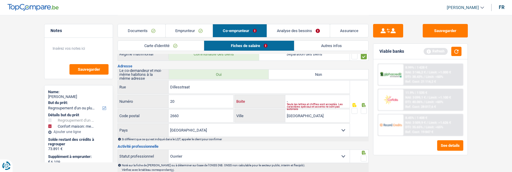
click at [306, 101] on input "-" at bounding box center [317, 101] width 64 height 13
click at [363, 108] on span at bounding box center [364, 111] width 6 height 6
click at [0, 0] on input "radio" at bounding box center [0, 0] width 0 height 0
drag, startPoint x: 335, startPoint y: 116, endPoint x: 260, endPoint y: 114, distance: 75.1
click at [262, 114] on div "Antwerpen Ville" at bounding box center [292, 116] width 115 height 13
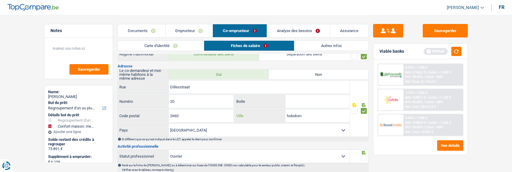
type input "hoboken"
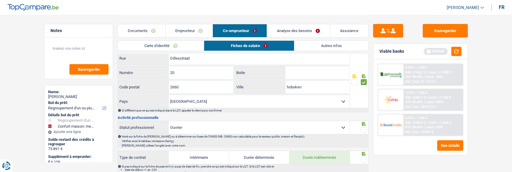
scroll to position [120, 0]
drag, startPoint x: 364, startPoint y: 128, endPoint x: 364, endPoint y: 134, distance: 6.3
click at [363, 128] on span at bounding box center [364, 129] width 6 height 6
click at [0, 0] on input "radio" at bounding box center [0, 0] width 0 height 0
click at [363, 155] on div at bounding box center [364, 159] width 6 height 8
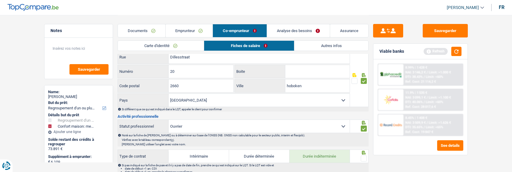
click at [362, 156] on span at bounding box center [364, 159] width 6 height 6
click at [0, 0] on input "radio" at bounding box center [0, 0] width 0 height 0
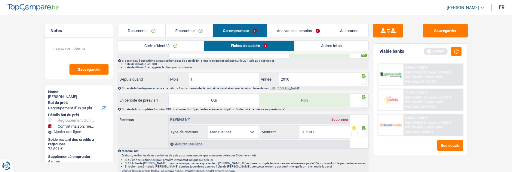
scroll to position [210, 0]
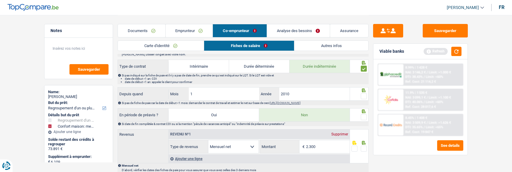
drag, startPoint x: 362, startPoint y: 92, endPoint x: 363, endPoint y: 99, distance: 6.9
click at [363, 93] on span at bounding box center [364, 96] width 6 height 6
click at [0, 0] on input "radio" at bounding box center [0, 0] width 0 height 0
click at [363, 115] on span at bounding box center [364, 117] width 6 height 6
click at [0, 0] on input "radio" at bounding box center [0, 0] width 0 height 0
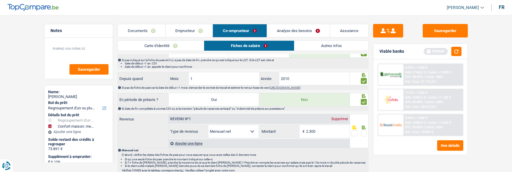
scroll to position [240, 0]
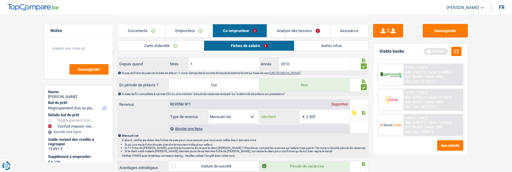
click at [322, 116] on input "2.300" at bounding box center [328, 117] width 44 height 13
type input "2.314"
click at [362, 116] on span at bounding box center [364, 119] width 6 height 6
click at [0, 0] on input "radio" at bounding box center [0, 0] width 0 height 0
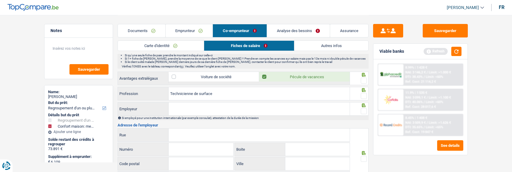
scroll to position [330, 0]
click at [363, 77] on span at bounding box center [364, 80] width 6 height 6
click at [0, 0] on input "radio" at bounding box center [0, 0] width 0 height 0
click at [363, 93] on span at bounding box center [364, 96] width 6 height 6
click at [0, 0] on input "radio" at bounding box center [0, 0] width 0 height 0
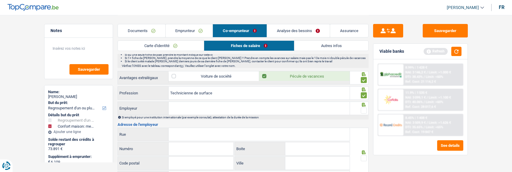
click at [196, 104] on input "Employeur" at bounding box center [259, 108] width 181 height 13
type input "Brijlant Target"
click at [363, 109] on span at bounding box center [364, 111] width 6 height 6
click at [0, 0] on input "radio" at bounding box center [0, 0] width 0 height 0
click at [212, 135] on input "Rue" at bounding box center [259, 134] width 181 height 13
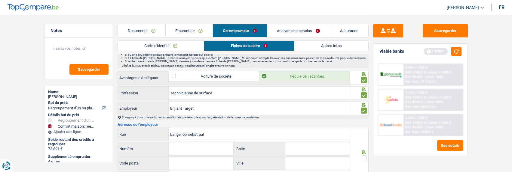
type input "Lange lobroekstraat"
click at [204, 148] on input "Numéro" at bounding box center [201, 149] width 65 height 13
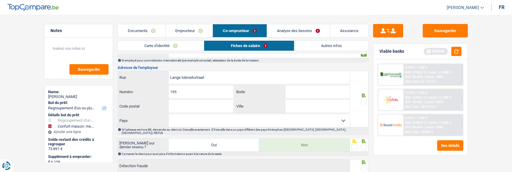
scroll to position [391, 0]
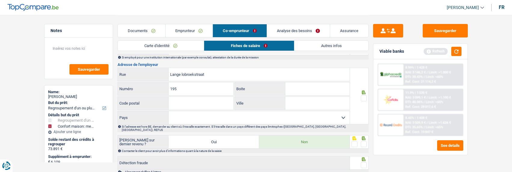
type input "195"
click at [195, 100] on input "Code postal" at bounding box center [201, 103] width 65 height 13
type input "1"
type input "2060"
click at [310, 104] on input "Ville" at bounding box center [317, 103] width 64 height 13
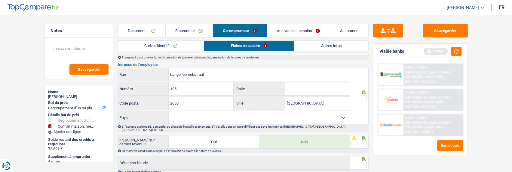
type input "antwerpen"
drag, startPoint x: 361, startPoint y: 96, endPoint x: 342, endPoint y: 114, distance: 26.3
click at [361, 96] on span at bounding box center [364, 99] width 6 height 6
click at [0, 0] on input "radio" at bounding box center [0, 0] width 0 height 0
click at [340, 118] on select "Belgique France Allemagne Italie Luxembourg Pays-Bas Espagne Suisse Sélectionne…" at bounding box center [259, 117] width 181 height 13
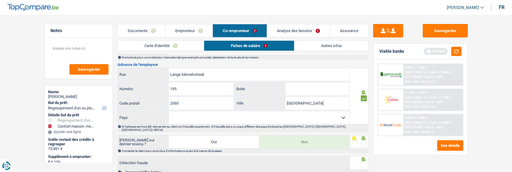
select select "BE"
click at [169, 111] on select "Belgique France Allemagne Italie Luxembourg Pays-Bas Espagne Suisse Sélectionne…" at bounding box center [259, 117] width 181 height 13
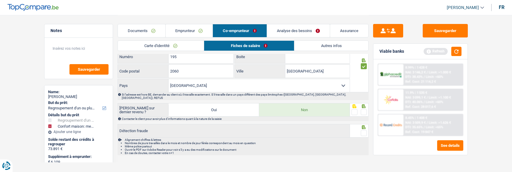
scroll to position [423, 0]
drag, startPoint x: 362, startPoint y: 107, endPoint x: 363, endPoint y: 119, distance: 12.4
click at [363, 109] on span at bounding box center [364, 112] width 6 height 6
click at [0, 0] on input "radio" at bounding box center [0, 0] width 0 height 0
click at [363, 130] on span at bounding box center [364, 133] width 6 height 6
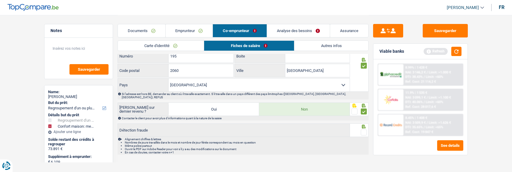
click at [0, 0] on input "radio" at bounding box center [0, 0] width 0 height 0
click at [449, 31] on button "Sauvegarder" at bounding box center [444, 31] width 45 height 14
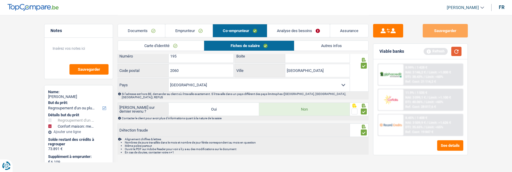
click at [455, 50] on button "button" at bounding box center [456, 51] width 10 height 9
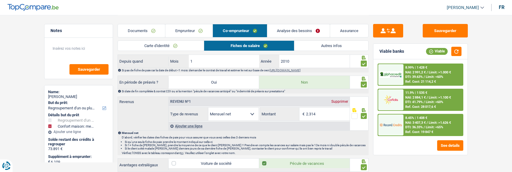
click at [304, 32] on link "Analyse des besoins" at bounding box center [298, 30] width 63 height 13
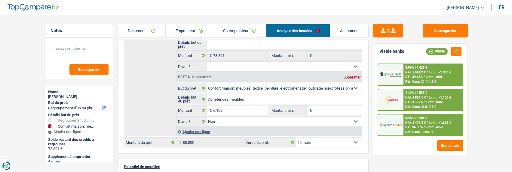
scroll to position [90, 0]
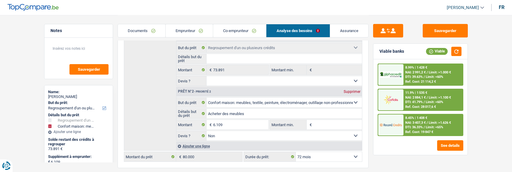
click at [425, 128] on span "Limit: <65%" at bounding box center [433, 128] width 17 height 4
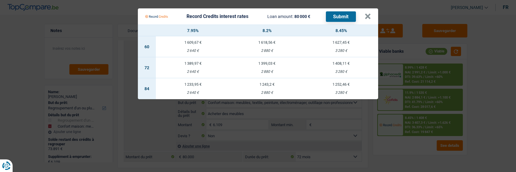
click at [351, 86] on td "1 252,46 € 3 280 €" at bounding box center [341, 88] width 74 height 21
select select "84"
select select "record credits"
type input "8,45"
select select "84"
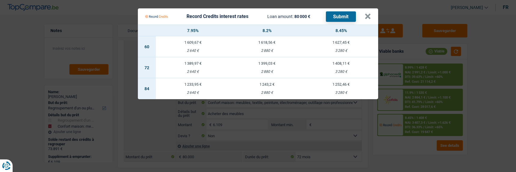
select select "84"
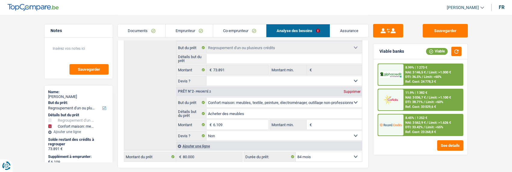
click at [434, 118] on div "8.45% | 1 252 € NAI: 3 562,9 € / Limit: >1.626 € DTI: 33.42% / Limit: <65% Ref.…" at bounding box center [432, 125] width 59 height 21
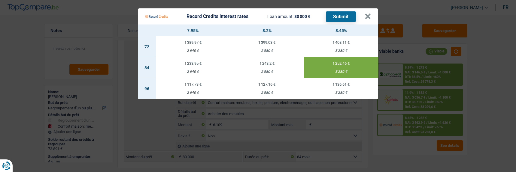
click at [347, 12] on button "Submit" at bounding box center [341, 16] width 30 height 11
click at [365, 14] on div "Record Credits interest rates Loan amount: 80 000 € Submit" at bounding box center [255, 16] width 220 height 11
click at [369, 14] on button "×" at bounding box center [368, 17] width 6 height 6
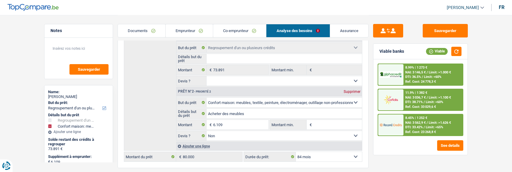
click at [417, 96] on span "NAI: 3 036,7 €" at bounding box center [415, 98] width 20 height 4
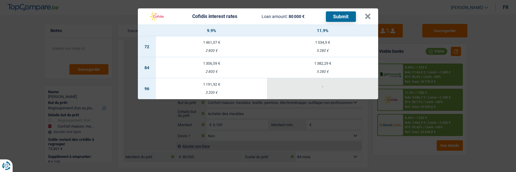
click at [314, 62] on div "1 382,29 €" at bounding box center [322, 64] width 111 height 4
select select "cofidis"
type input "11,90"
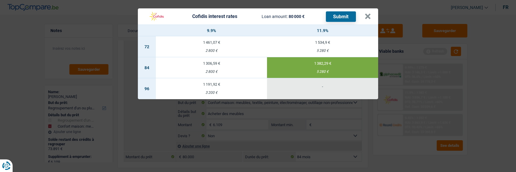
click at [349, 13] on button "Submit" at bounding box center [341, 16] width 30 height 11
click at [370, 16] on button "×" at bounding box center [368, 17] width 6 height 6
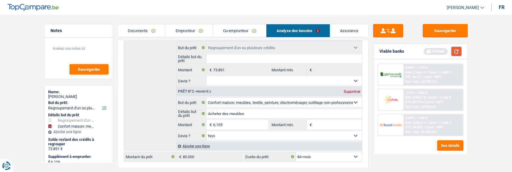
click at [452, 50] on button "button" at bounding box center [456, 51] width 10 height 9
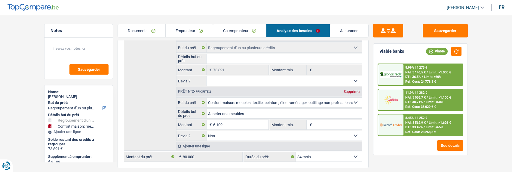
click at [419, 103] on span "DTI: 38.71%" at bounding box center [413, 102] width 17 height 4
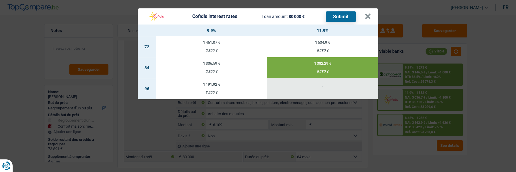
click at [345, 16] on button "Submit" at bounding box center [341, 16] width 30 height 11
click at [371, 14] on button "×" at bounding box center [368, 17] width 6 height 6
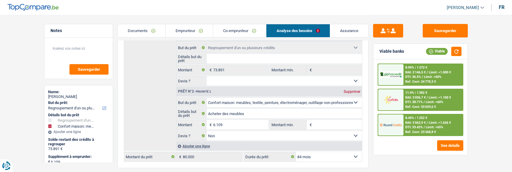
click at [416, 77] on span "DTI: 36.5%" at bounding box center [413, 77] width 16 height 4
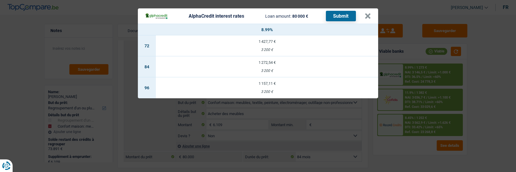
click at [268, 90] on div "3 200 €" at bounding box center [267, 92] width 222 height 4
select select "96"
select select "alphacredit"
type input "8,99"
select select "96"
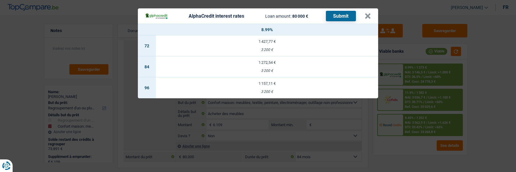
select select "96"
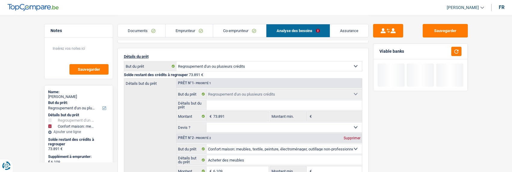
scroll to position [0, 0]
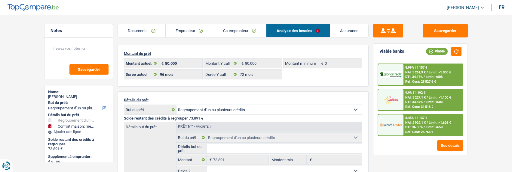
click at [406, 81] on div "Ref. Cost: 28 527,6 €" at bounding box center [420, 82] width 31 height 4
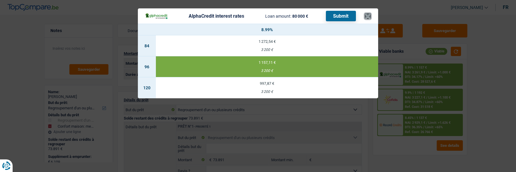
drag, startPoint x: 369, startPoint y: 14, endPoint x: 361, endPoint y: 16, distance: 8.6
click at [362, 15] on header "AlphaCredit interest rates Loan amount: 80 000 € Submit ×" at bounding box center [258, 15] width 240 height 15
click at [284, 40] on td "1 272,54 € 3 200 €" at bounding box center [267, 45] width 222 height 21
select select "84"
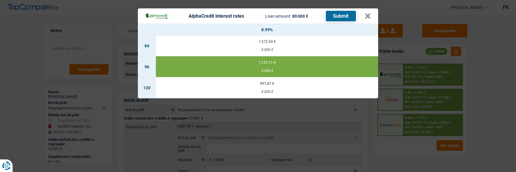
select select "84"
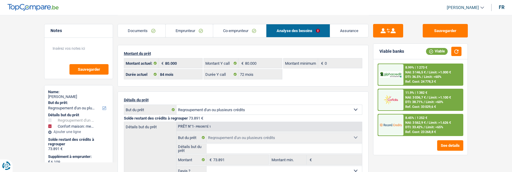
click at [418, 69] on div "8.99% | 1 273 € NAI: 3 146,5 € / Limit: >1.000 € DTI: 36.5% / Limit: <60% Ref. …" at bounding box center [432, 74] width 59 height 21
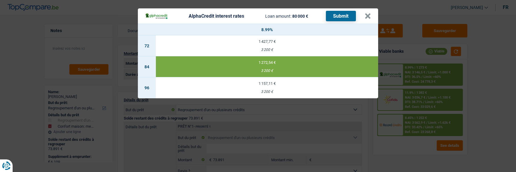
click at [284, 42] on td "1 427,77 € 3 200 €" at bounding box center [267, 45] width 222 height 21
select select "72"
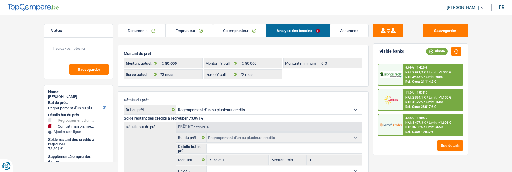
click at [411, 66] on div "8.99% | 1 428 €" at bounding box center [416, 68] width 22 height 4
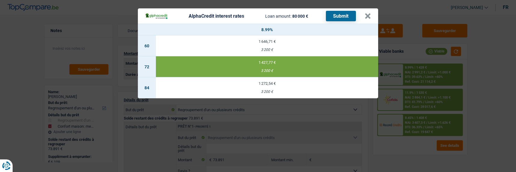
click at [344, 13] on button "Submit" at bounding box center [341, 16] width 30 height 11
click at [370, 13] on button "×" at bounding box center [368, 16] width 6 height 6
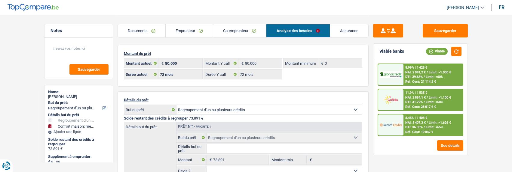
click at [438, 72] on span "Limit: >1.000 €" at bounding box center [439, 73] width 22 height 4
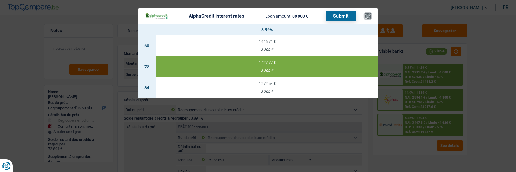
click at [369, 13] on button "×" at bounding box center [368, 16] width 6 height 6
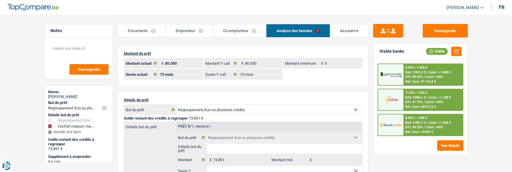
click at [428, 101] on span "Limit: <60%" at bounding box center [433, 102] width 17 height 4
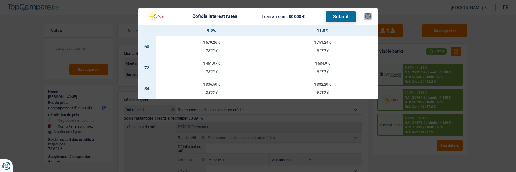
click at [369, 14] on button "×" at bounding box center [368, 17] width 6 height 6
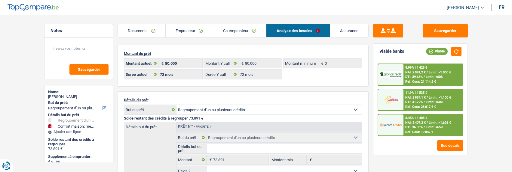
click at [420, 121] on span "NAI: 3 407,3 €" at bounding box center [415, 123] width 20 height 4
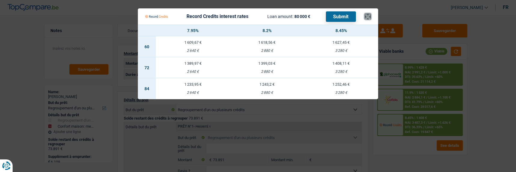
click at [367, 14] on button "×" at bounding box center [368, 17] width 6 height 6
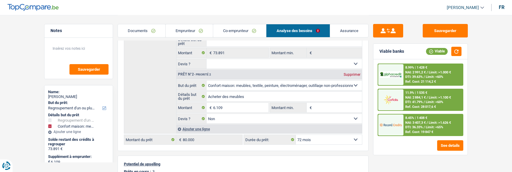
scroll to position [90, 0]
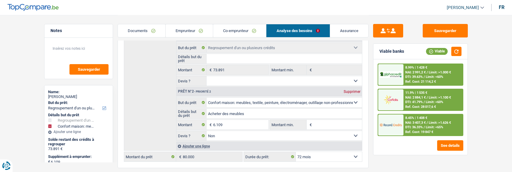
click at [154, 34] on link "Documents" at bounding box center [141, 30] width 47 height 13
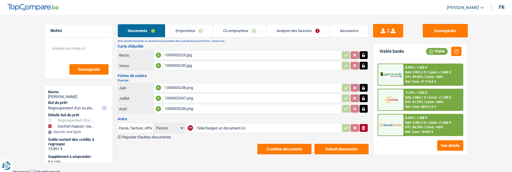
scroll to position [85, 0]
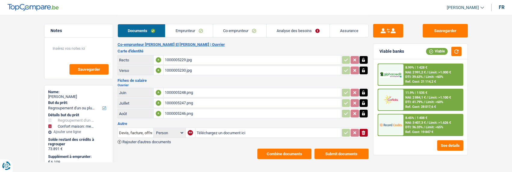
click at [302, 149] on button "Combine documents" at bounding box center [284, 154] width 54 height 11
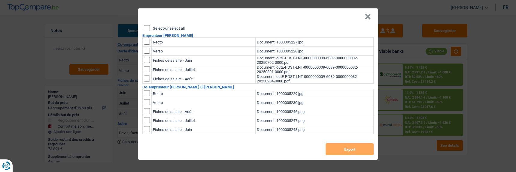
drag, startPoint x: 146, startPoint y: 24, endPoint x: 148, endPoint y: 26, distance: 3.4
click at [146, 25] on input "Select/unselect all" at bounding box center [147, 28] width 6 height 6
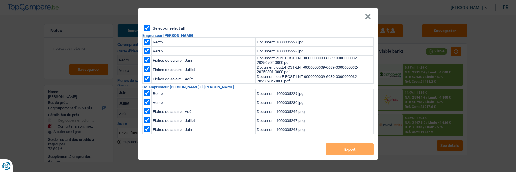
checkbox input "true"
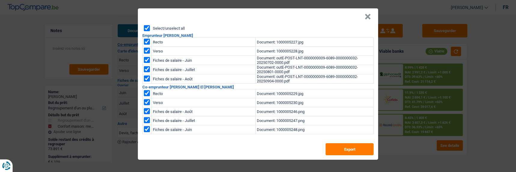
checkbox input "true"
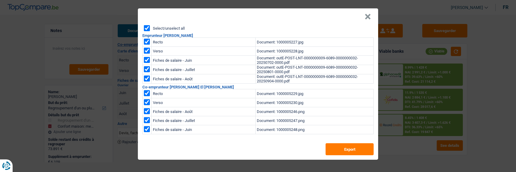
checkbox input "true"
click at [343, 148] on button "Export" at bounding box center [350, 150] width 48 height 12
click at [371, 14] on button "×" at bounding box center [368, 17] width 6 height 6
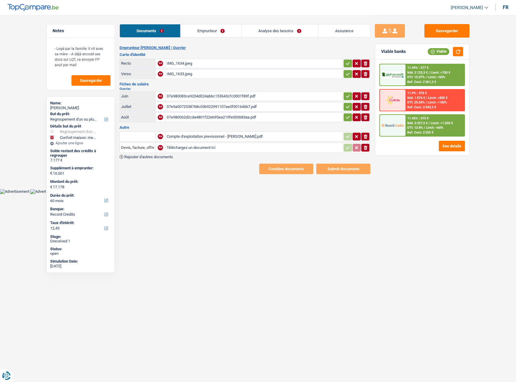
select select "refinancing"
select select "household"
select select "60"
select select "record credits"
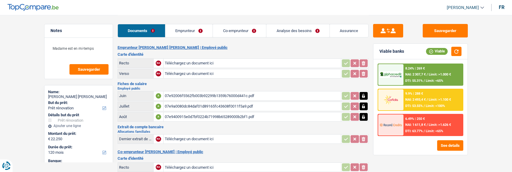
select select "renovation"
select select "120"
select select "applicant"
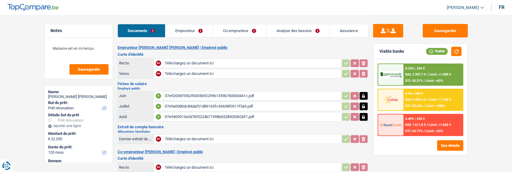
select select "120"
select select "renovation"
select select "yes"
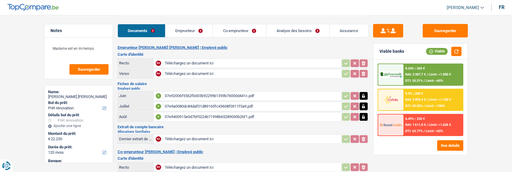
select select "120"
click at [297, 30] on link "Analyse des besoins" at bounding box center [297, 30] width 63 height 13
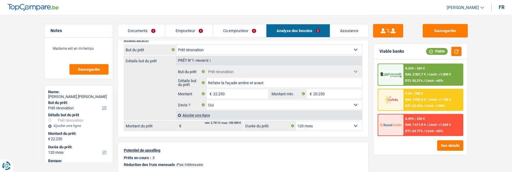
scroll to position [30, 0]
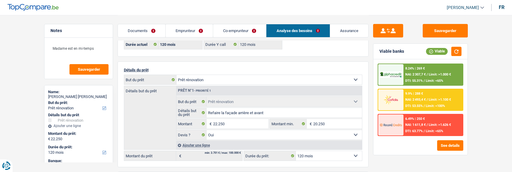
click at [145, 31] on link "Documents" at bounding box center [141, 30] width 47 height 13
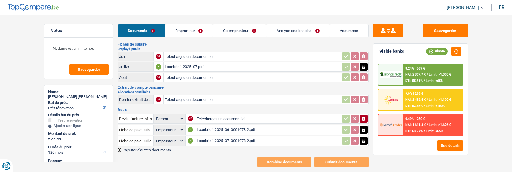
scroll to position [151, 0]
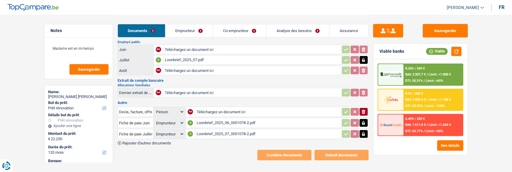
click at [157, 142] on span "Rajouter d'autres documents" at bounding box center [146, 144] width 49 height 4
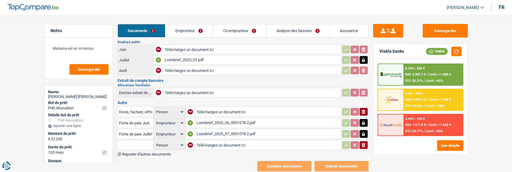
click at [364, 142] on icon "ionicons-v5-e" at bounding box center [363, 145] width 5 height 6
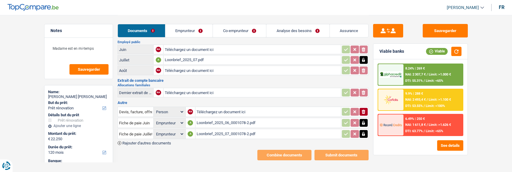
type input "C:\fakepath\devis willy 1.pdf"
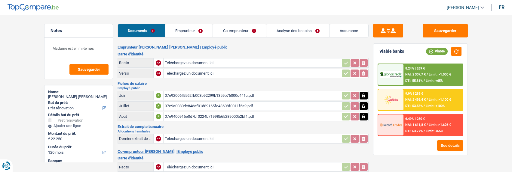
scroll to position [0, 0]
type input "C:\fakepath\IMG-20240816-WA0003.jpg"
type input "C:\fakepath\IMG-20240816-WA0005.jpg"
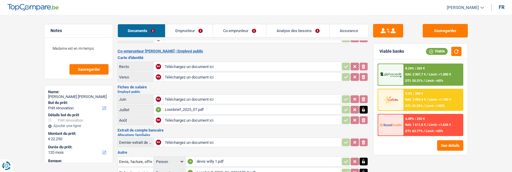
scroll to position [90, 0]
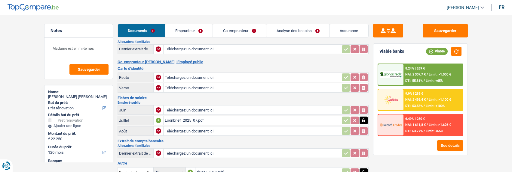
type input "C:\fakepath\IMG-20250730-WA0009.jpg"
type input "C:\fakepath\IMG-20250730-WA0007.jpg"
click at [439, 32] on button "Sauvegarder" at bounding box center [444, 31] width 45 height 14
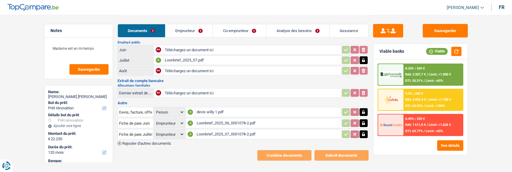
scroll to position [151, 0]
click at [227, 130] on div "Loonbrief_2025_07_0001078-2.pdf" at bounding box center [267, 134] width 143 height 9
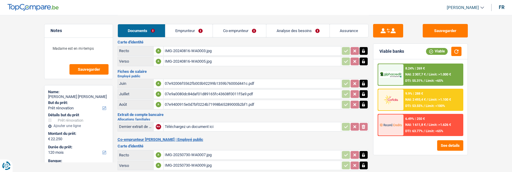
scroll to position [1, 0]
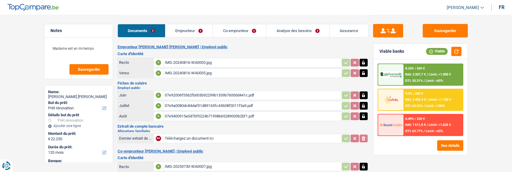
click at [193, 95] on div "07e92006f5562fb003b92299b1359b76000d441c.pdf" at bounding box center [252, 95] width 175 height 9
click at [198, 26] on link "Emprunteur" at bounding box center [188, 30] width 47 height 13
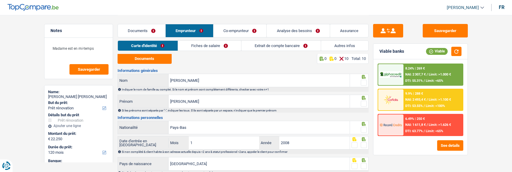
click at [274, 43] on link "Extrait de compte bancaire" at bounding box center [280, 46] width 79 height 10
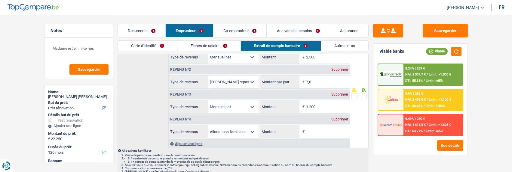
scroll to position [61, 0]
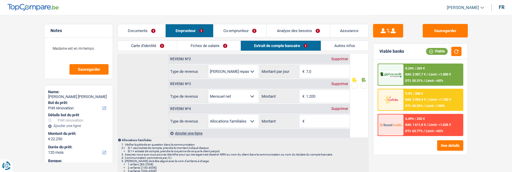
click at [237, 28] on link "Co-emprunteur" at bounding box center [239, 30] width 53 height 13
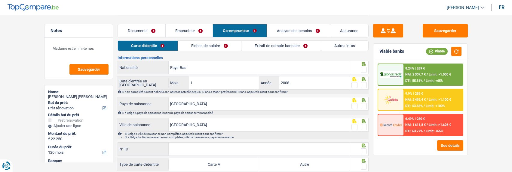
click at [283, 44] on link "Extrait de compte bancaire" at bounding box center [280, 46] width 79 height 10
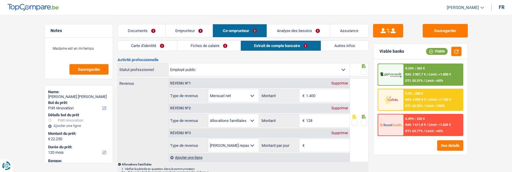
scroll to position [1, 0]
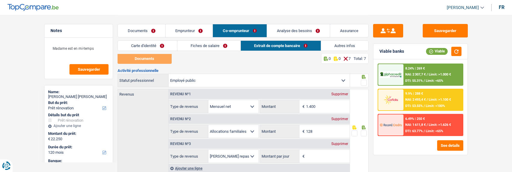
click at [196, 32] on link "Emprunteur" at bounding box center [189, 30] width 47 height 13
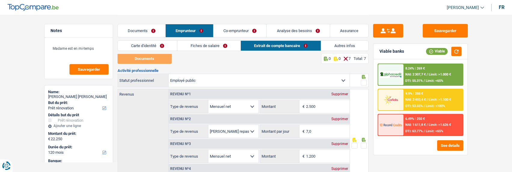
click at [205, 48] on link "Fiches de salaire" at bounding box center [208, 46] width 63 height 10
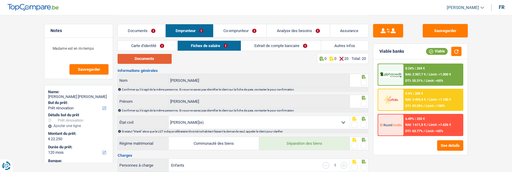
click at [161, 58] on button "Documents" at bounding box center [144, 58] width 54 height 11
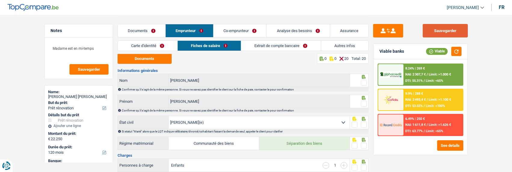
click at [448, 29] on button "Sauvegarder" at bounding box center [444, 31] width 45 height 14
click at [457, 29] on button "Sauvegarder" at bounding box center [444, 31] width 45 height 14
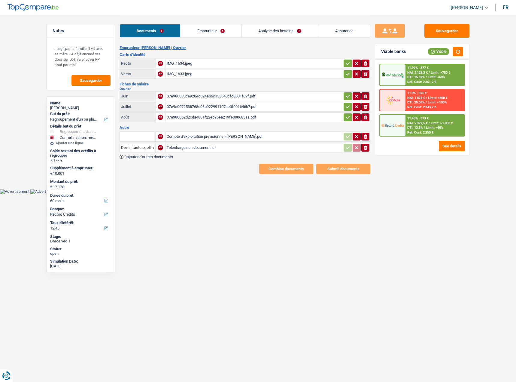
select select "refinancing"
select select "household"
select select "60"
select select "record credits"
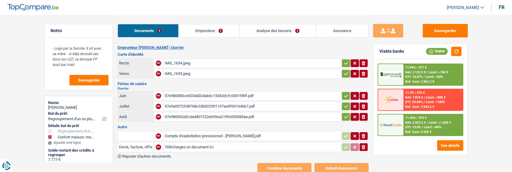
click at [205, 30] on link "Emprunteur" at bounding box center [208, 30] width 61 height 13
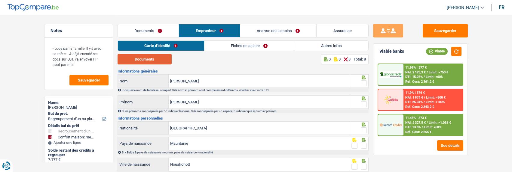
click at [155, 58] on button "Documents" at bounding box center [144, 59] width 54 height 11
click at [362, 81] on span at bounding box center [364, 84] width 6 height 6
click at [0, 0] on input "radio" at bounding box center [0, 0] width 0 height 0
drag, startPoint x: 364, startPoint y: 102, endPoint x: 361, endPoint y: 116, distance: 13.7
click at [364, 103] on span at bounding box center [364, 105] width 6 height 6
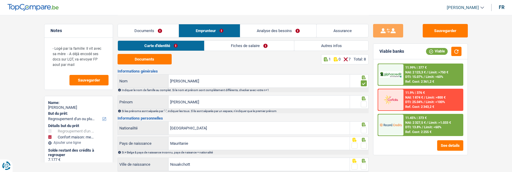
click at [0, 0] on input "radio" at bounding box center [0, 0] width 0 height 0
click at [362, 130] on span at bounding box center [364, 131] width 6 height 6
click at [0, 0] on input "radio" at bounding box center [0, 0] width 0 height 0
click at [366, 145] on span at bounding box center [364, 146] width 6 height 6
click at [0, 0] on input "radio" at bounding box center [0, 0] width 0 height 0
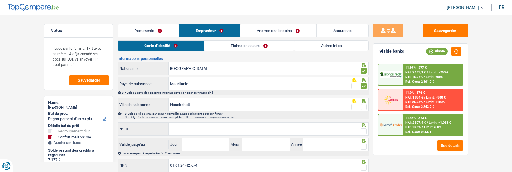
scroll to position [60, 0]
click at [363, 105] on span at bounding box center [364, 107] width 6 height 6
click at [0, 0] on input "radio" at bounding box center [0, 0] width 0 height 0
click at [238, 124] on input "N° ID" at bounding box center [259, 129] width 181 height 13
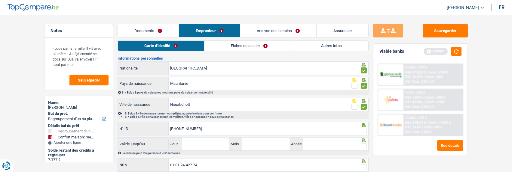
type input "[PHONE_NUMBER]"
drag, startPoint x: 363, startPoint y: 131, endPoint x: 311, endPoint y: 145, distance: 54.1
click at [363, 131] on span at bounding box center [364, 131] width 6 height 6
click at [0, 0] on input "radio" at bounding box center [0, 0] width 0 height 0
click at [218, 142] on input "Jour" at bounding box center [205, 144] width 47 height 13
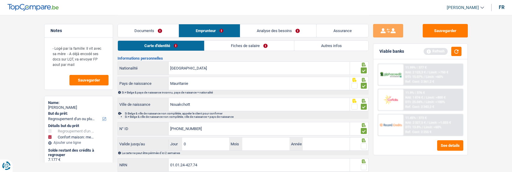
type input "03"
type input "09"
type input "2034"
click at [363, 145] on span at bounding box center [364, 147] width 6 height 6
click at [0, 0] on input "radio" at bounding box center [0, 0] width 0 height 0
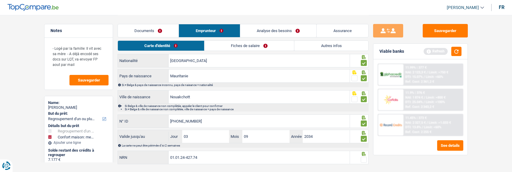
scroll to position [80, 0]
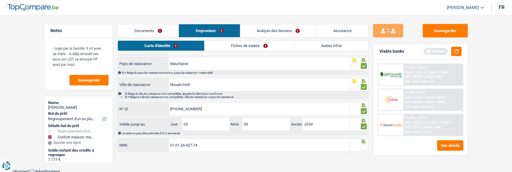
click at [361, 145] on span at bounding box center [364, 148] width 6 height 6
click at [0, 0] on input "radio" at bounding box center [0, 0] width 0 height 0
click at [242, 46] on link "Fiches de salaire" at bounding box center [250, 46] width 90 height 10
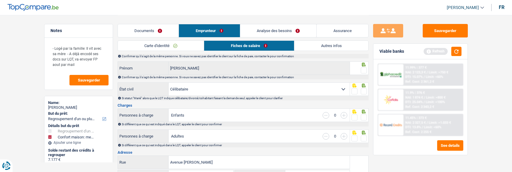
scroll to position [0, 0]
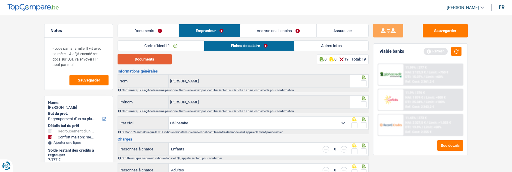
click at [145, 63] on button "Documents" at bounding box center [144, 59] width 54 height 11
click at [147, 34] on link "Documents" at bounding box center [148, 30] width 61 height 13
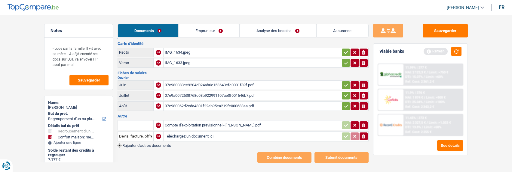
scroll to position [17, 0]
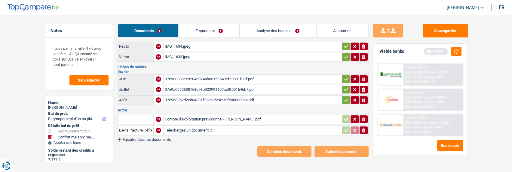
click at [145, 138] on span "Rajouter d'autres documents" at bounding box center [146, 140] width 49 height 4
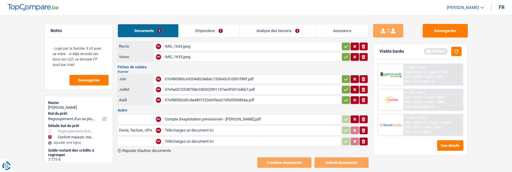
click at [142, 138] on input "text" at bounding box center [135, 142] width 33 height 10
click at [155, 161] on li "Fiche de paie Août" at bounding box center [156, 161] width 71 height 8
type input "Fiche de paie Août"
type input "C:\fakepath\07e9800925334cd5024ab6c12fabfed9001da9f6.pdf"
click at [361, 128] on icon "ionicons-v5-e" at bounding box center [363, 131] width 5 height 6
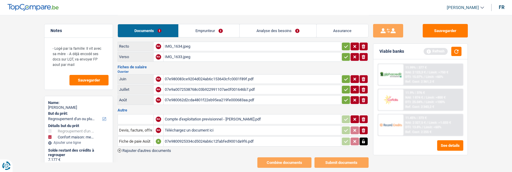
click at [363, 129] on icon "button" at bounding box center [363, 131] width 4 height 4
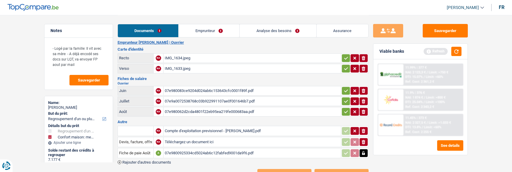
scroll to position [0, 0]
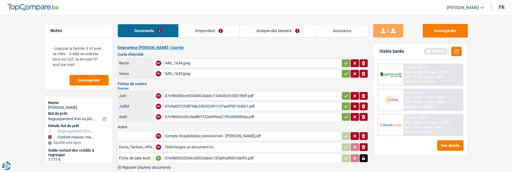
click at [342, 113] on button "button" at bounding box center [346, 117] width 8 height 8
click at [344, 105] on icon "button" at bounding box center [345, 107] width 5 height 6
click at [344, 95] on icon "button" at bounding box center [346, 96] width 4 height 3
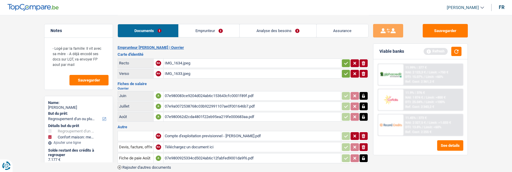
click at [343, 71] on icon "button" at bounding box center [345, 74] width 5 height 6
click at [344, 60] on icon "button" at bounding box center [345, 63] width 5 height 6
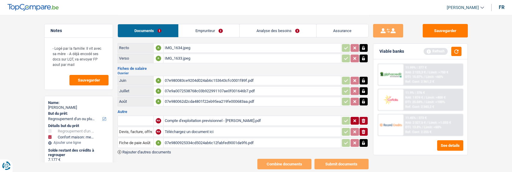
scroll to position [28, 0]
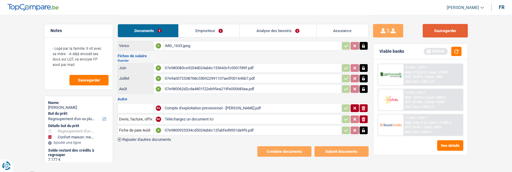
click at [439, 29] on button "Sauvegarder" at bounding box center [444, 31] width 45 height 14
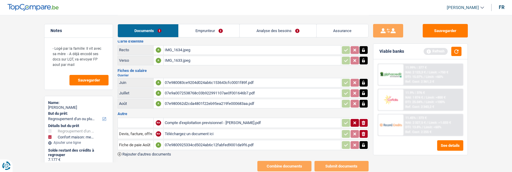
scroll to position [0, 0]
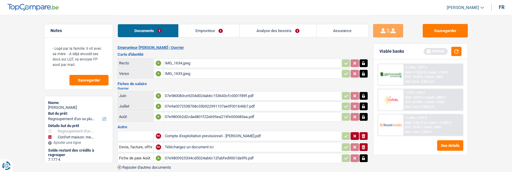
click at [207, 34] on link "Emprunteur" at bounding box center [208, 30] width 61 height 13
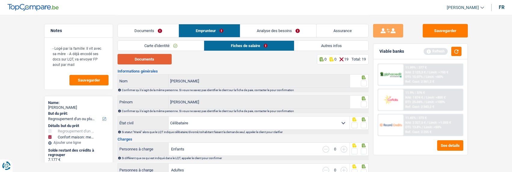
click at [149, 58] on button "Documents" at bounding box center [144, 59] width 54 height 11
click at [364, 81] on span at bounding box center [364, 84] width 6 height 6
click at [0, 0] on input "radio" at bounding box center [0, 0] width 0 height 0
drag, startPoint x: 362, startPoint y: 102, endPoint x: 362, endPoint y: 111, distance: 9.3
click at [362, 105] on span at bounding box center [364, 105] width 6 height 6
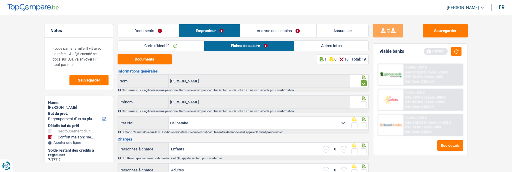
click at [0, 0] on input "radio" at bounding box center [0, 0] width 0 height 0
click at [362, 123] on span at bounding box center [364, 126] width 6 height 6
click at [0, 0] on input "radio" at bounding box center [0, 0] width 0 height 0
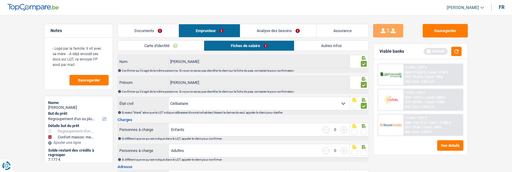
scroll to position [30, 0]
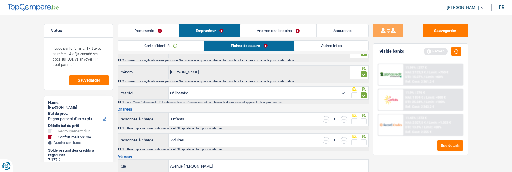
click at [364, 120] on span at bounding box center [364, 122] width 6 height 6
click at [0, 0] on input "radio" at bounding box center [0, 0] width 0 height 0
click at [363, 140] on span at bounding box center [364, 143] width 6 height 6
click at [0, 0] on input "radio" at bounding box center [0, 0] width 0 height 0
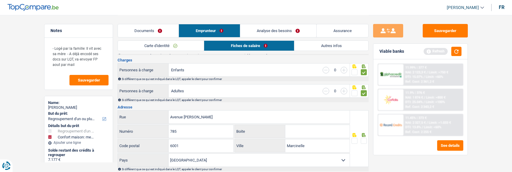
scroll to position [90, 0]
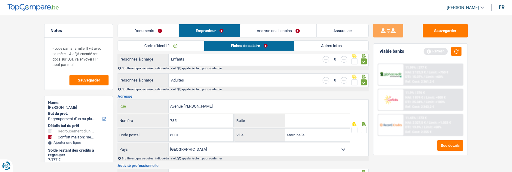
drag, startPoint x: 230, startPoint y: 109, endPoint x: 136, endPoint y: 110, distance: 94.3
click at [129, 111] on div "Avenue [PERSON_NAME] Rue" at bounding box center [234, 106] width 232 height 13
type input "rue vanderborght"
drag, startPoint x: 204, startPoint y: 116, endPoint x: 155, endPoint y: 120, distance: 48.9
click at [155, 120] on div "785 Numéro" at bounding box center [176, 120] width 116 height 13
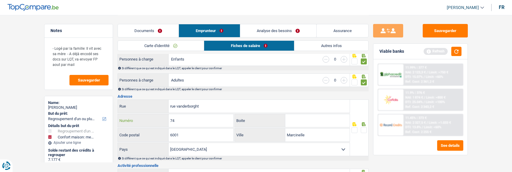
type input "74"
drag, startPoint x: 195, startPoint y: 138, endPoint x: 125, endPoint y: 145, distance: 69.8
click at [125, 145] on div "rue vanderborght Rue 74 Numéro Boite 6001 Code postal [GEOGRAPHIC_DATA] Ville […" at bounding box center [233, 128] width 233 height 57
type input "1090"
drag, startPoint x: 314, startPoint y: 132, endPoint x: 241, endPoint y: 133, distance: 73.0
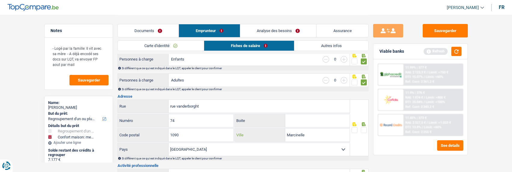
click at [241, 133] on div "[PERSON_NAME]" at bounding box center [292, 135] width 115 height 13
type input "Jette"
click at [365, 127] on span at bounding box center [364, 130] width 6 height 6
click at [0, 0] on input "radio" at bounding box center [0, 0] width 0 height 0
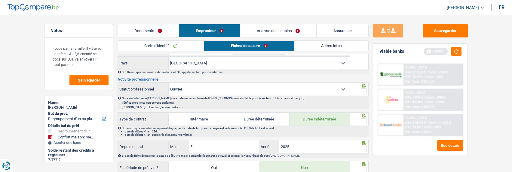
scroll to position [180, 0]
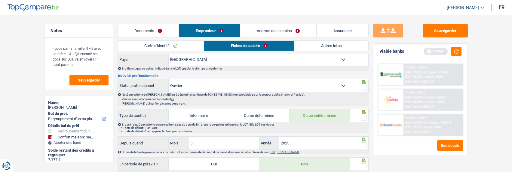
drag, startPoint x: 365, startPoint y: 87, endPoint x: 364, endPoint y: 92, distance: 5.7
click at [365, 87] on span at bounding box center [364, 88] width 6 height 6
click at [0, 0] on input "radio" at bounding box center [0, 0] width 0 height 0
click at [363, 117] on span at bounding box center [364, 118] width 6 height 6
click at [0, 0] on input "radio" at bounding box center [0, 0] width 0 height 0
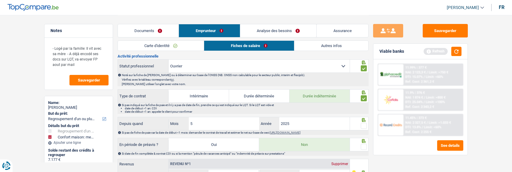
scroll to position [210, 0]
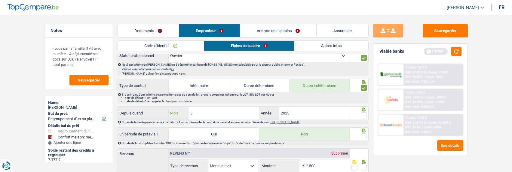
drag, startPoint x: 203, startPoint y: 111, endPoint x: 178, endPoint y: 114, distance: 25.4
click at [179, 114] on div "5 Mois" at bounding box center [214, 113] width 90 height 13
type input "4"
click at [363, 115] on span at bounding box center [364, 116] width 6 height 6
click at [0, 0] on input "radio" at bounding box center [0, 0] width 0 height 0
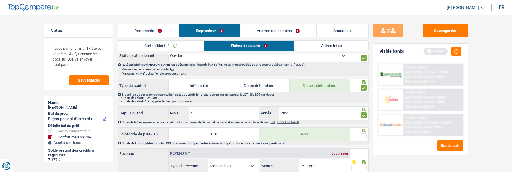
click at [361, 135] on span at bounding box center [364, 137] width 6 height 6
click at [0, 0] on input "radio" at bounding box center [0, 0] width 0 height 0
click at [457, 29] on button "Sauvegarder" at bounding box center [444, 31] width 45 height 14
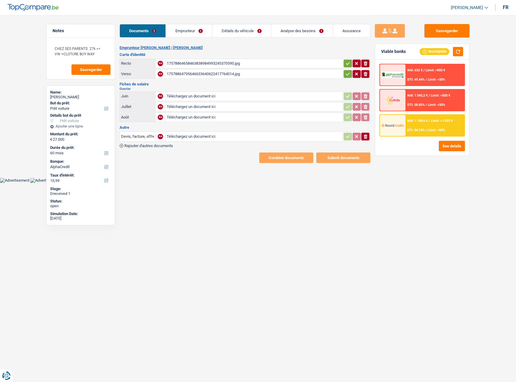
select select "car"
select select "60"
select select "alphacredit"
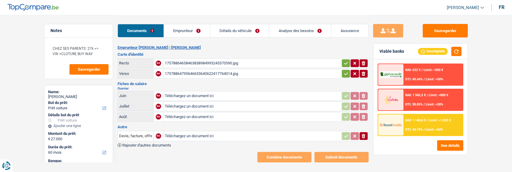
type input "C:\fakepath\20250915_184343.jpg"
type input "C:\fakepath\20250915_184347.jpg"
type input "C:\fakepath\IMG-20250913-WA0000.jpg"
click at [344, 59] on td "ionicons-v5-e" at bounding box center [355, 64] width 28 height 10
click at [345, 61] on icon "button" at bounding box center [345, 63] width 5 height 6
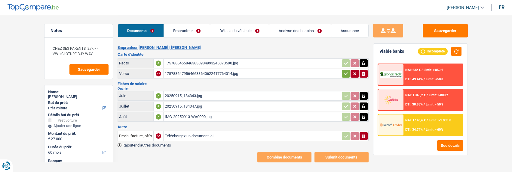
click at [345, 71] on icon "button" at bounding box center [345, 74] width 5 height 6
click at [364, 134] on icon "button" at bounding box center [363, 136] width 4 height 4
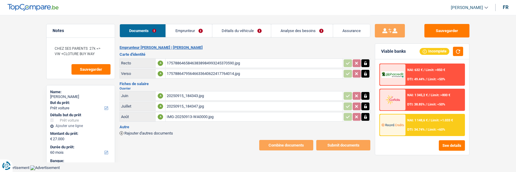
click at [197, 34] on link "Emprunteur" at bounding box center [189, 30] width 46 height 13
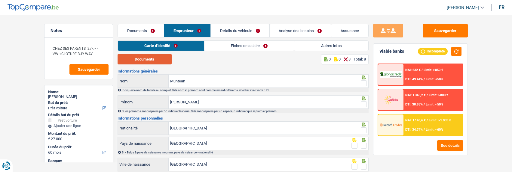
click at [164, 57] on button "Documents" at bounding box center [144, 59] width 54 height 11
click at [366, 80] on div at bounding box center [364, 84] width 6 height 8
click at [363, 82] on span at bounding box center [364, 84] width 6 height 6
click at [0, 0] on input "radio" at bounding box center [0, 0] width 0 height 0
click at [364, 102] on span at bounding box center [364, 105] width 6 height 6
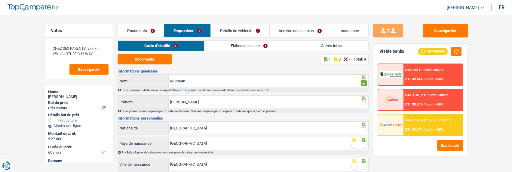
click at [0, 0] on input "radio" at bounding box center [0, 0] width 0 height 0
click at [364, 131] on span at bounding box center [364, 131] width 6 height 6
click at [0, 0] on input "radio" at bounding box center [0, 0] width 0 height 0
click at [363, 145] on span at bounding box center [364, 146] width 6 height 6
click at [0, 0] on input "radio" at bounding box center [0, 0] width 0 height 0
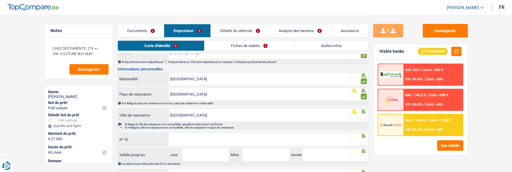
scroll to position [60, 0]
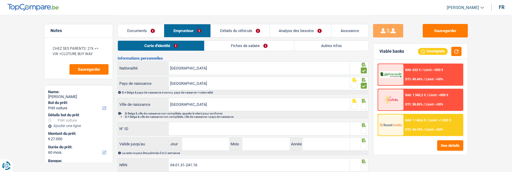
click at [364, 105] on span at bounding box center [364, 107] width 6 height 6
click at [0, 0] on input "radio" at bounding box center [0, 0] width 0 height 0
click at [195, 128] on input "N° ID" at bounding box center [259, 129] width 181 height 13
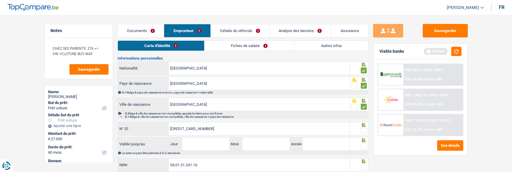
type input "[CREDIT_CARD_NUMBER]"
click at [362, 130] on span at bounding box center [364, 131] width 6 height 6
click at [0, 0] on input "radio" at bounding box center [0, 0] width 0 height 0
click at [215, 146] on input "Jour" at bounding box center [205, 144] width 47 height 13
type input "08"
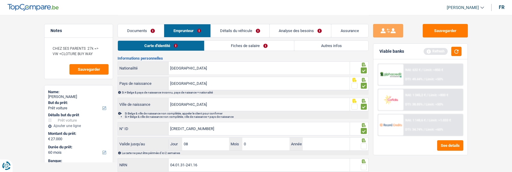
type input "06"
type input "2032"
click at [364, 144] on span at bounding box center [364, 147] width 6 height 6
click at [0, 0] on input "radio" at bounding box center [0, 0] width 0 height 0
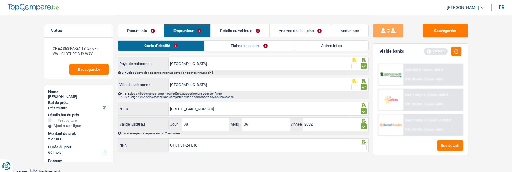
click at [363, 145] on span at bounding box center [364, 148] width 6 height 6
click at [0, 0] on input "radio" at bounding box center [0, 0] width 0 height 0
click at [244, 47] on link "Fiches de salaire" at bounding box center [250, 46] width 90 height 10
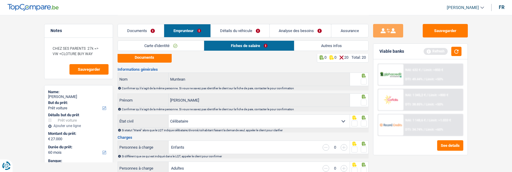
scroll to position [0, 0]
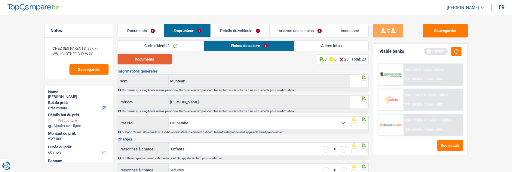
click at [159, 61] on button "Documents" at bounding box center [144, 59] width 54 height 11
click at [303, 33] on link "Analyse des besoins" at bounding box center [300, 30] width 62 height 13
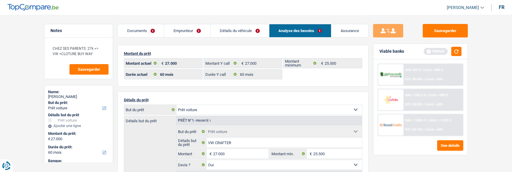
click at [245, 30] on link "Détails du véhicule" at bounding box center [239, 30] width 59 height 13
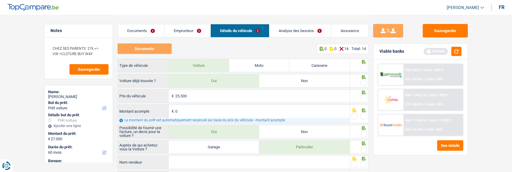
click at [292, 32] on link "Analyse des besoins" at bounding box center [300, 30] width 62 height 13
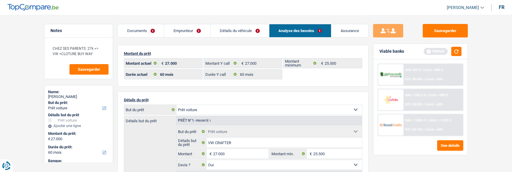
click at [276, 110] on select "Confort maison: meubles, textile, peinture, électroménager, outillage non-profe…" at bounding box center [268, 110] width 185 height 10
select select "other"
click at [176, 105] on select "Confort maison: meubles, textile, peinture, électroménager, outillage non-profe…" at bounding box center [268, 110] width 185 height 10
select select "other"
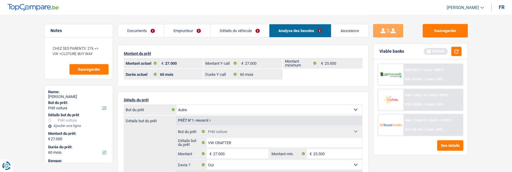
select select "120"
select select "other"
select select
select select "120"
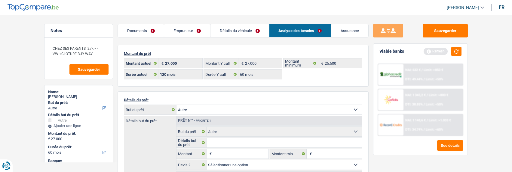
select select "car"
select select "yes"
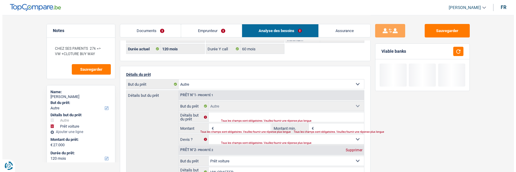
scroll to position [60, 0]
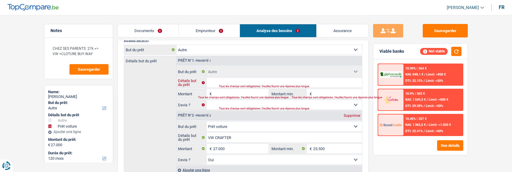
click at [233, 82] on input "Détails but du prêt" at bounding box center [283, 83] width 155 height 10
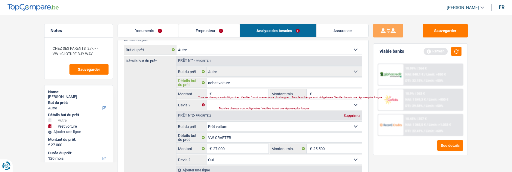
type input "achat voiture"
click at [235, 93] on input "Montant" at bounding box center [240, 94] width 55 height 10
type input "27.000"
type input "54.000"
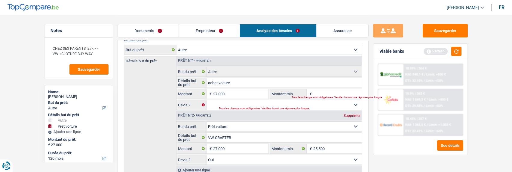
select select "144"
type input "54.000"
select select "144"
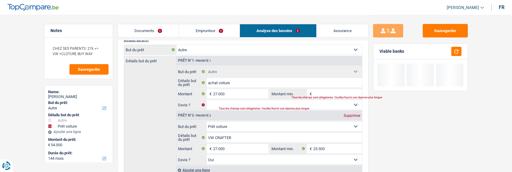
click at [330, 96] on div "Tous les champs sont obligatoires. Veuillez fournir une réponse plus longue" at bounding box center [322, 97] width 63 height 2
click at [324, 91] on input "Montant min." at bounding box center [337, 94] width 49 height 10
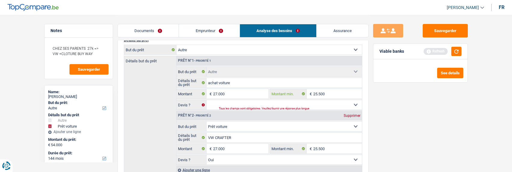
type input "25.500"
type input "51.000"
click at [237, 101] on select "Oui Non Non répondu Sélectionner une option" at bounding box center [283, 105] width 155 height 10
select select "yes"
click at [206, 100] on select "Oui Non Non répondu Sélectionner une option" at bounding box center [283, 105] width 155 height 10
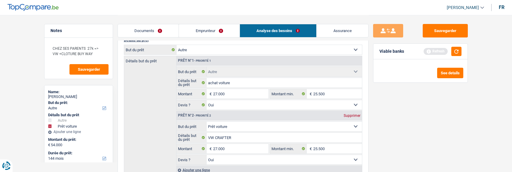
click at [354, 114] on div "Supprimer" at bounding box center [352, 116] width 20 height 4
type input "27.000"
select select "120"
type input "27.000"
select select "120"
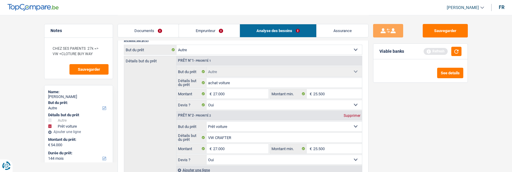
type input "27.000"
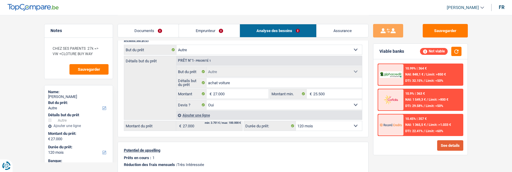
click at [441, 142] on button "See details" at bounding box center [450, 146] width 26 height 11
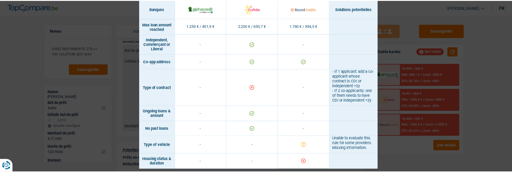
scroll to position [484, 0]
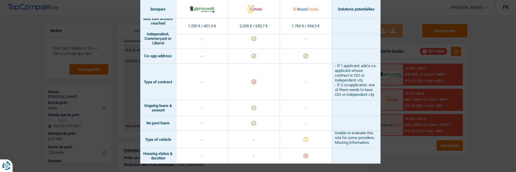
drag, startPoint x: 399, startPoint y: 53, endPoint x: 394, endPoint y: 55, distance: 5.5
click at [398, 53] on div "Banks conditions × Banques Solutions potentielles Revenus / Charges 1.250 € / 4…" at bounding box center [258, 86] width 516 height 172
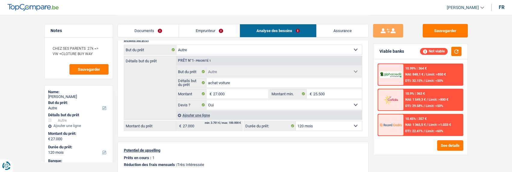
click at [331, 126] on select "12 mois 18 mois 24 mois 30 mois 36 mois 42 mois 48 mois 60 mois 72 mois 84 mois…" at bounding box center [329, 126] width 66 height 10
select select "84"
click at [296, 121] on select "12 mois 18 mois 24 mois 30 mois 36 mois 42 mois 48 mois 60 mois 72 mois 84 mois…" at bounding box center [329, 126] width 66 height 10
select select "84"
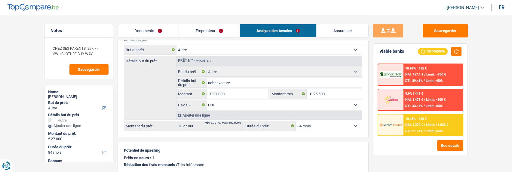
scroll to position [0, 0]
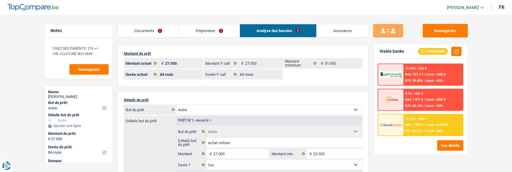
click at [214, 30] on link "Emprunteur" at bounding box center [209, 30] width 61 height 13
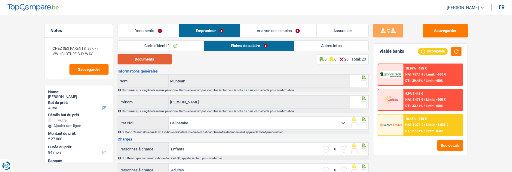
click at [153, 60] on button "Documents" at bounding box center [144, 59] width 54 height 11
click at [361, 83] on span at bounding box center [364, 84] width 6 height 6
click at [0, 0] on input "radio" at bounding box center [0, 0] width 0 height 0
click at [365, 105] on span at bounding box center [364, 105] width 6 height 6
click at [0, 0] on input "radio" at bounding box center [0, 0] width 0 height 0
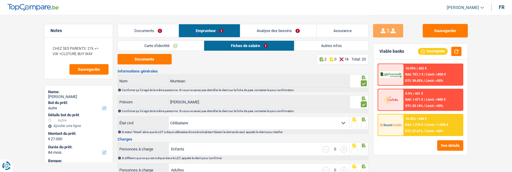
click at [363, 125] on span at bounding box center [364, 126] width 6 height 6
click at [0, 0] on input "radio" at bounding box center [0, 0] width 0 height 0
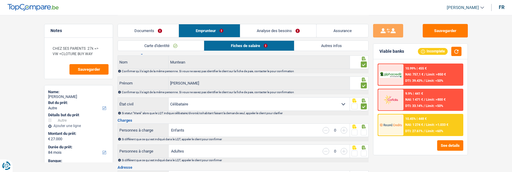
scroll to position [60, 0]
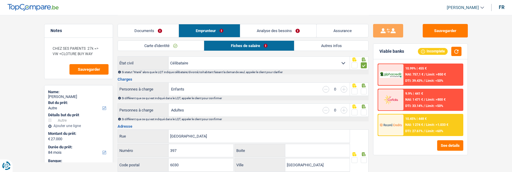
click at [362, 93] on span at bounding box center [364, 92] width 6 height 6
click at [0, 0] on input "radio" at bounding box center [0, 0] width 0 height 0
click at [362, 110] on span at bounding box center [364, 113] width 6 height 6
click at [0, 0] on input "radio" at bounding box center [0, 0] width 0 height 0
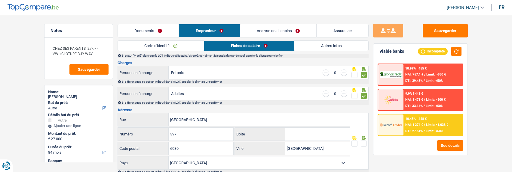
scroll to position [120, 0]
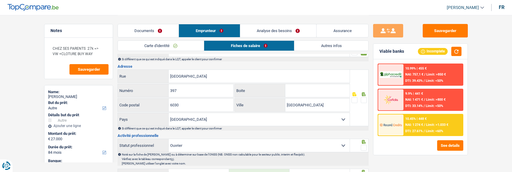
click at [362, 97] on span at bounding box center [364, 100] width 6 height 6
click at [0, 0] on input "radio" at bounding box center [0, 0] width 0 height 0
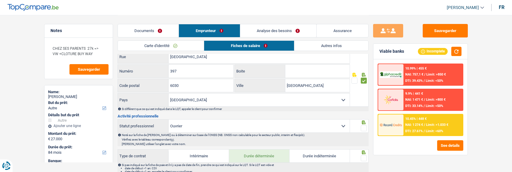
scroll to position [150, 0]
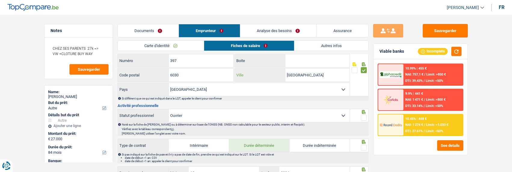
drag, startPoint x: 320, startPoint y: 77, endPoint x: 273, endPoint y: 72, distance: 46.8
click at [273, 72] on div "Charleroi Ville" at bounding box center [292, 75] width 115 height 13
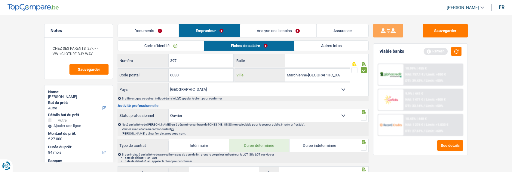
scroll to position [180, 0]
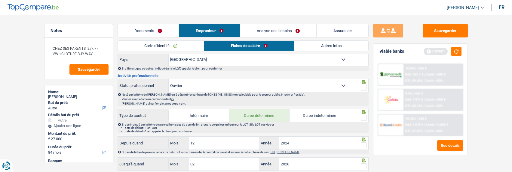
type input "Marchienne-[GEOGRAPHIC_DATA]"
click at [363, 86] on span at bounding box center [364, 88] width 6 height 6
click at [0, 0] on input "radio" at bounding box center [0, 0] width 0 height 0
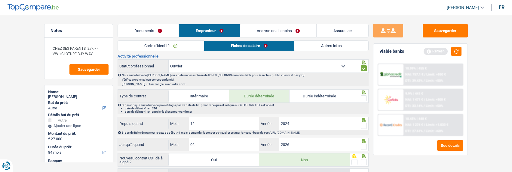
scroll to position [210, 0]
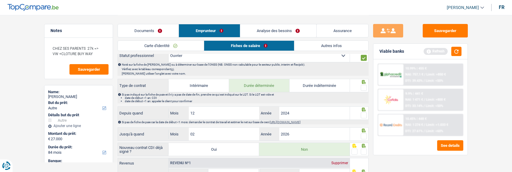
drag, startPoint x: 362, startPoint y: 84, endPoint x: 361, endPoint y: 95, distance: 11.5
click at [363, 85] on span at bounding box center [364, 88] width 6 height 6
click at [0, 0] on input "radio" at bounding box center [0, 0] width 0 height 0
drag, startPoint x: 364, startPoint y: 113, endPoint x: 364, endPoint y: 128, distance: 15.3
click at [364, 114] on span at bounding box center [364, 116] width 6 height 6
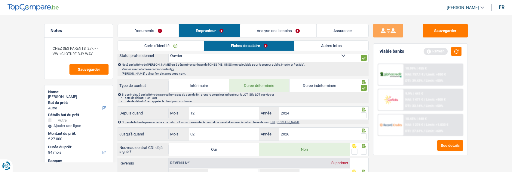
click at [0, 0] on input "radio" at bounding box center [0, 0] width 0 height 0
click at [362, 138] on span at bounding box center [364, 137] width 6 height 6
click at [0, 0] on input "radio" at bounding box center [0, 0] width 0 height 0
click at [362, 150] on span at bounding box center [364, 152] width 6 height 6
click at [0, 0] on input "radio" at bounding box center [0, 0] width 0 height 0
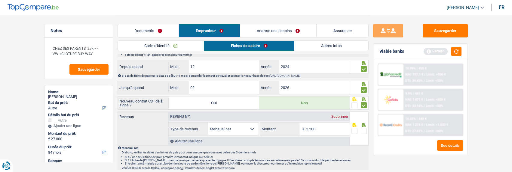
scroll to position [270, 0]
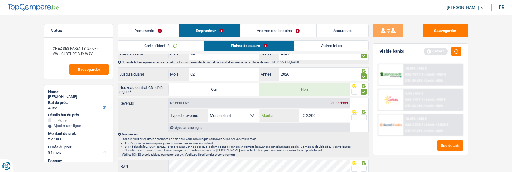
click at [322, 114] on input "2.200" at bounding box center [328, 115] width 44 height 13
type input "2.004"
drag, startPoint x: 365, startPoint y: 116, endPoint x: 360, endPoint y: 119, distance: 5.1
click at [364, 116] on span at bounding box center [364, 118] width 6 height 6
click at [0, 0] on input "radio" at bounding box center [0, 0] width 0 height 0
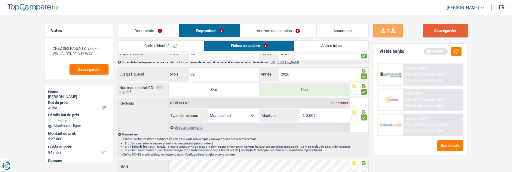
click at [447, 29] on button "Sauvegarder" at bounding box center [444, 31] width 45 height 14
